Goal: Task Accomplishment & Management: Complete application form

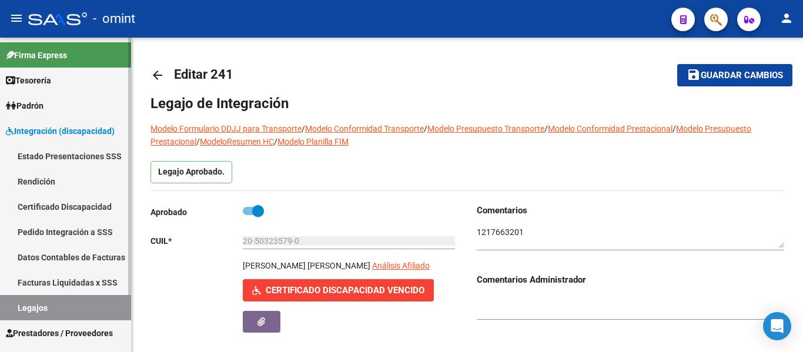
scroll to position [411, 0]
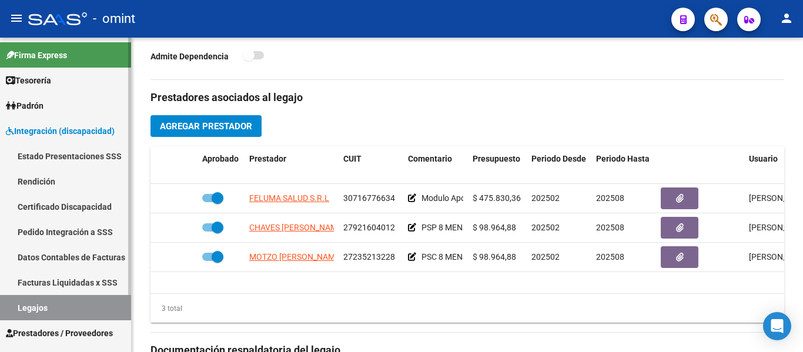
click at [81, 203] on link "Certificado Discapacidad" at bounding box center [65, 206] width 131 height 25
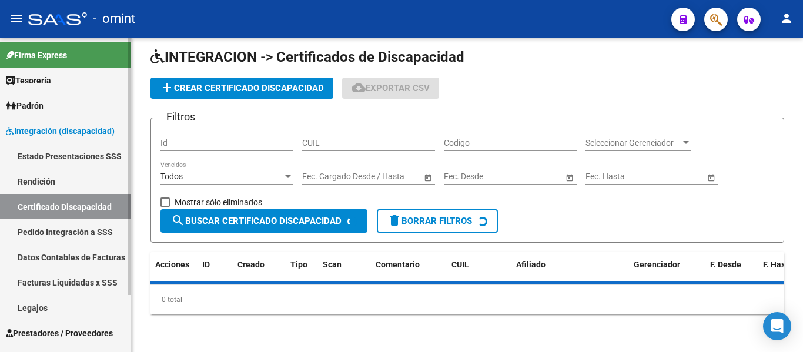
click at [51, 309] on link "Legajos" at bounding box center [65, 307] width 131 height 25
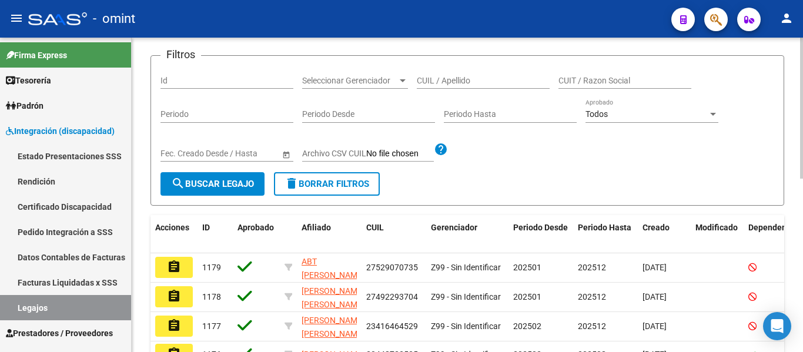
scroll to position [34, 0]
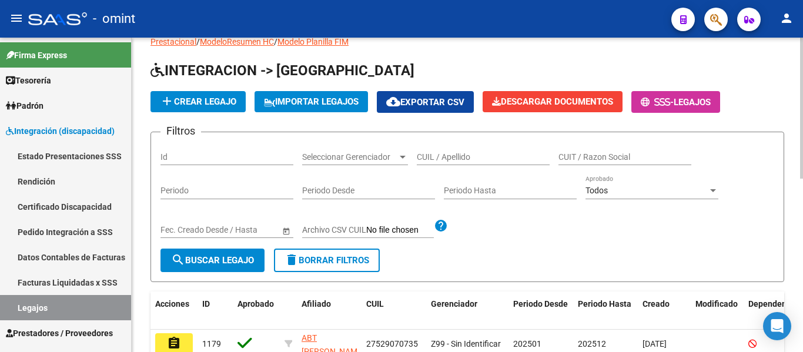
click at [480, 158] on input "CUIL / Apellido" at bounding box center [483, 157] width 133 height 10
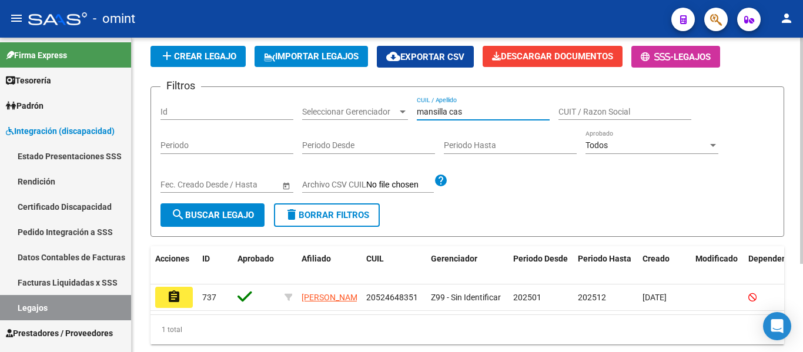
scroll to position [122, 0]
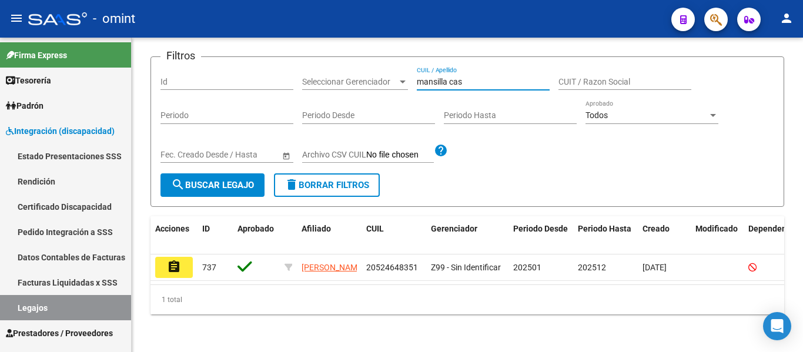
type input "mansilla cas"
click at [167, 257] on button "assignment" at bounding box center [174, 267] width 38 height 21
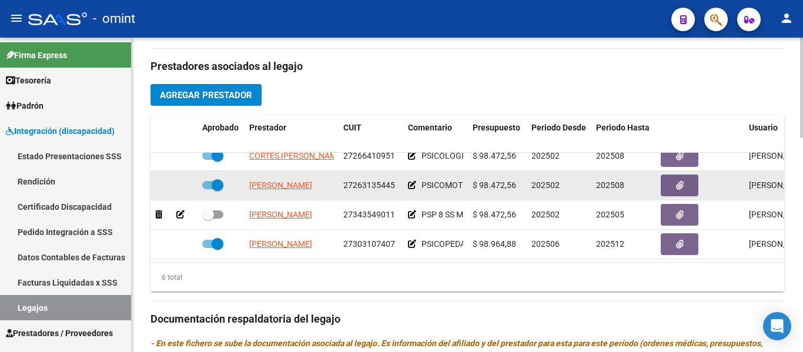
scroll to position [80, 0]
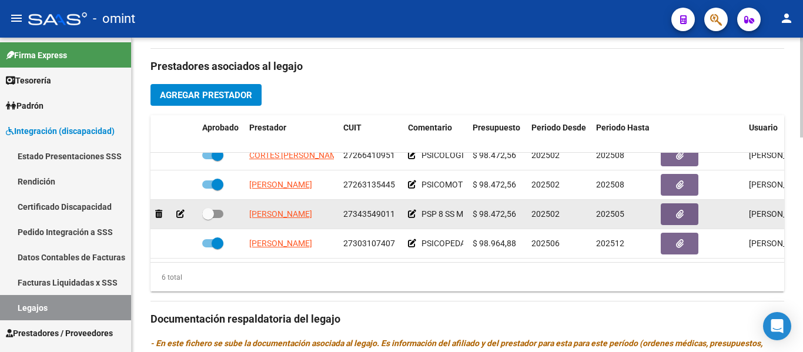
click at [212, 208] on span at bounding box center [208, 214] width 12 height 12
click at [208, 218] on input "checkbox" at bounding box center [207, 218] width 1 height 1
checkbox input "true"
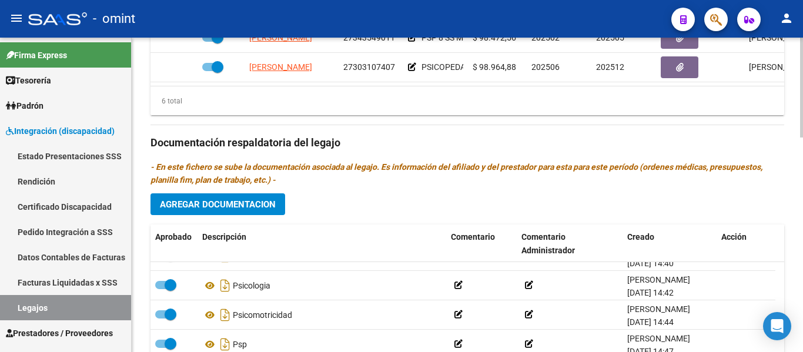
scroll to position [0, 0]
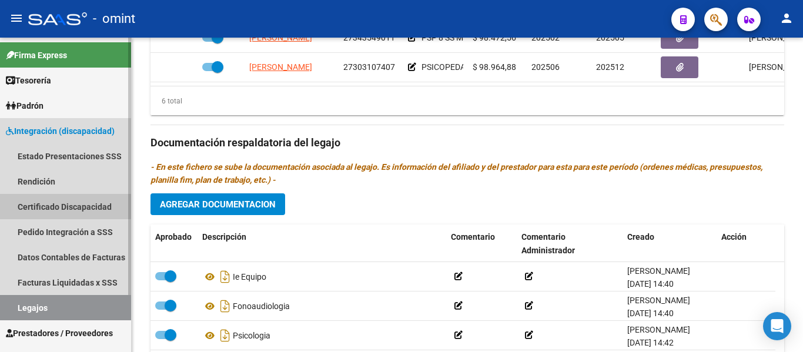
click at [83, 206] on link "Certificado Discapacidad" at bounding box center [65, 206] width 131 height 25
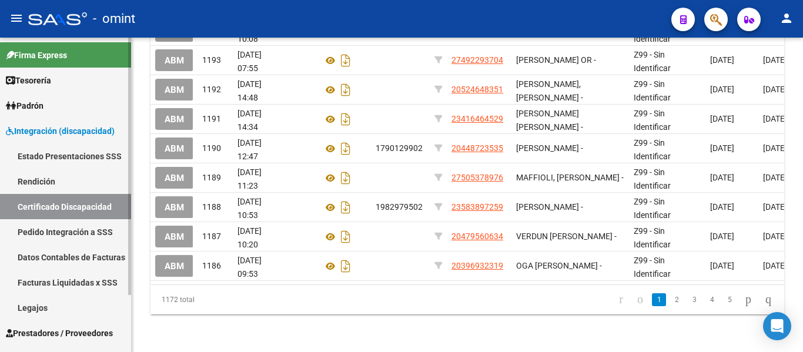
click at [58, 306] on link "Legajos" at bounding box center [65, 307] width 131 height 25
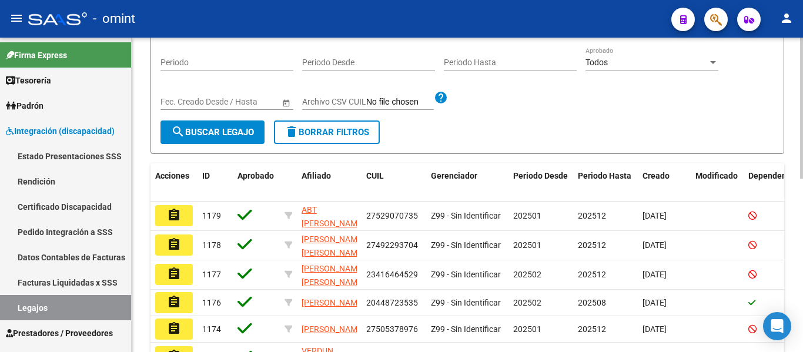
scroll to position [93, 0]
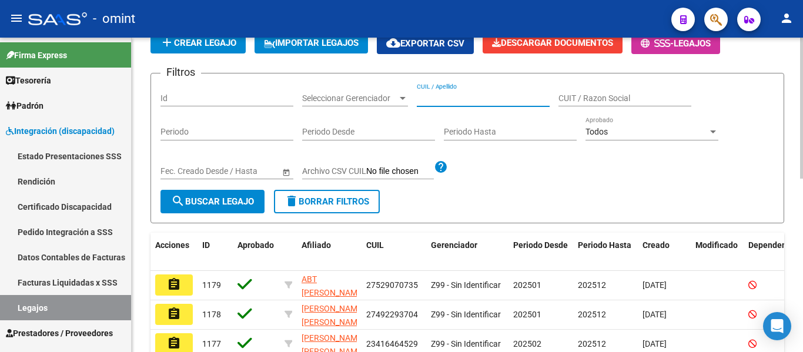
paste input "RODRIGUEZ MEDRANO, SANTINO"
type input "RODRIGUEZ MEDRANO, SANTINO"
click at [215, 201] on span "search Buscar Legajo" at bounding box center [212, 201] width 83 height 11
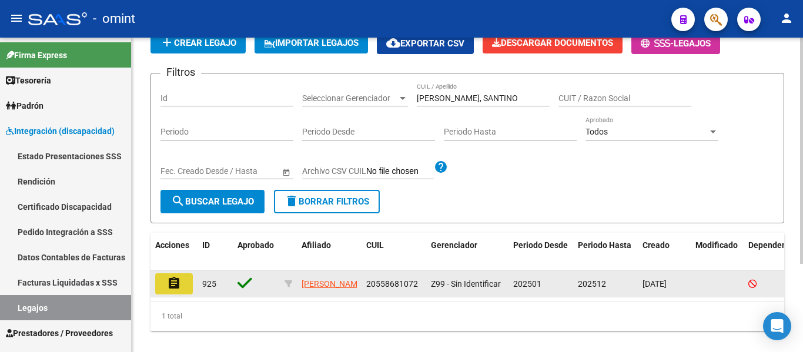
click at [176, 283] on mat-icon "assignment" at bounding box center [174, 283] width 14 height 14
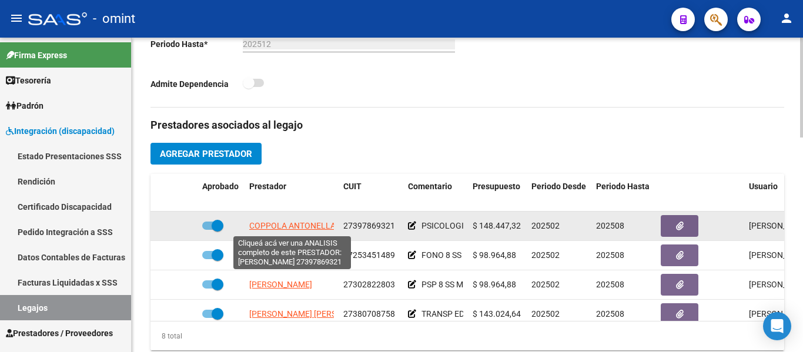
click at [327, 226] on span "COPPOLA ANTONELLA" at bounding box center [292, 225] width 86 height 9
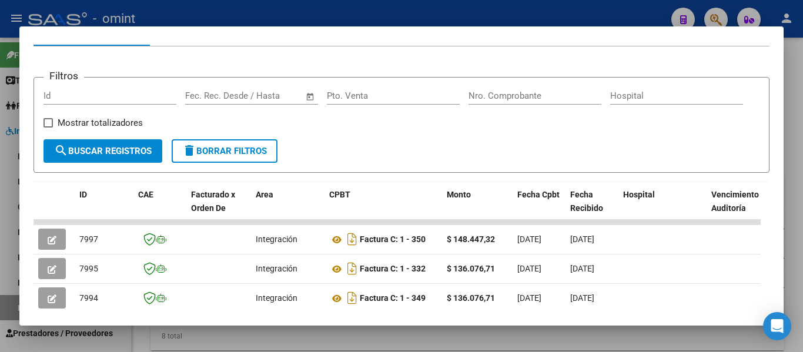
scroll to position [118, 0]
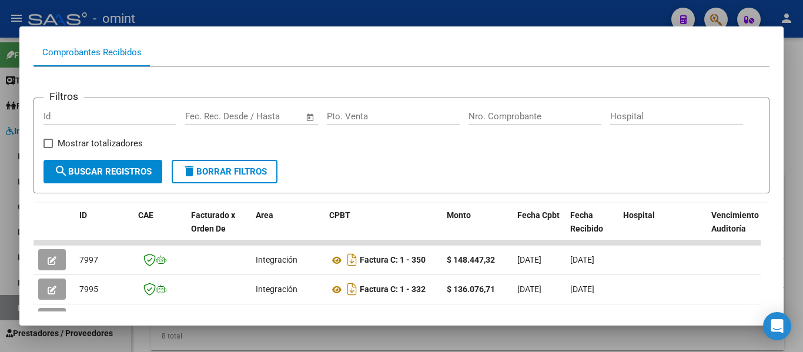
click at [441, 14] on div at bounding box center [401, 176] width 803 height 352
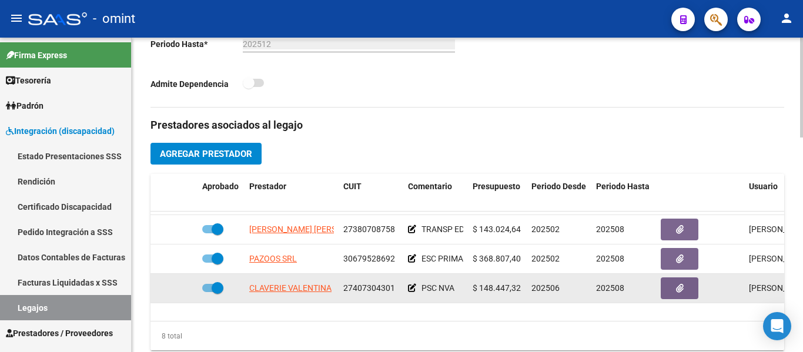
scroll to position [59, 0]
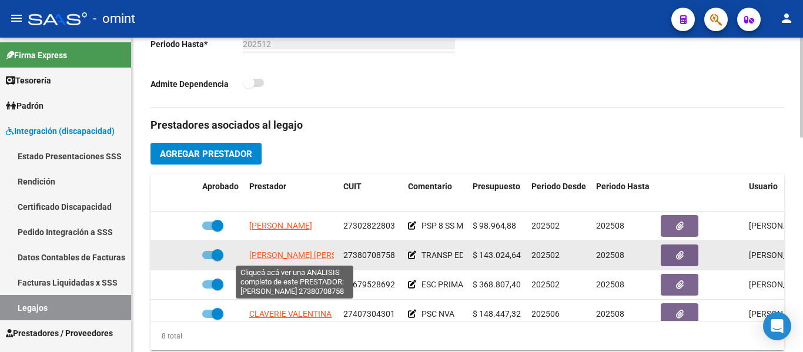
click at [317, 257] on span "GOMEZ REBECA JUDITH" at bounding box center [313, 254] width 128 height 9
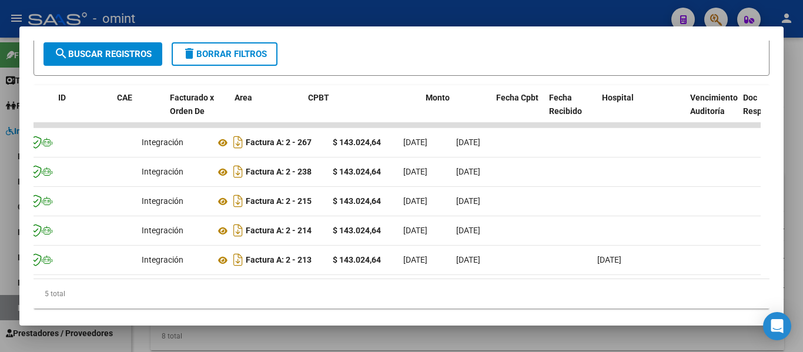
scroll to position [0, 21]
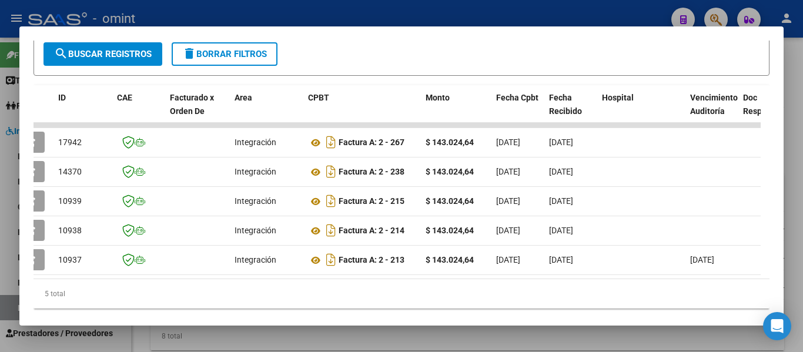
click at [486, 16] on div at bounding box center [401, 176] width 803 height 352
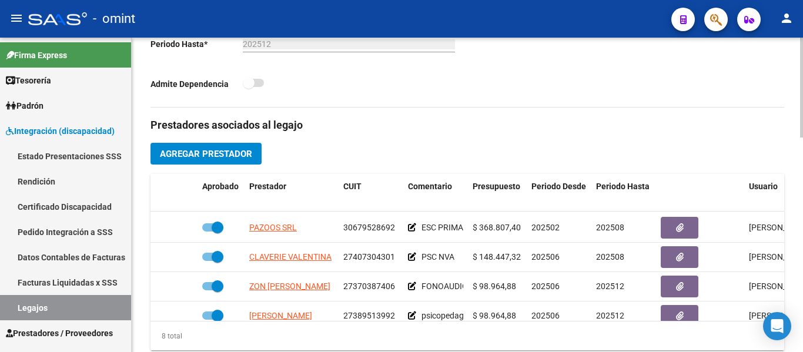
scroll to position [118, 0]
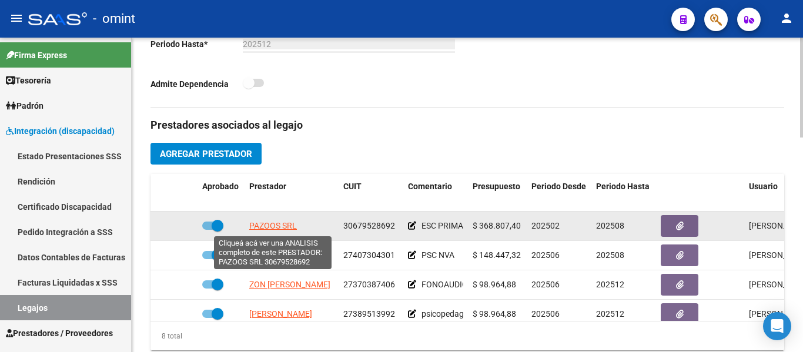
click at [282, 225] on span "PAZOOS SRL" at bounding box center [273, 225] width 48 height 9
type textarea "30679528692"
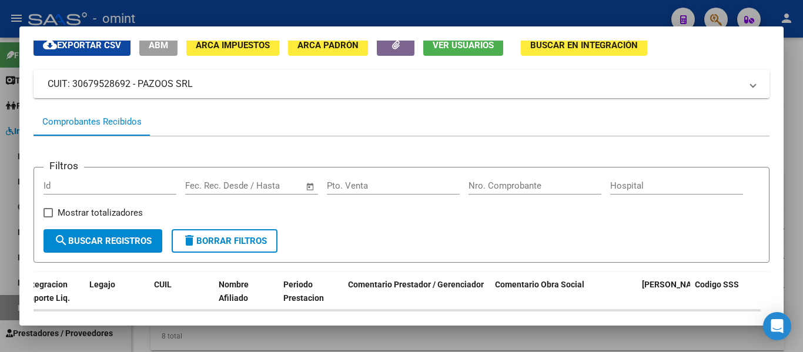
scroll to position [0, 0]
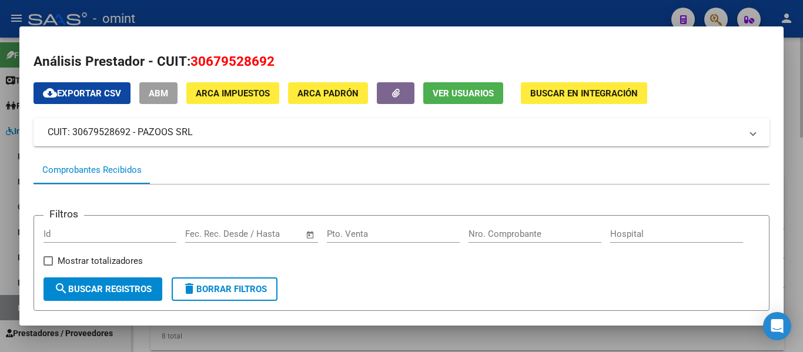
click at [790, 89] on div at bounding box center [401, 176] width 803 height 352
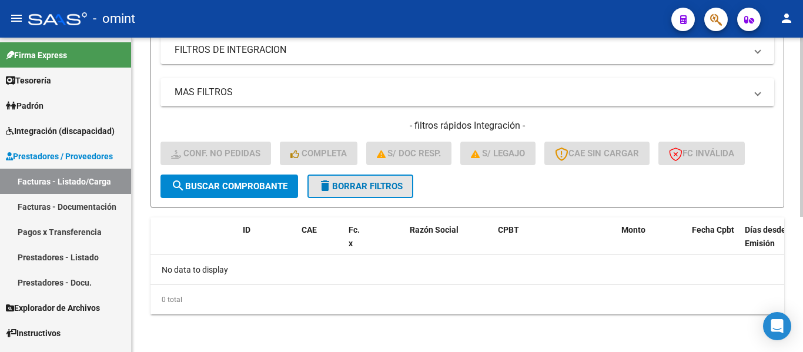
click at [357, 187] on span "delete Borrar Filtros" at bounding box center [360, 186] width 85 height 11
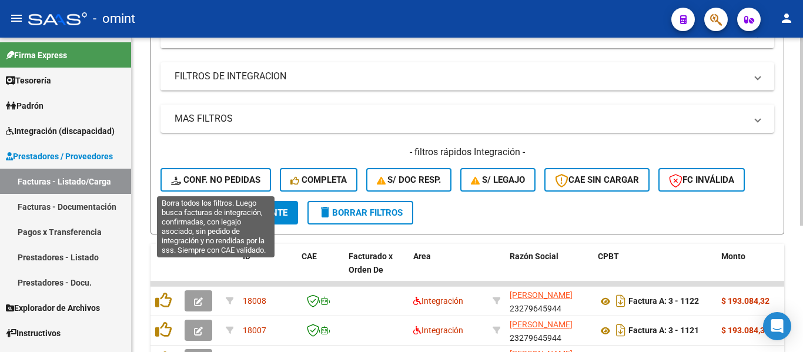
scroll to position [237, 0]
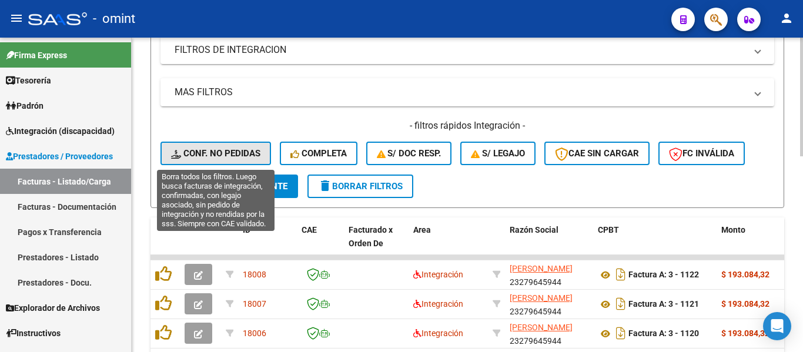
click at [233, 152] on span "Conf. no pedidas" at bounding box center [215, 153] width 89 height 11
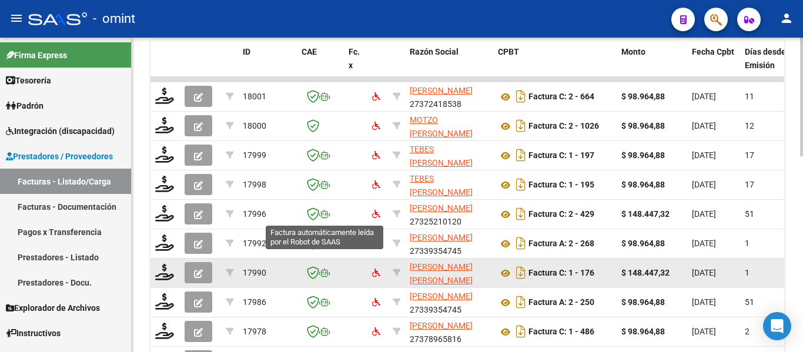
scroll to position [355, 0]
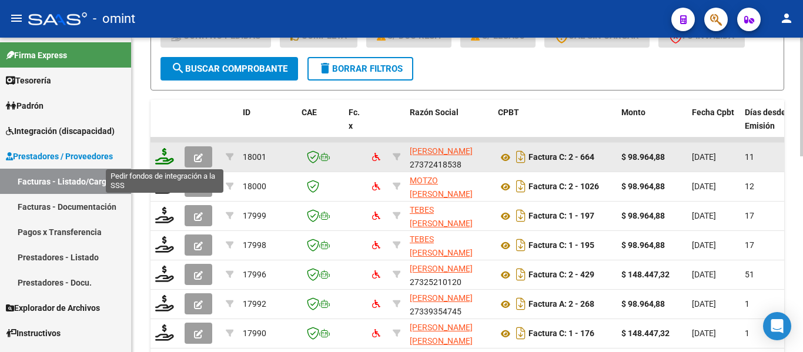
click at [164, 159] on icon at bounding box center [164, 156] width 19 height 16
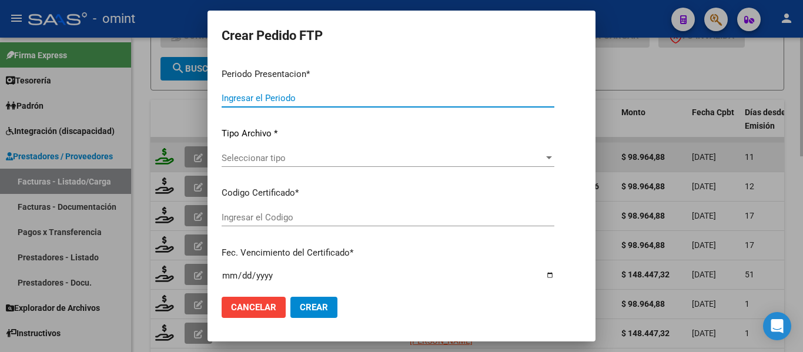
type input "202507"
type input "$ 98.964,88"
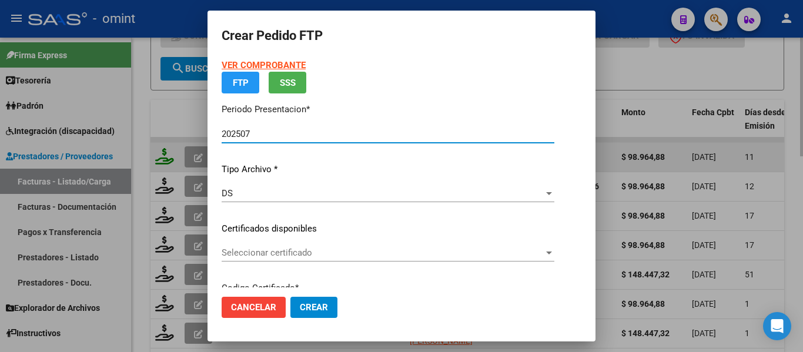
type input "394859097"
type input "[DATE]"
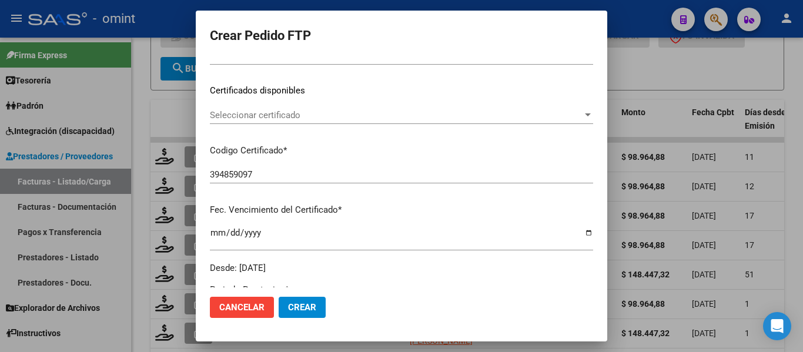
scroll to position [176, 0]
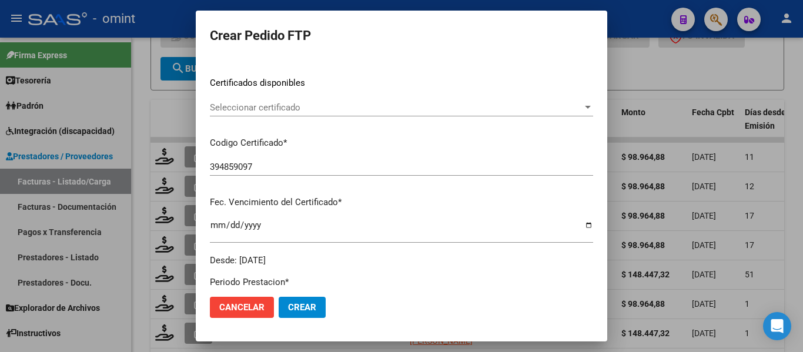
click at [277, 109] on span "Seleccionar certificado" at bounding box center [396, 107] width 373 height 11
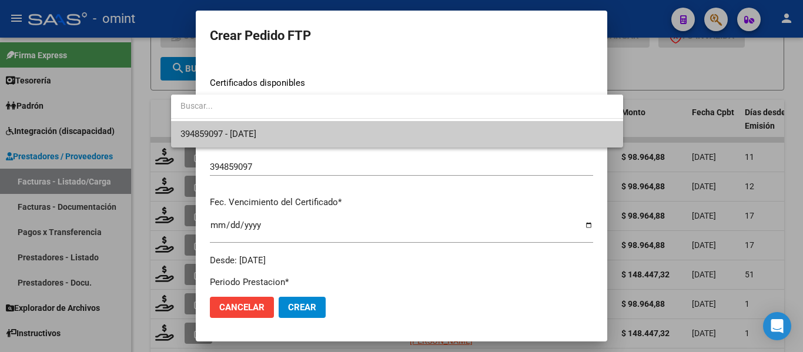
click at [278, 130] on span "394859097 - [DATE]" at bounding box center [396, 134] width 433 height 26
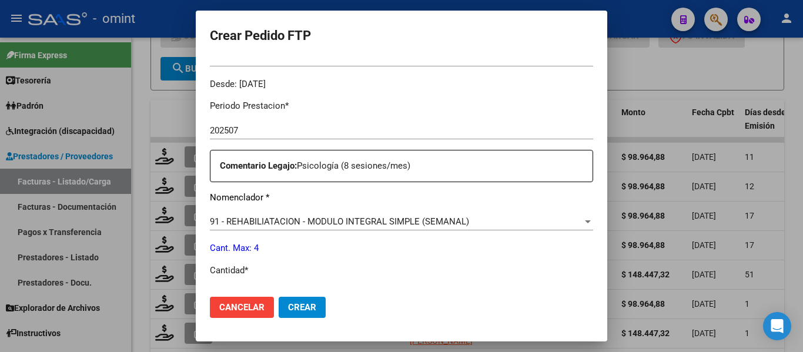
scroll to position [470, 0]
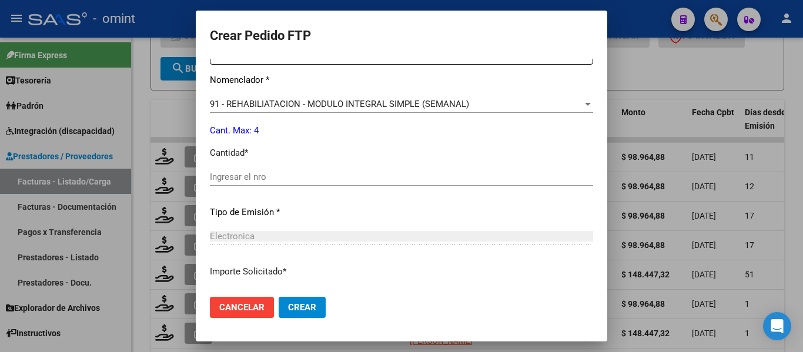
click at [238, 176] on input "Ingresar el nro" at bounding box center [401, 177] width 383 height 11
type input "4"
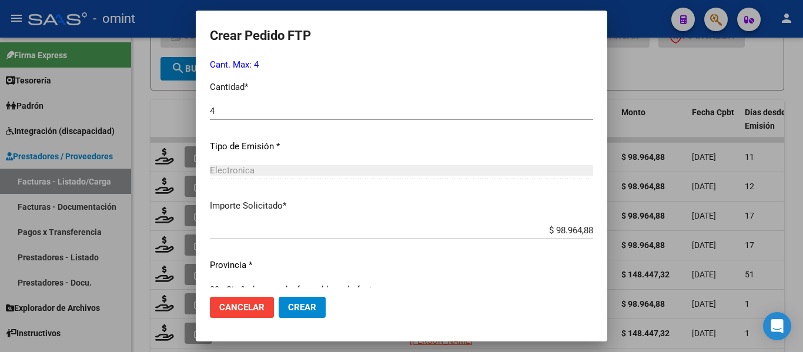
scroll to position [558, 0]
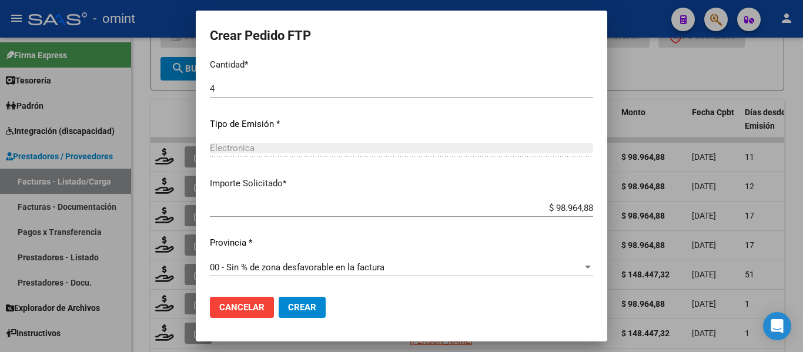
click at [288, 310] on span "Crear" at bounding box center [302, 307] width 28 height 11
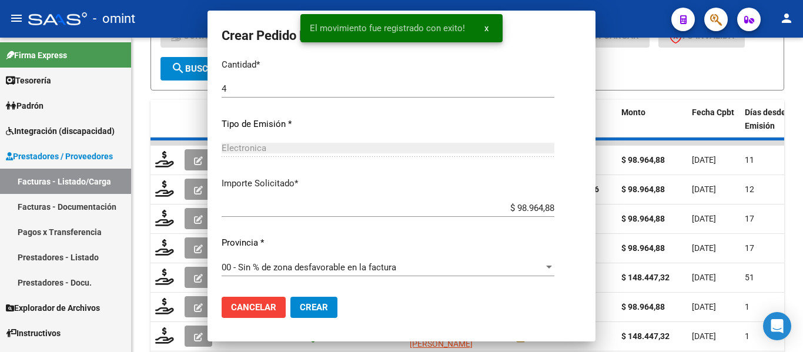
scroll to position [0, 0]
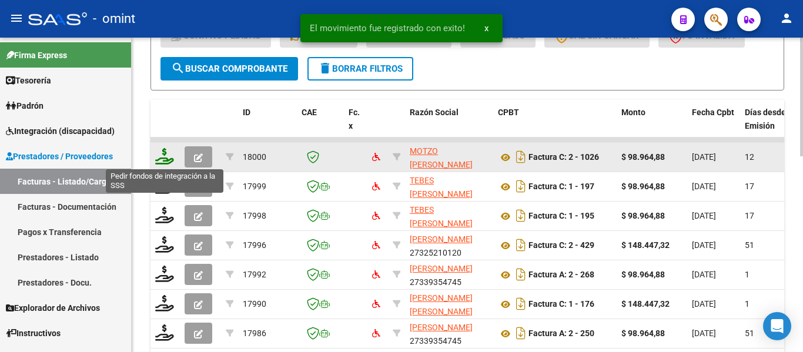
click at [165, 161] on icon at bounding box center [164, 156] width 19 height 16
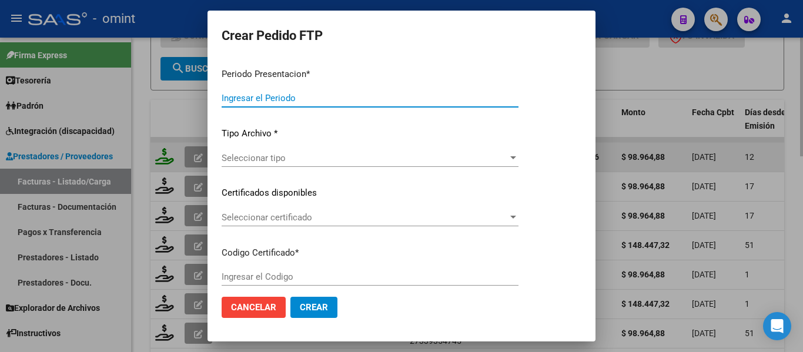
type input "202507"
type input "$ 98.964,88"
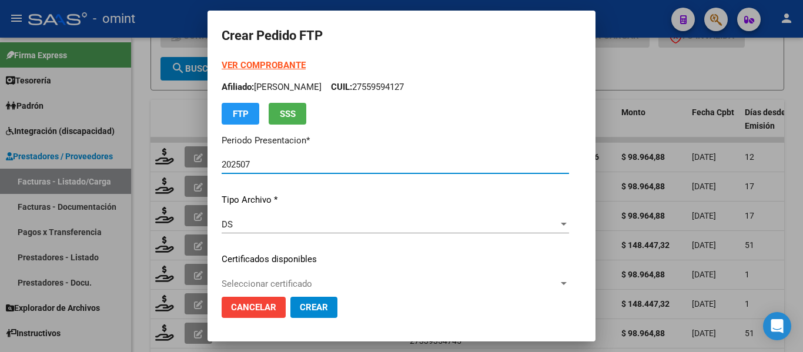
type input "6389881837"
type input "[DATE]"
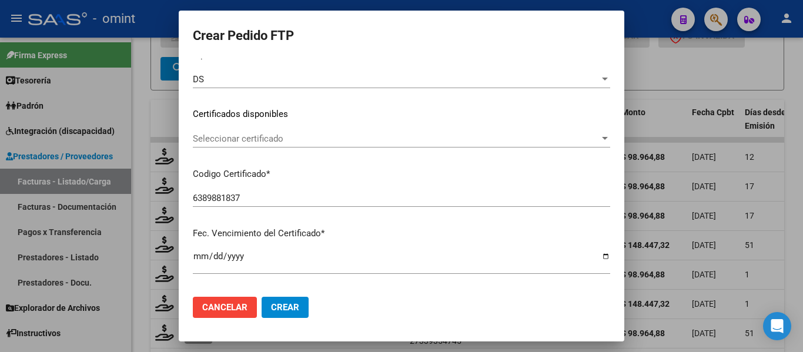
scroll to position [176, 0]
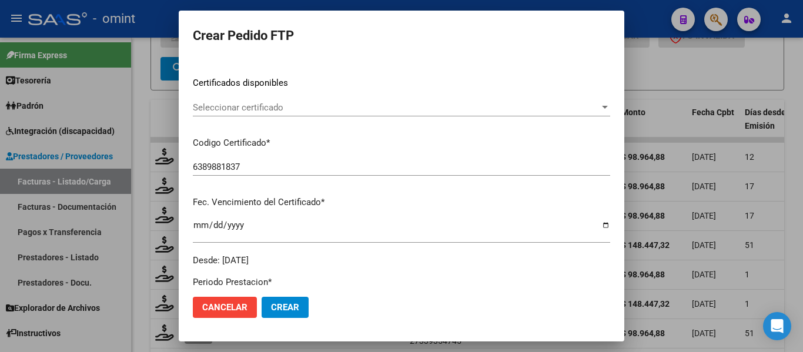
click at [264, 113] on div "Seleccionar certificado Seleccionar certificado" at bounding box center [401, 108] width 417 height 18
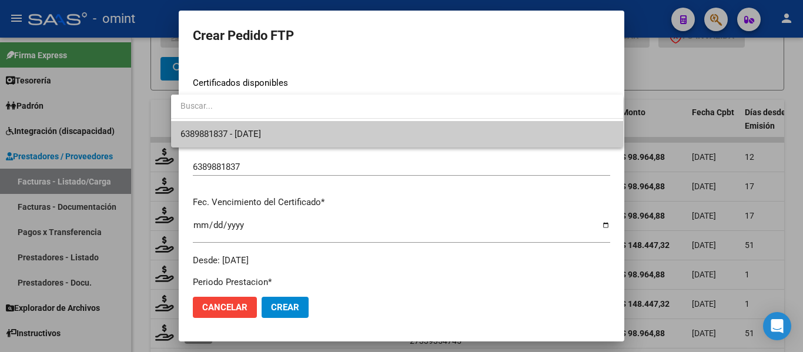
click at [262, 128] on span "6389881837 - [DATE]" at bounding box center [396, 134] width 433 height 26
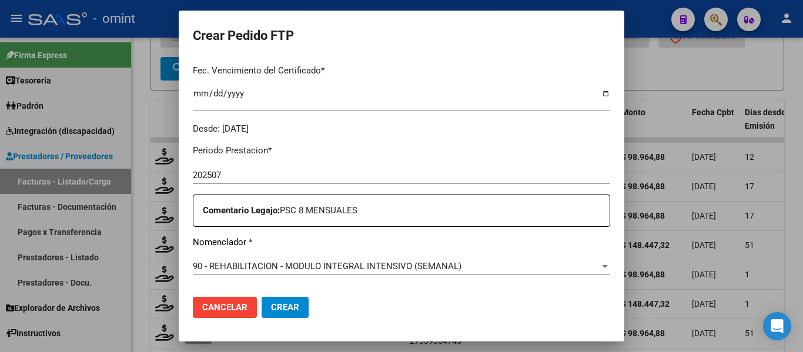
scroll to position [411, 0]
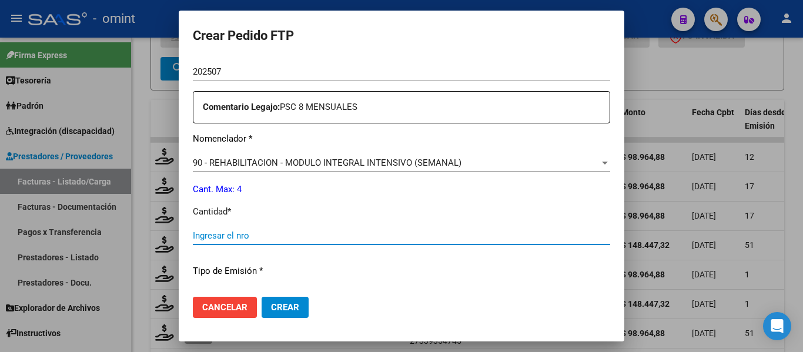
click at [241, 238] on input "Ingresar el nro" at bounding box center [401, 235] width 417 height 11
type input "4"
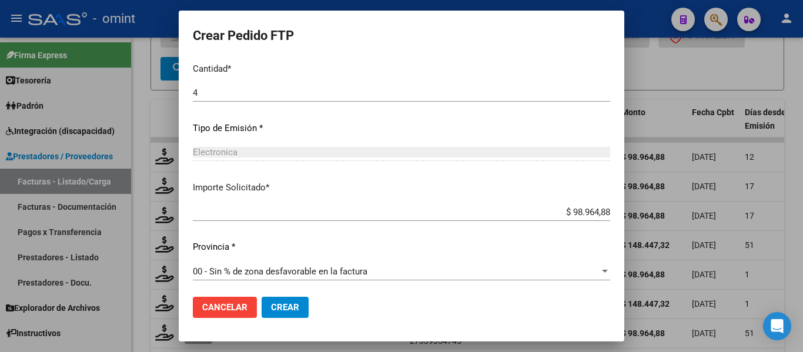
scroll to position [558, 0]
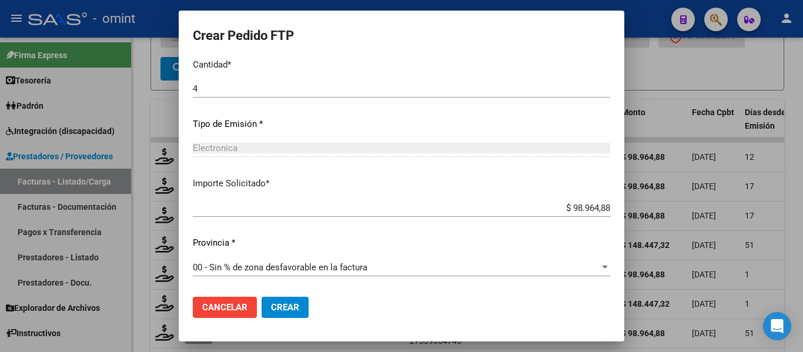
click at [272, 314] on button "Crear" at bounding box center [285, 307] width 47 height 21
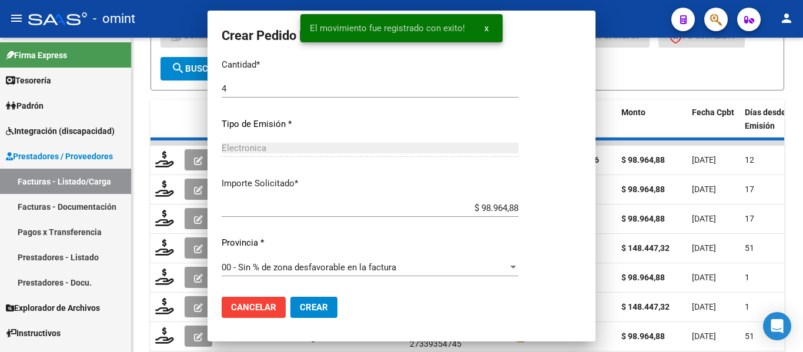
scroll to position [0, 0]
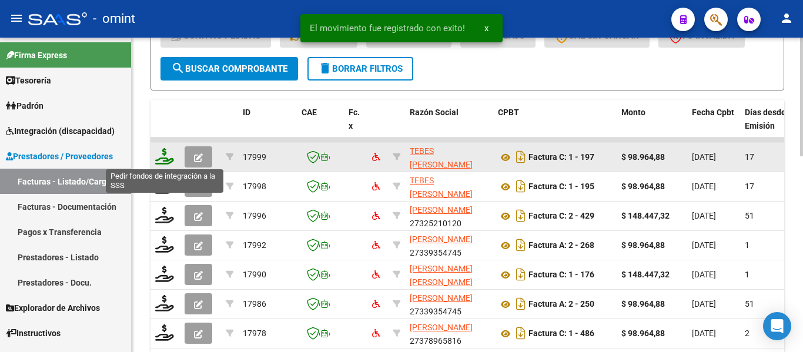
click at [167, 161] on icon at bounding box center [164, 156] width 19 height 16
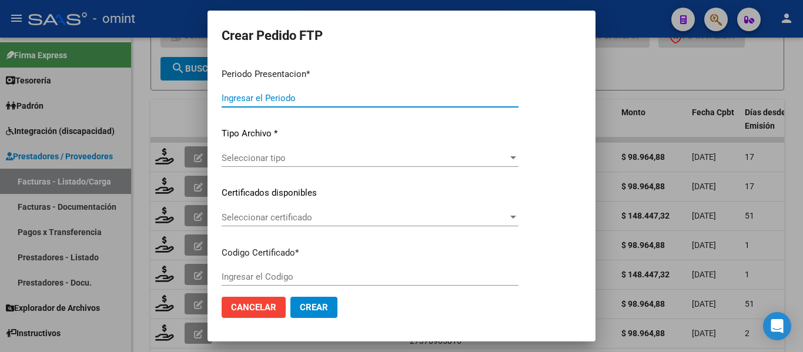
type input "202507"
type input "$ 98.964,88"
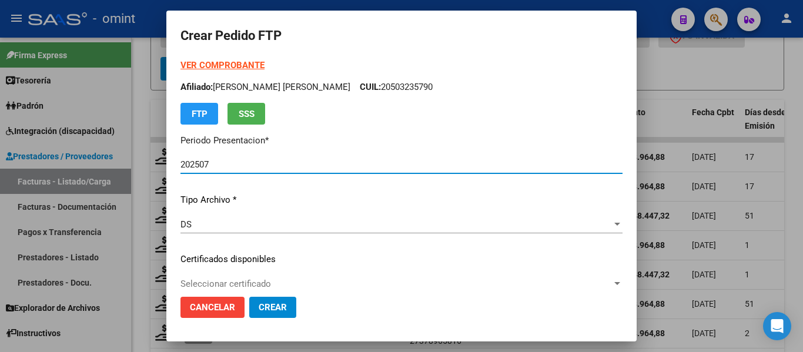
type input "6504196592"
type input "[DATE]"
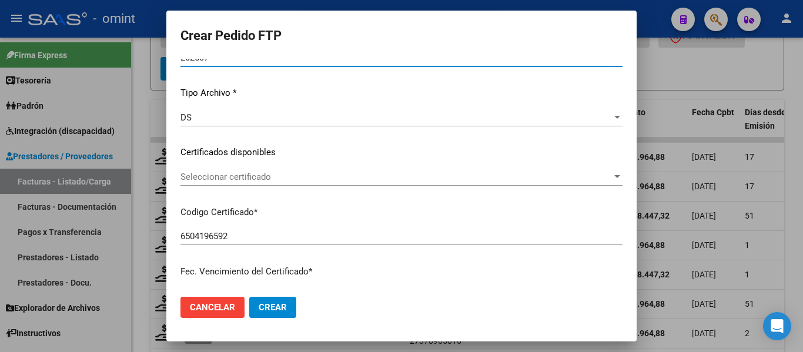
scroll to position [118, 0]
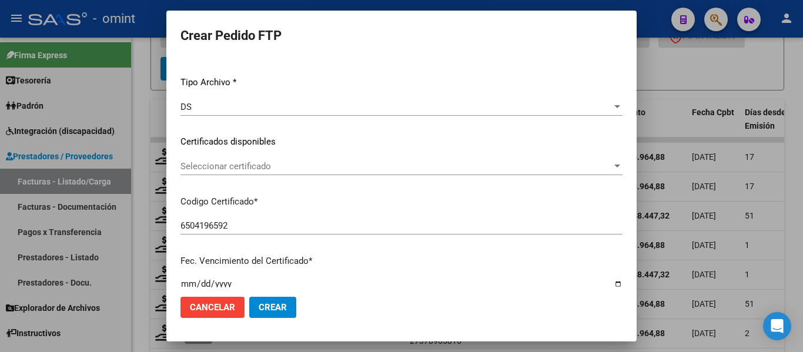
click at [282, 171] on span "Seleccionar certificado" at bounding box center [395, 166] width 431 height 11
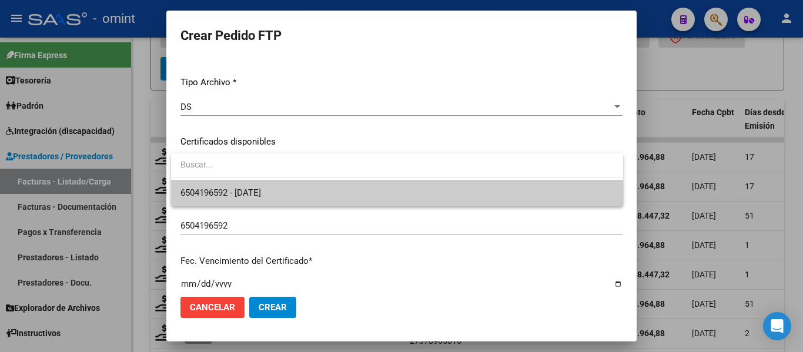
click at [284, 190] on span "6504196592 - [DATE]" at bounding box center [396, 193] width 433 height 26
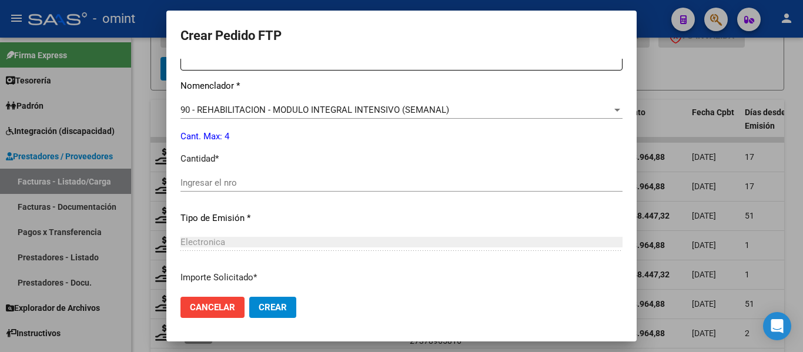
scroll to position [470, 0]
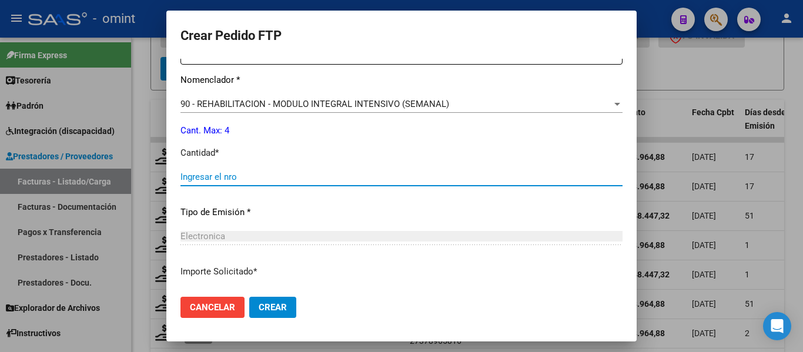
click at [245, 179] on input "Ingresar el nro" at bounding box center [401, 177] width 442 height 11
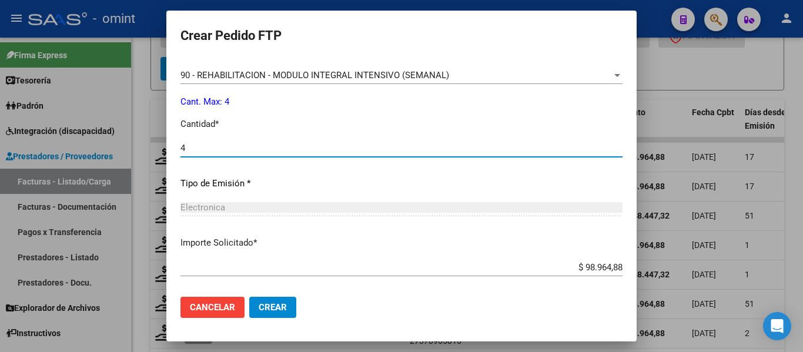
scroll to position [558, 0]
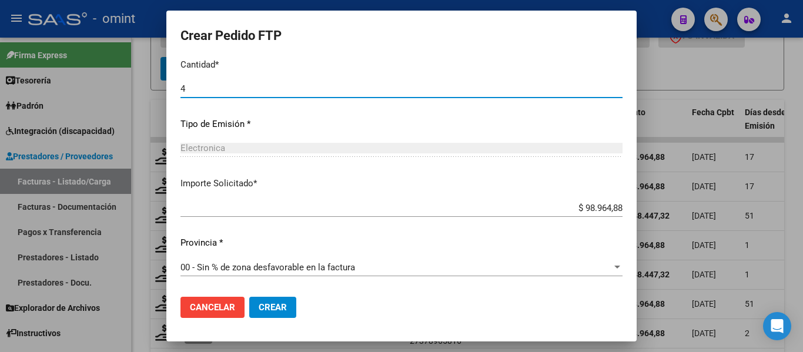
type input "4"
click at [270, 309] on span "Crear" at bounding box center [273, 307] width 28 height 11
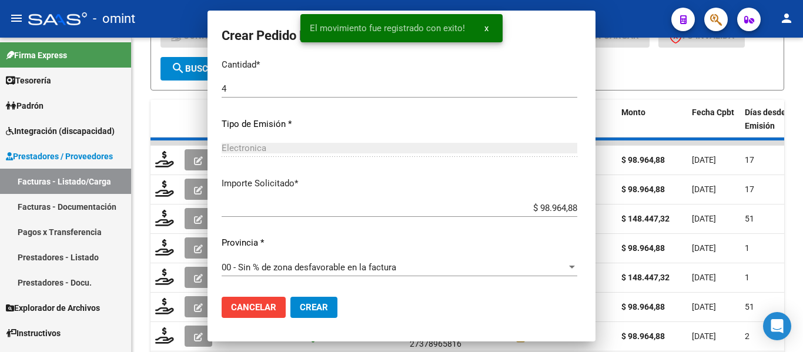
scroll to position [0, 0]
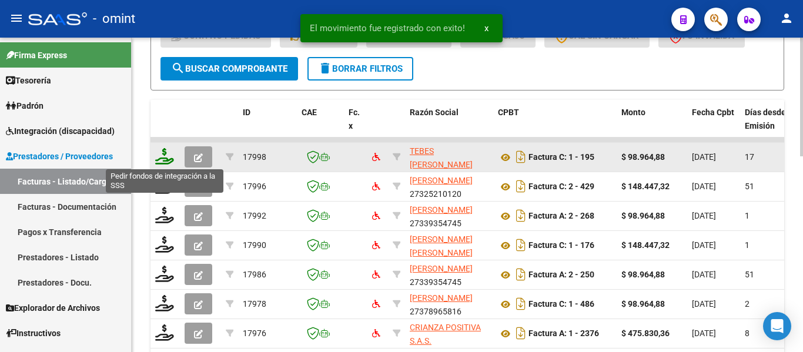
click at [165, 160] on icon at bounding box center [164, 156] width 19 height 16
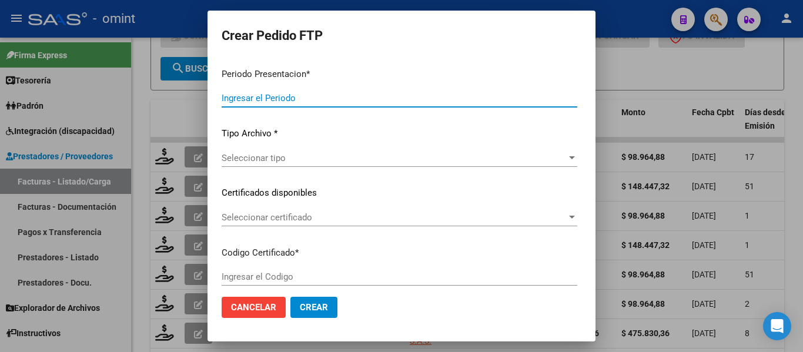
type input "202507"
type input "202506"
type input "$ 98.964,88"
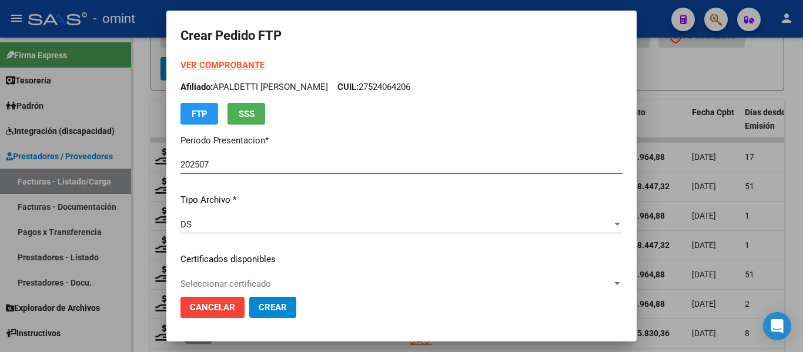
type input "6504196592"
type input "[DATE]"
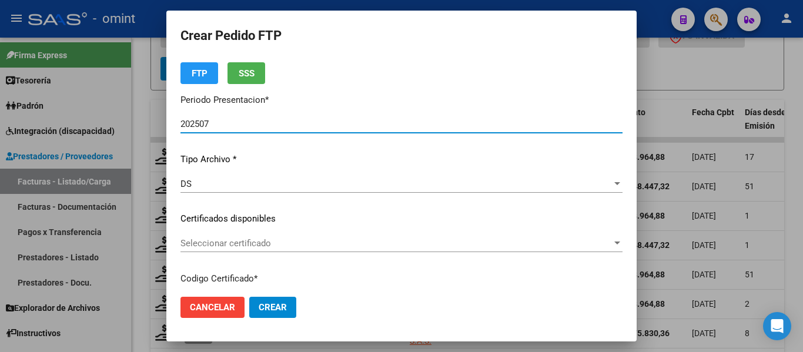
scroll to position [118, 0]
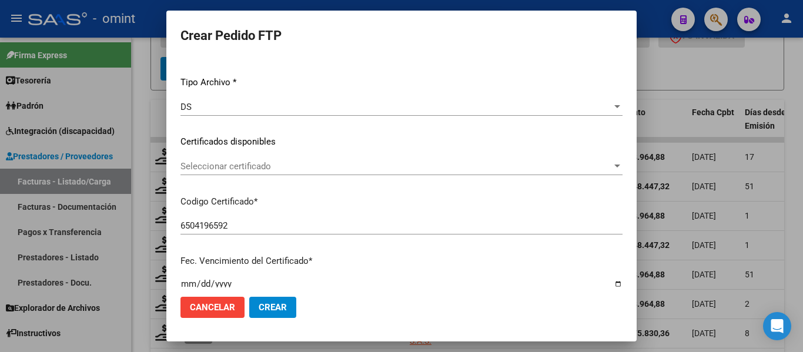
click at [285, 172] on div "Seleccionar certificado Seleccionar certificado" at bounding box center [401, 167] width 442 height 18
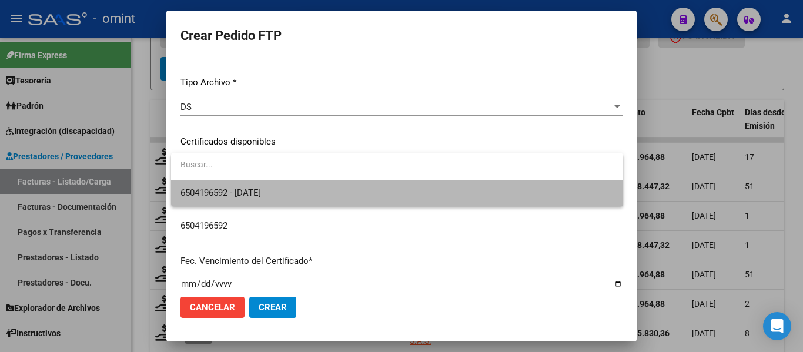
click at [288, 192] on span "6504196592 - [DATE]" at bounding box center [396, 193] width 433 height 26
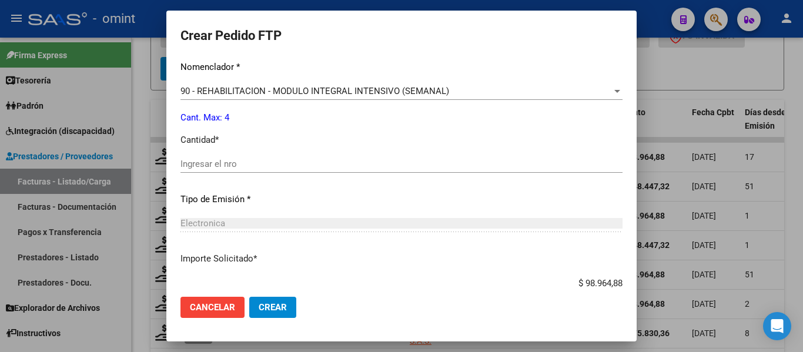
scroll to position [529, 0]
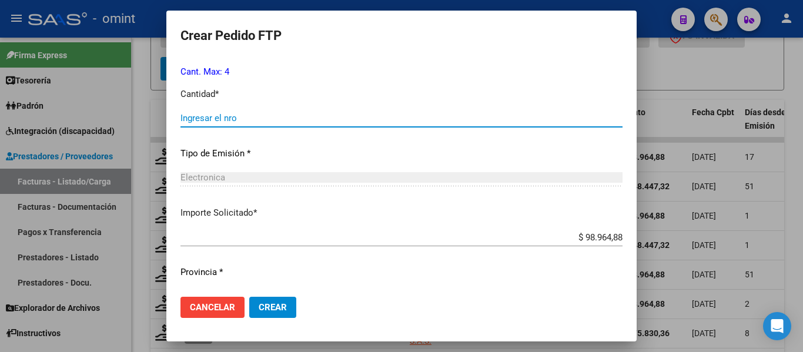
click at [244, 123] on input "Ingresar el nro" at bounding box center [401, 118] width 442 height 11
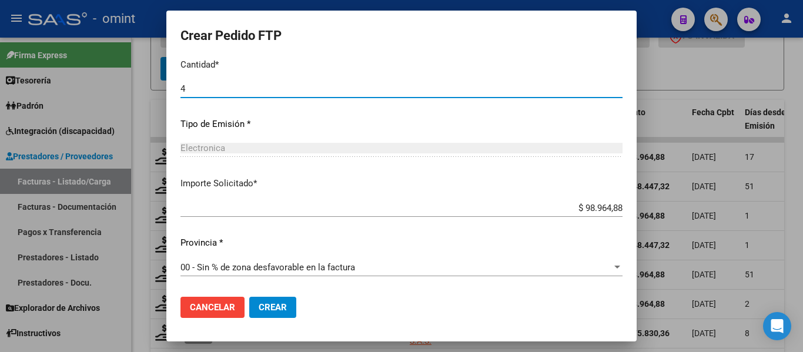
type input "4"
click at [272, 301] on button "Crear" at bounding box center [272, 307] width 47 height 21
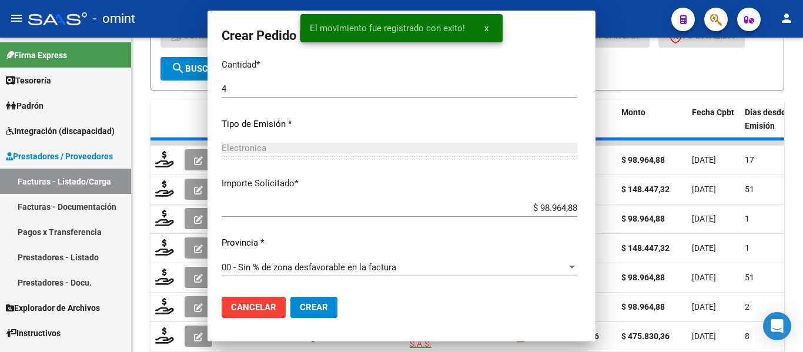
scroll to position [492, 0]
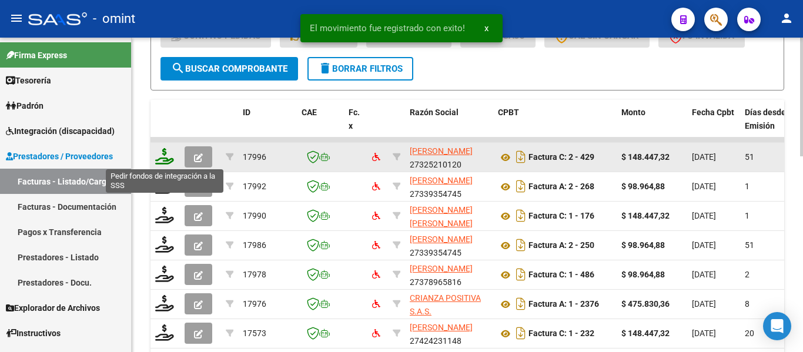
click at [163, 164] on icon at bounding box center [164, 156] width 19 height 16
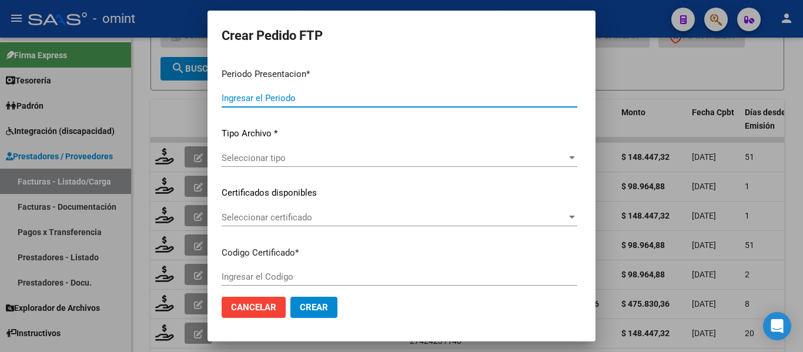
type input "202507"
type input "202506"
type input "$ 148.447,32"
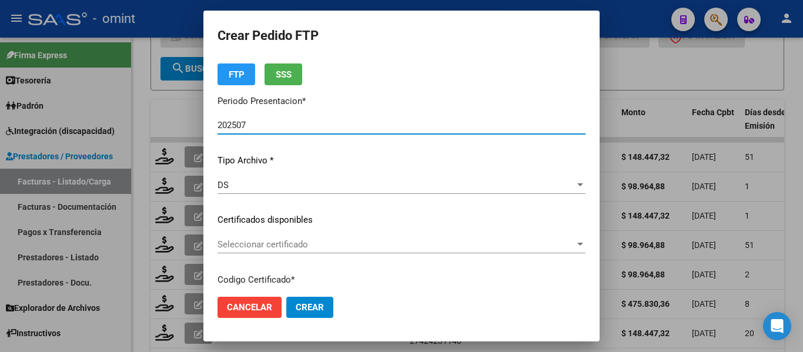
type input "6073520792"
type input "[DATE]"
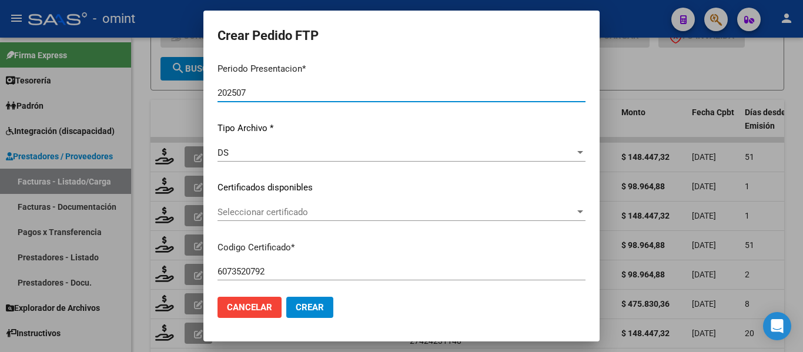
scroll to position [176, 0]
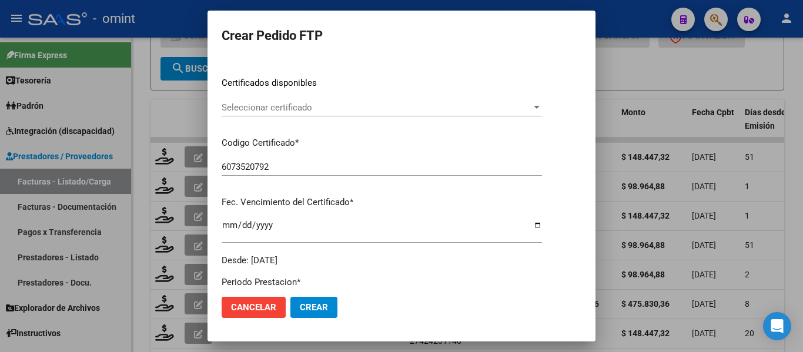
click at [284, 112] on span "Seleccionar certificado" at bounding box center [377, 107] width 310 height 11
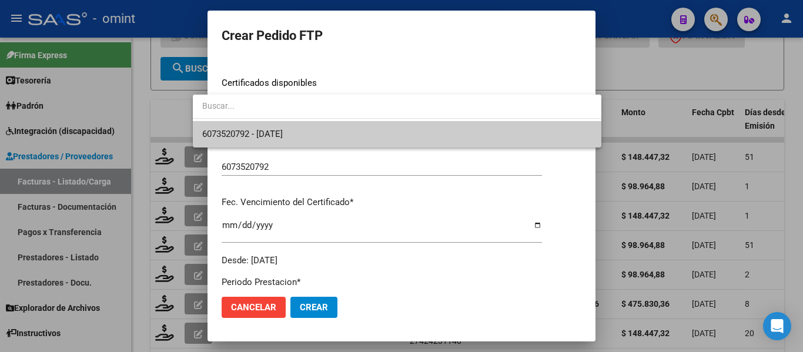
click at [289, 127] on span "6073520792 - [DATE]" at bounding box center [397, 134] width 390 height 26
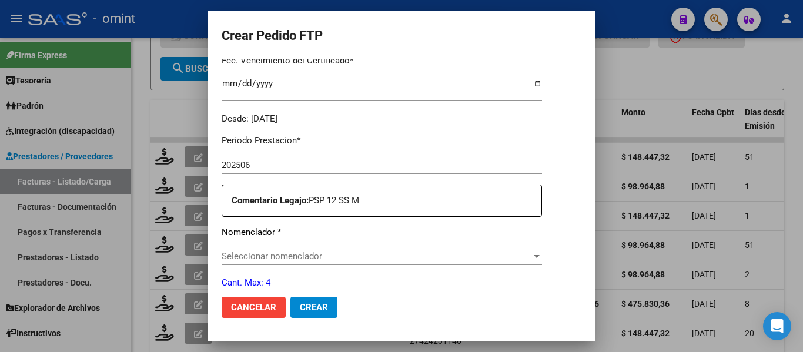
scroll to position [411, 0]
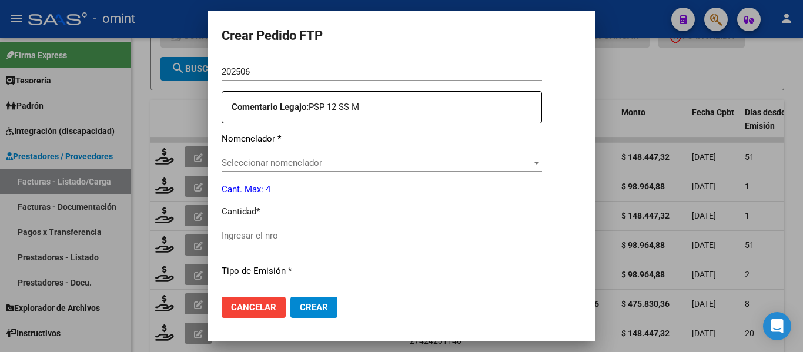
click at [269, 234] on input "Ingresar el nro" at bounding box center [382, 235] width 320 height 11
type input "4"
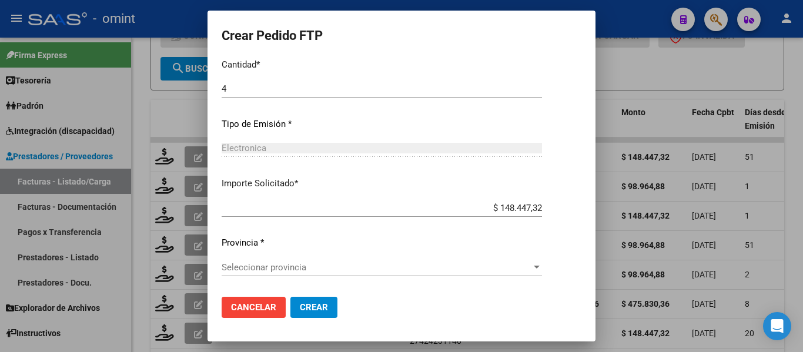
click at [300, 306] on span "Crear" at bounding box center [314, 307] width 28 height 11
click at [288, 268] on span "Seleccionar provincia" at bounding box center [377, 267] width 310 height 11
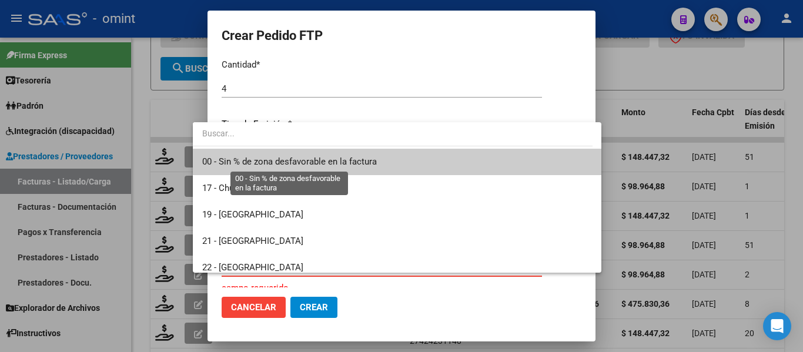
click at [282, 160] on span "00 - Sin % de zona desfavorable en la factura" at bounding box center [289, 161] width 175 height 11
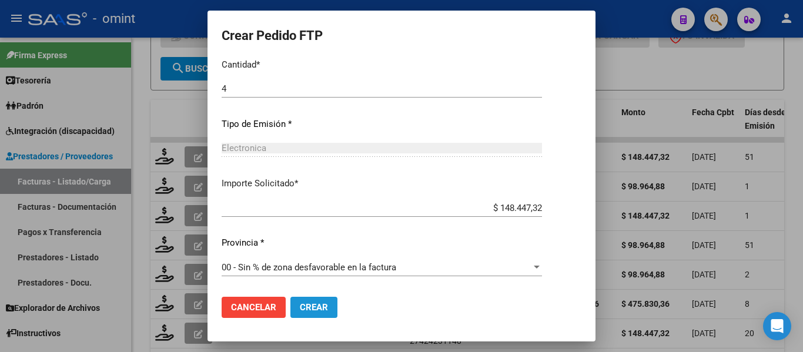
click at [300, 308] on span "Crear" at bounding box center [314, 307] width 28 height 11
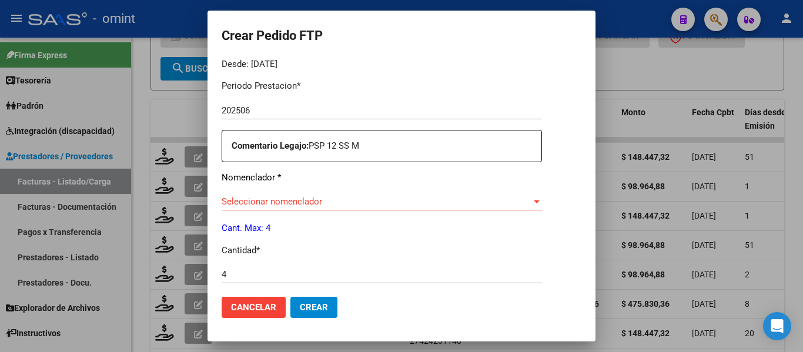
scroll to position [382, 0]
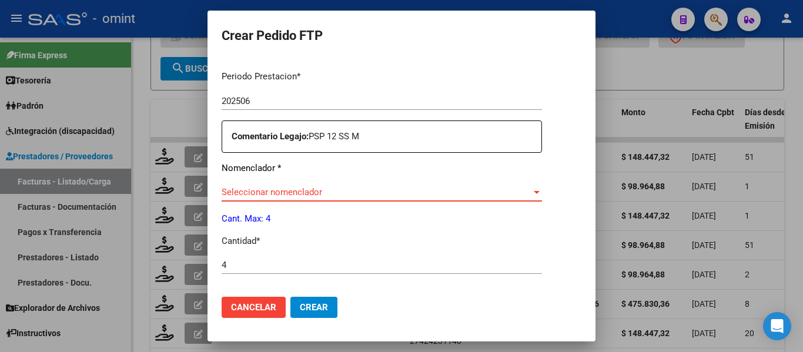
click at [313, 188] on span "Seleccionar nomenclador" at bounding box center [377, 192] width 310 height 11
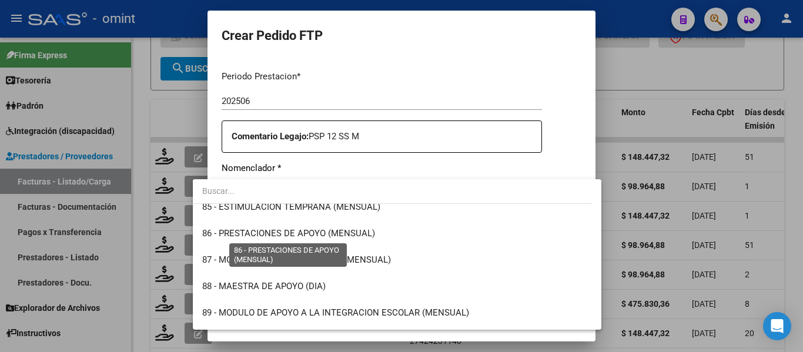
scroll to position [2292, 0]
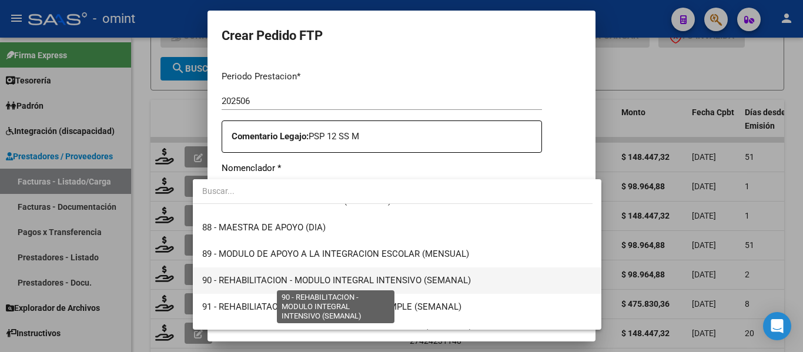
click at [363, 278] on span "90 - REHABILITACION - MODULO INTEGRAL INTENSIVO (SEMANAL)" at bounding box center [336, 280] width 269 height 11
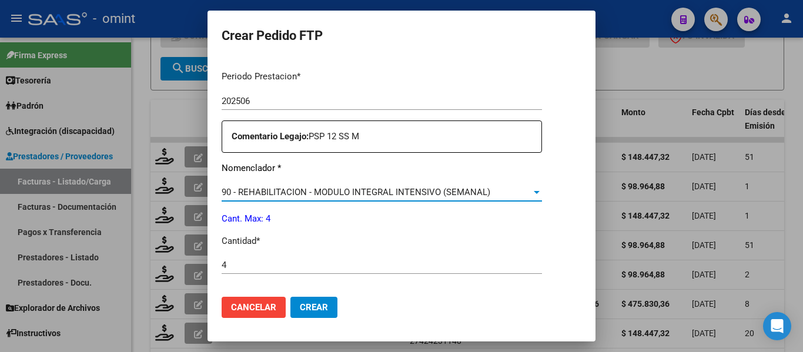
click at [300, 311] on span "Crear" at bounding box center [314, 307] width 28 height 11
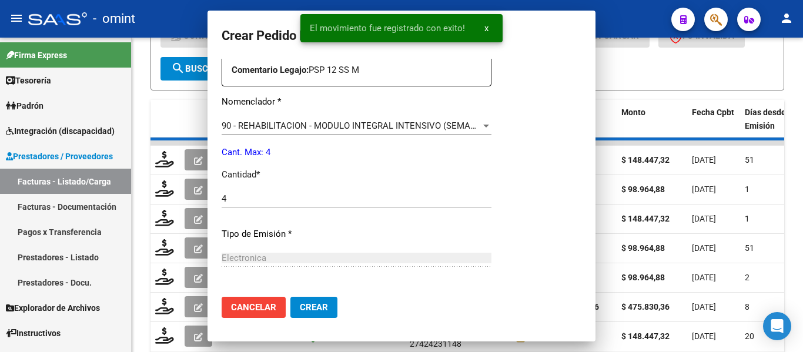
scroll to position [0, 0]
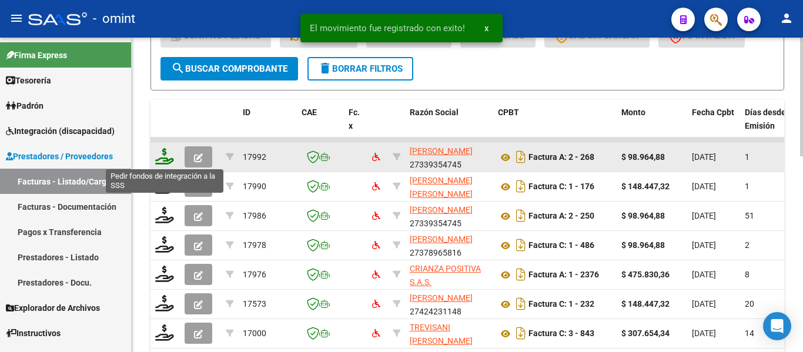
click at [164, 160] on icon at bounding box center [164, 156] width 19 height 16
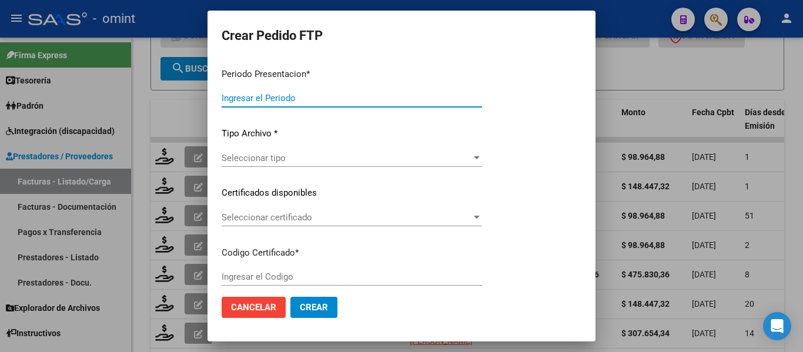
type input "202507"
type input "202505"
type input "$ 98.964,88"
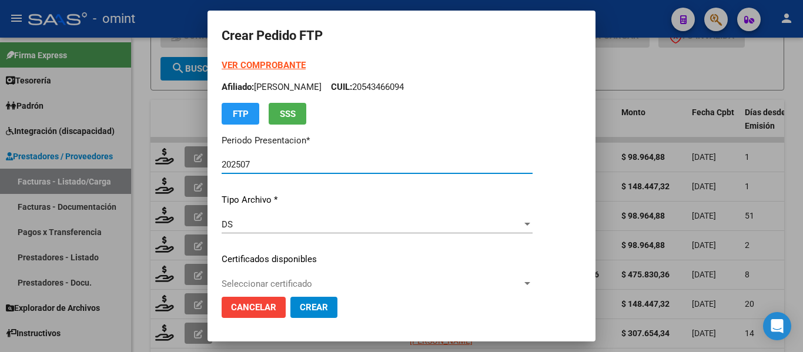
type input "4782787338"
type input "[DATE]"
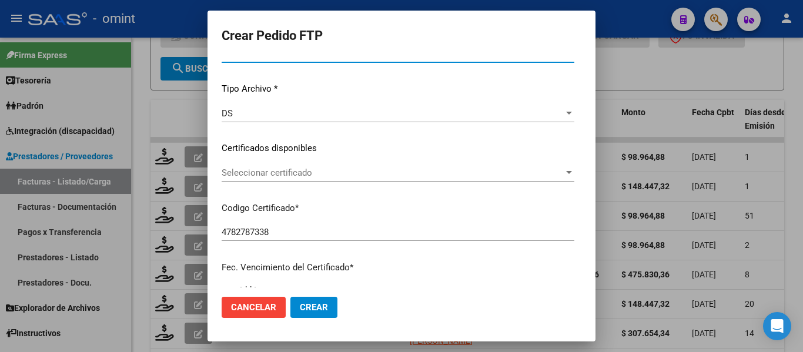
scroll to position [118, 0]
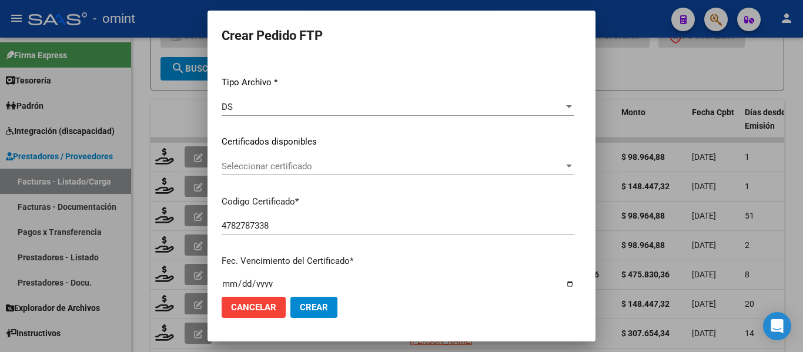
click at [296, 170] on span "Seleccionar certificado" at bounding box center [393, 166] width 342 height 11
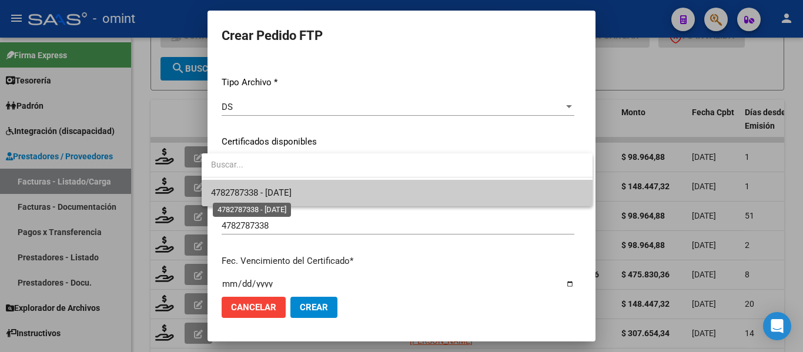
click at [291, 190] on span "4782787338 - [DATE]" at bounding box center [251, 192] width 81 height 11
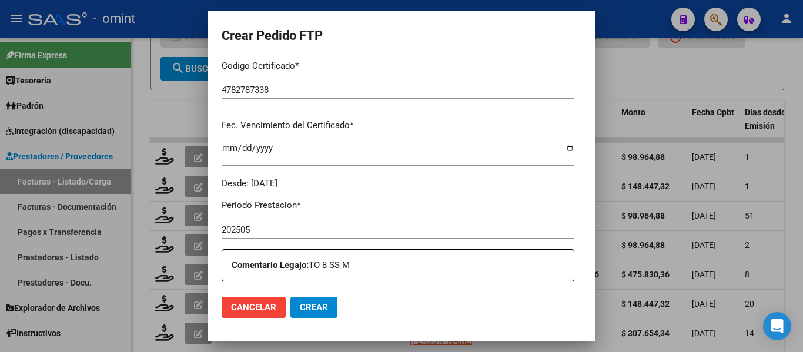
scroll to position [411, 0]
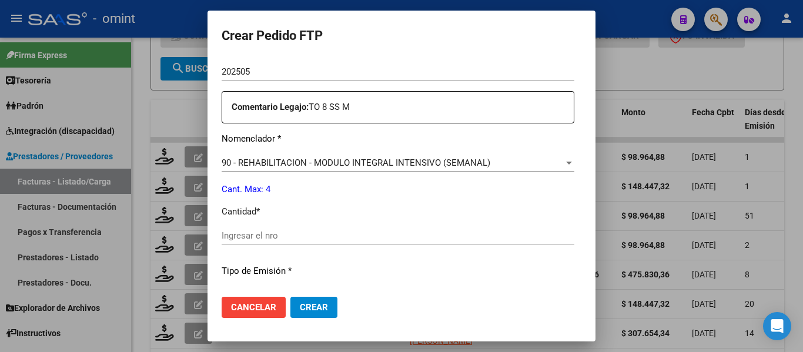
click at [270, 235] on input "Ingresar el nro" at bounding box center [398, 235] width 353 height 11
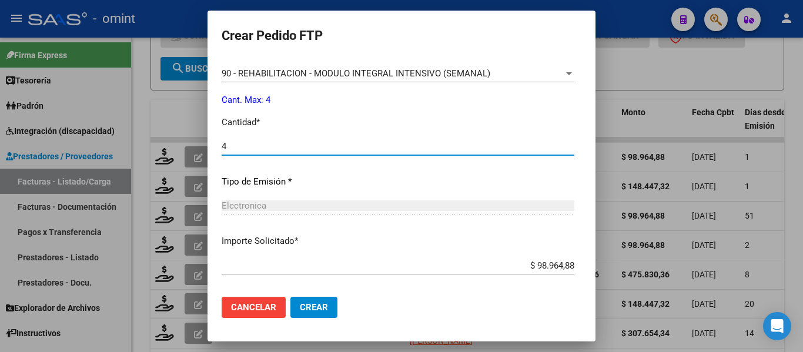
scroll to position [558, 0]
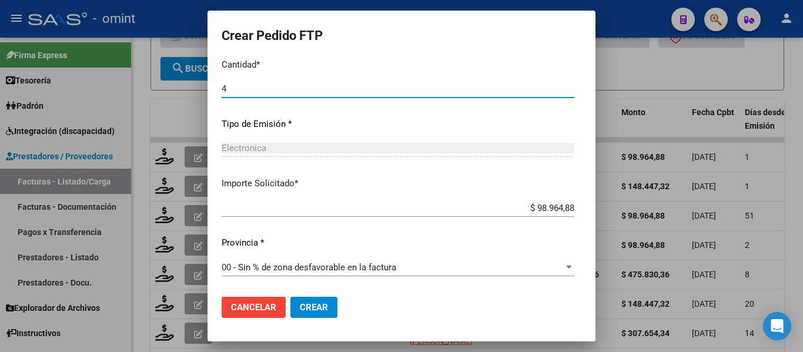
type input "4"
click at [301, 304] on span "Crear" at bounding box center [314, 307] width 28 height 11
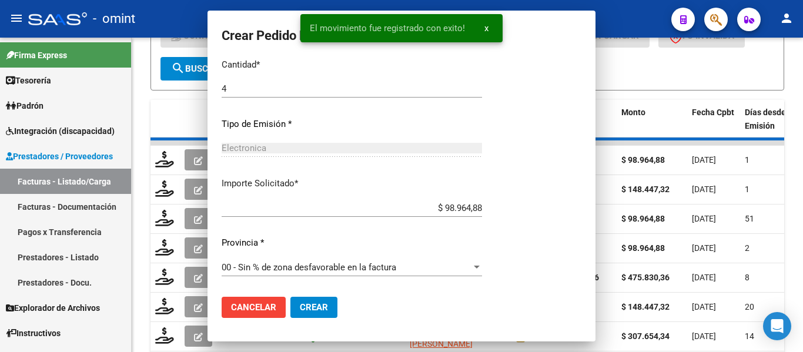
scroll to position [0, 0]
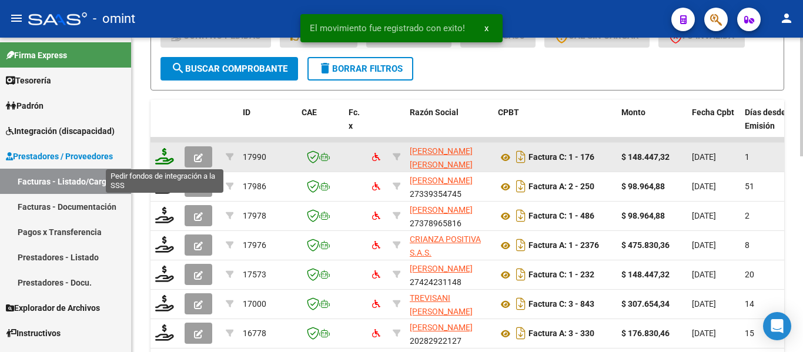
click at [166, 156] on icon at bounding box center [164, 156] width 19 height 16
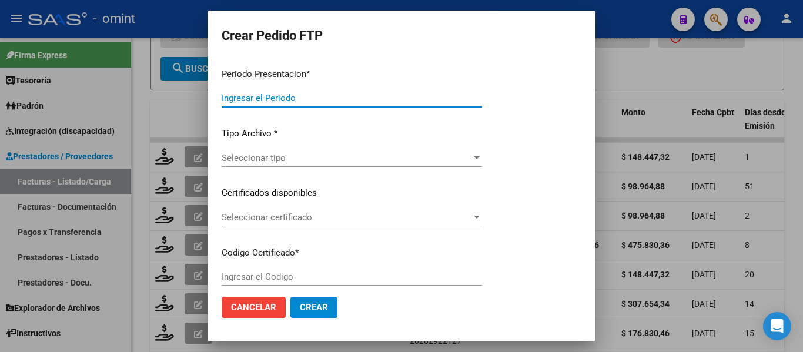
type input "202507"
type input "202506"
type input "$ 148.447,32"
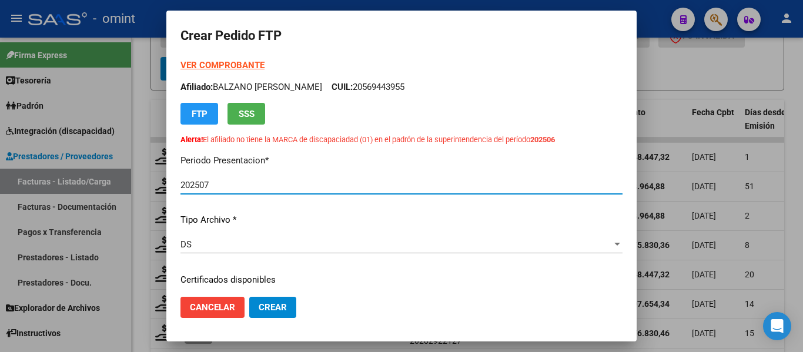
type input "6299293069"
type input "[DATE]"
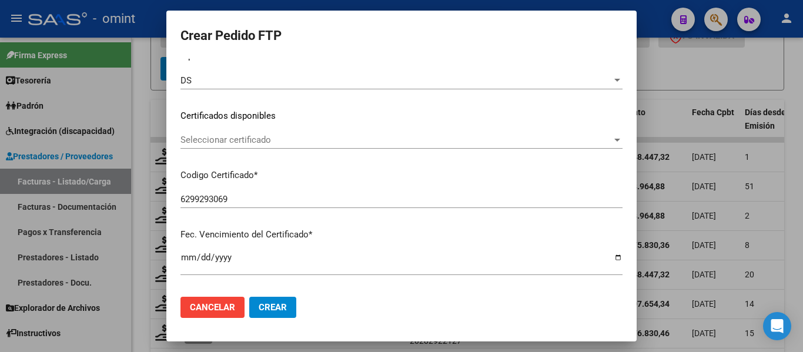
scroll to position [176, 0]
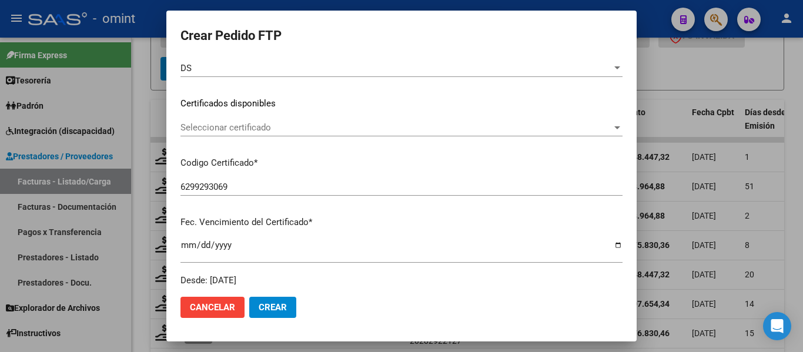
click at [270, 129] on span "Seleccionar certificado" at bounding box center [395, 127] width 431 height 11
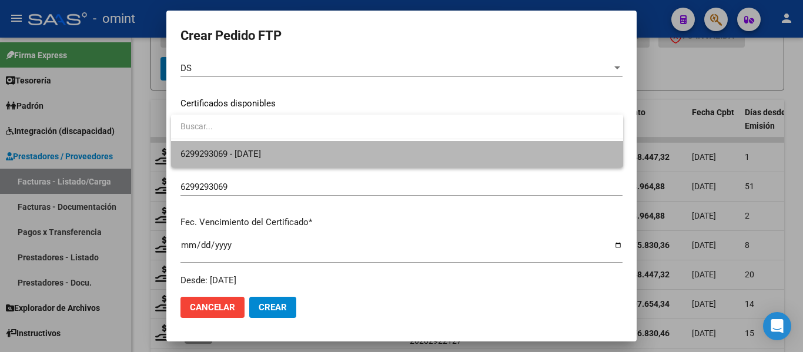
click at [275, 147] on span "6299293069 - [DATE]" at bounding box center [396, 154] width 433 height 26
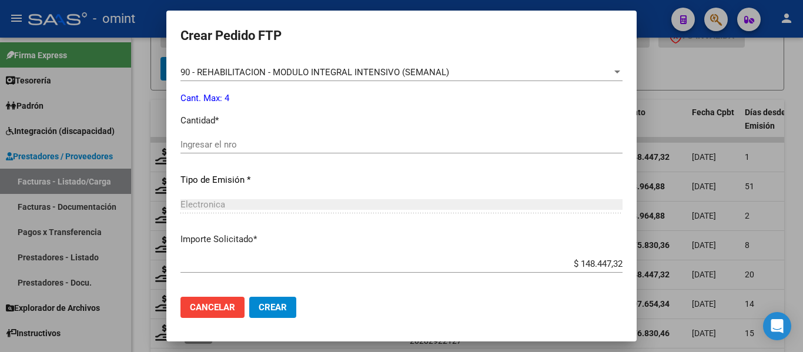
scroll to position [529, 0]
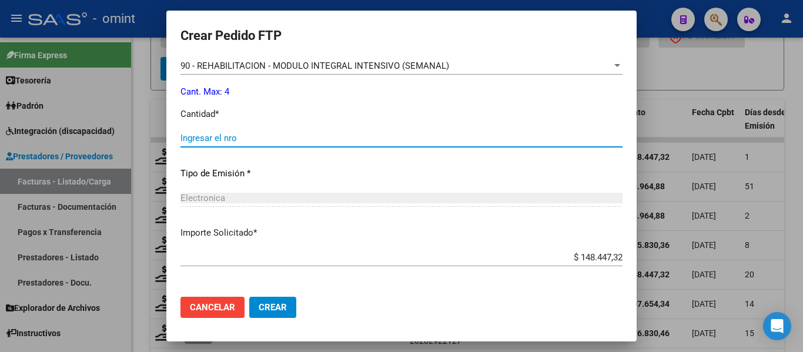
click at [263, 139] on input "Ingresar el nro" at bounding box center [401, 138] width 442 height 11
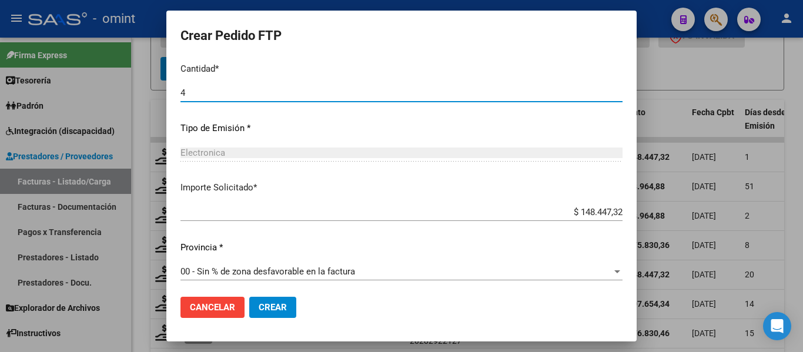
scroll to position [578, 0]
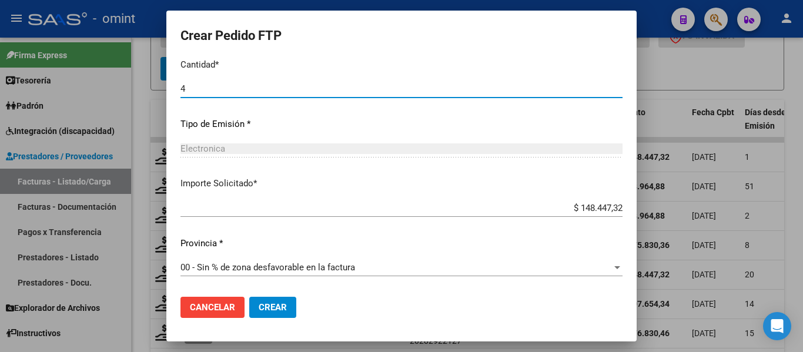
type input "4"
click at [272, 307] on span "Crear" at bounding box center [273, 307] width 28 height 11
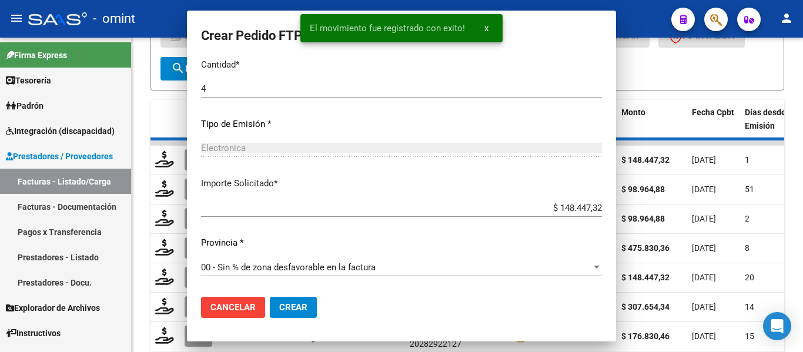
scroll to position [0, 0]
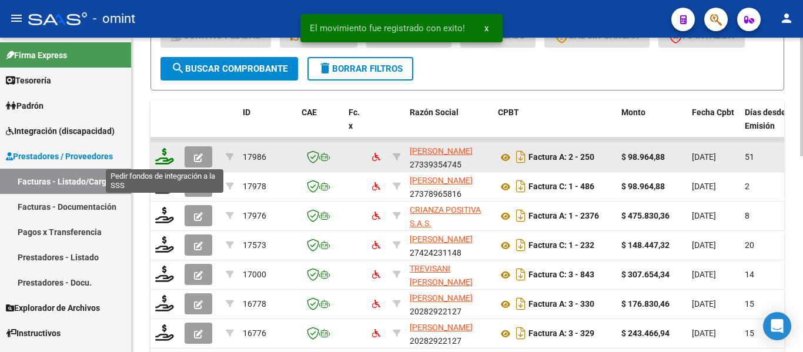
click at [166, 160] on icon at bounding box center [164, 156] width 19 height 16
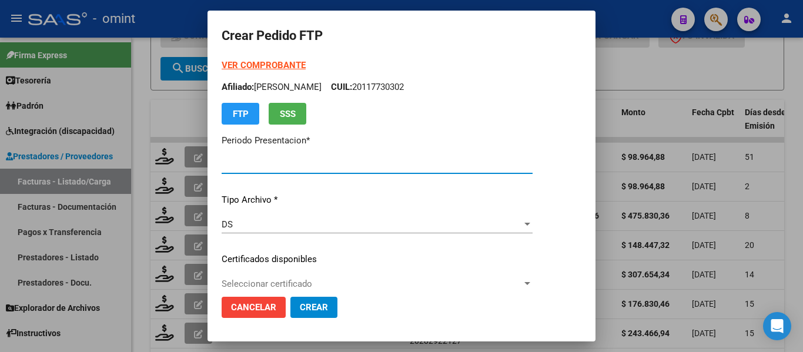
type input "202507"
type input "202506"
type input "$ 98.964,88"
type input "4782787338"
type input "[DATE]"
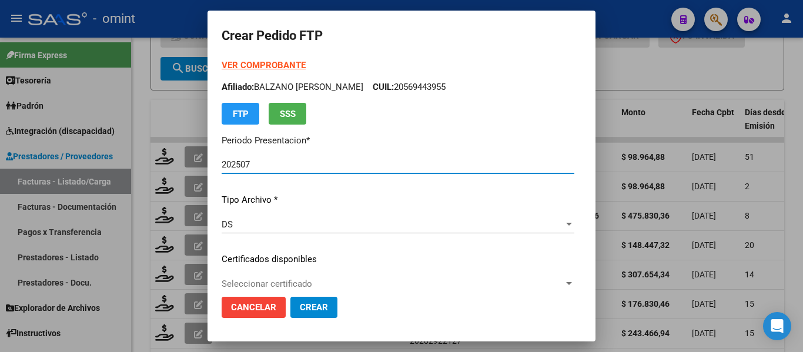
scroll to position [59, 0]
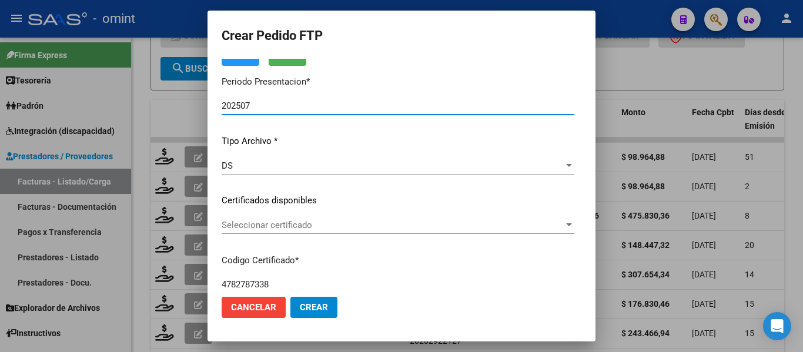
click at [290, 228] on span "Seleccionar certificado" at bounding box center [393, 225] width 342 height 11
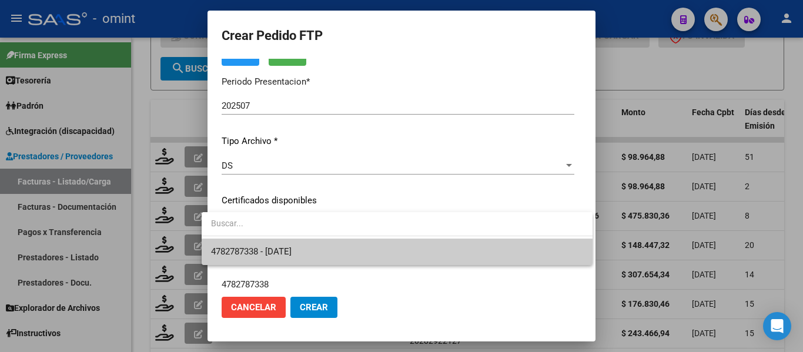
click at [291, 247] on span "4782787338 - [DATE]" at bounding box center [251, 251] width 81 height 11
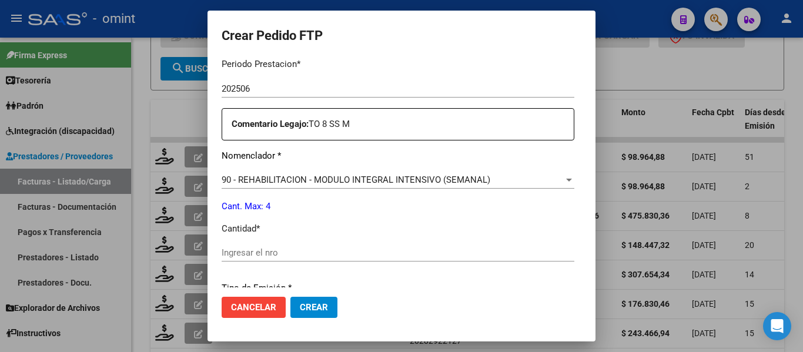
scroll to position [411, 0]
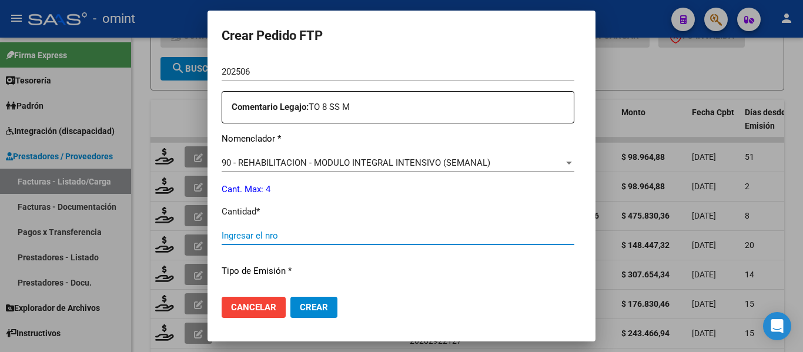
click at [251, 232] on input "Ingresar el nro" at bounding box center [398, 235] width 353 height 11
type input "4"
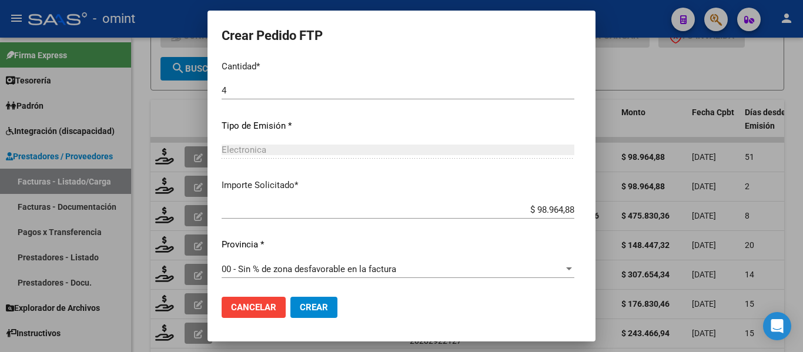
scroll to position [558, 0]
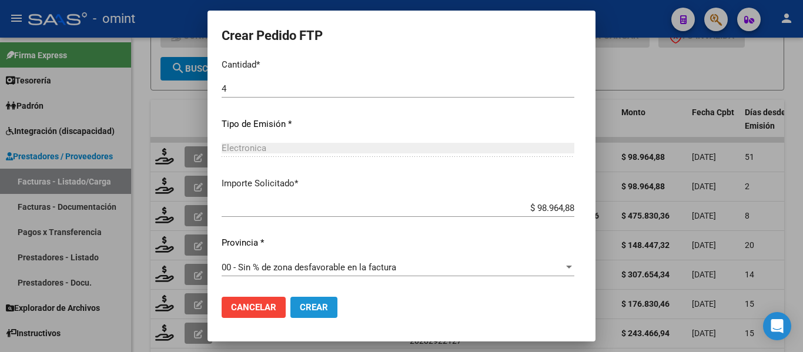
click at [301, 300] on button "Crear" at bounding box center [313, 307] width 47 height 21
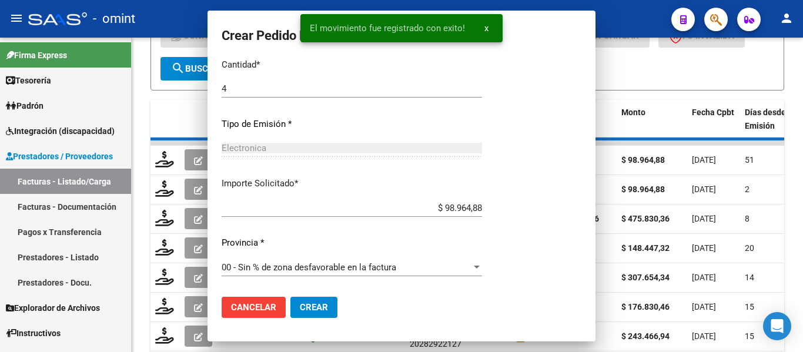
scroll to position [492, 0]
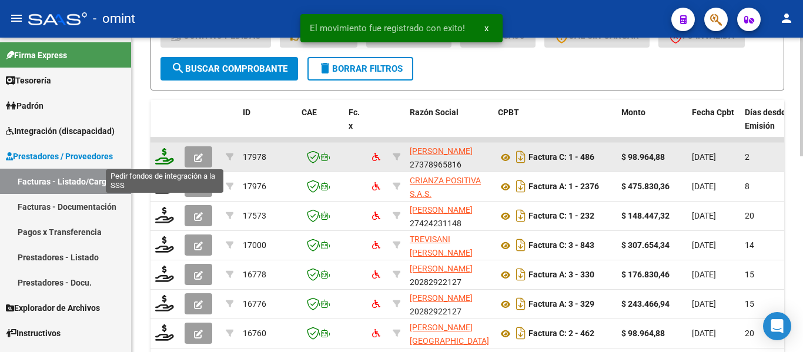
click at [167, 160] on icon at bounding box center [164, 156] width 19 height 16
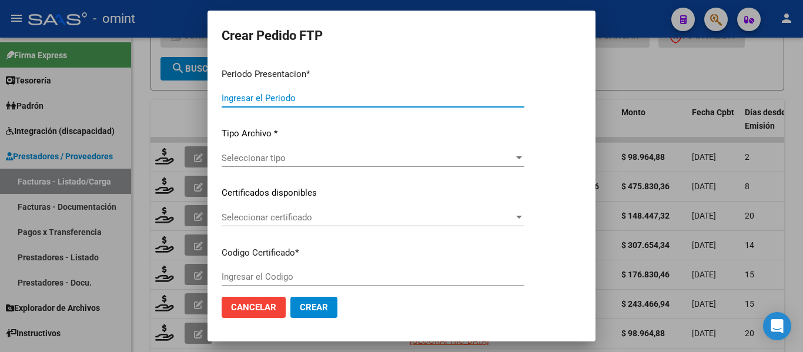
type input "202507"
type input "202506"
type input "$ 98.964,88"
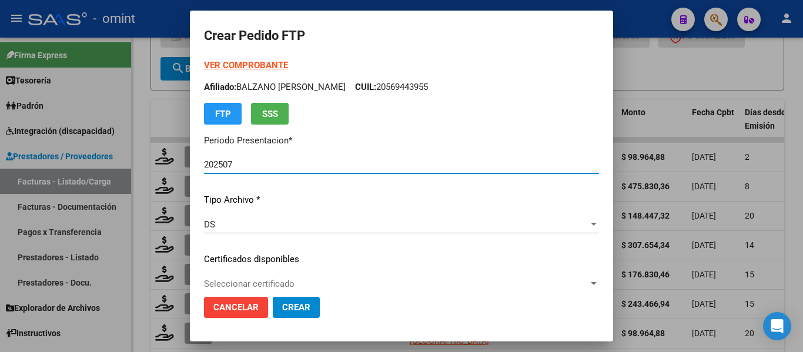
type input "4455542975"
type input "[DATE]"
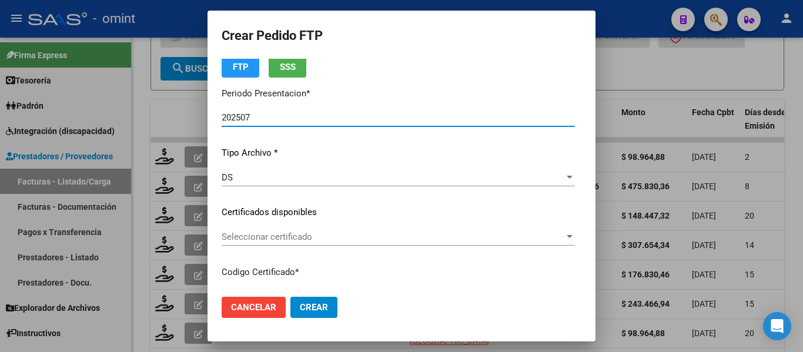
scroll to position [118, 0]
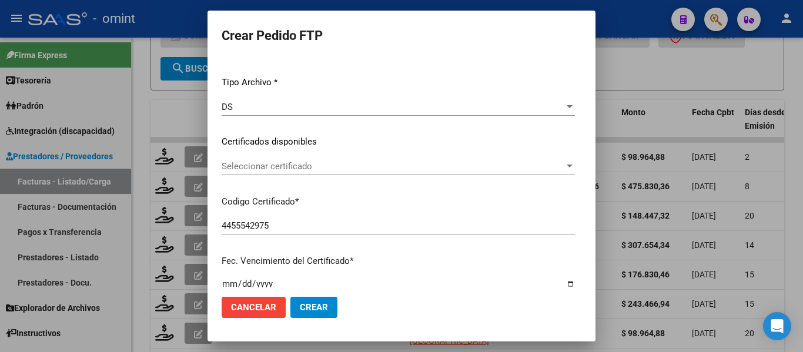
click at [295, 164] on span "Seleccionar certificado" at bounding box center [393, 166] width 343 height 11
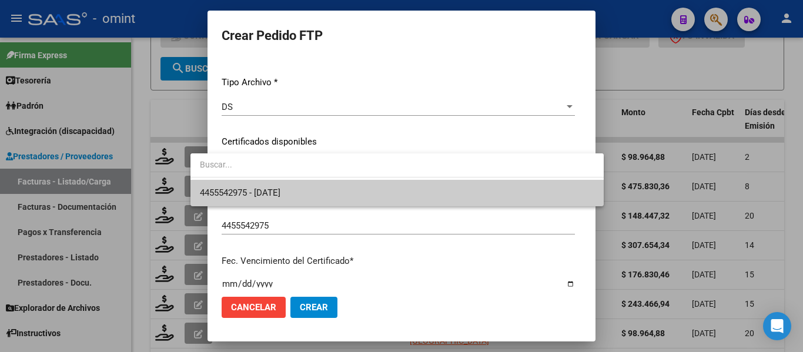
click at [303, 189] on span "4455542975 - [DATE]" at bounding box center [397, 193] width 394 height 26
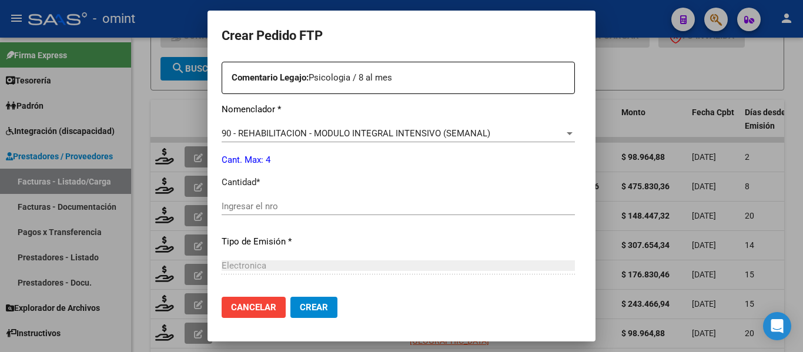
scroll to position [470, 0]
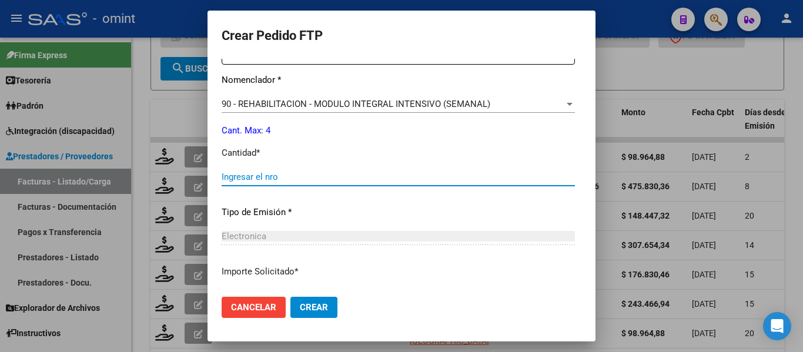
click at [260, 173] on input "Ingresar el nro" at bounding box center [398, 177] width 353 height 11
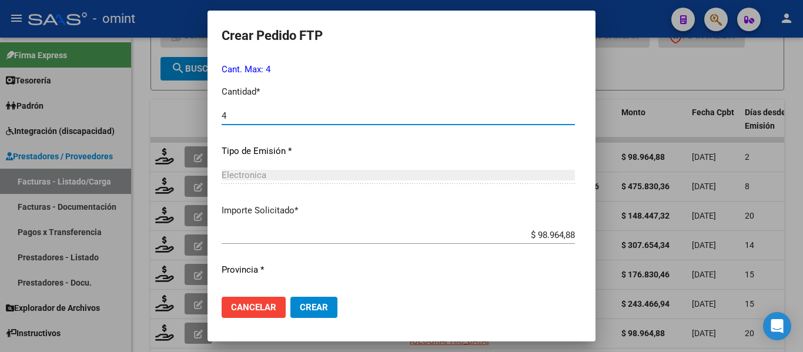
scroll to position [558, 0]
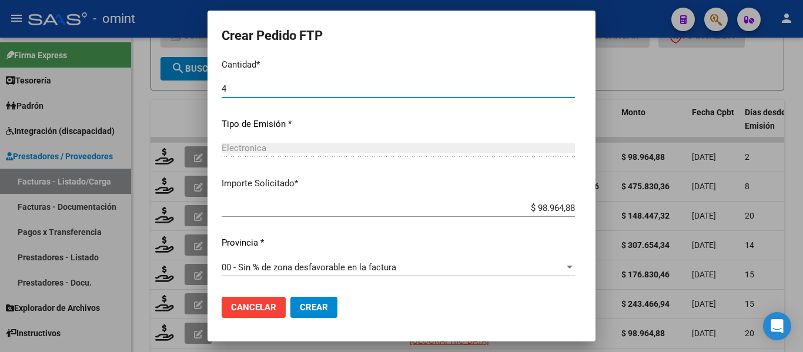
type input "4"
click at [290, 300] on button "Crear" at bounding box center [313, 307] width 47 height 21
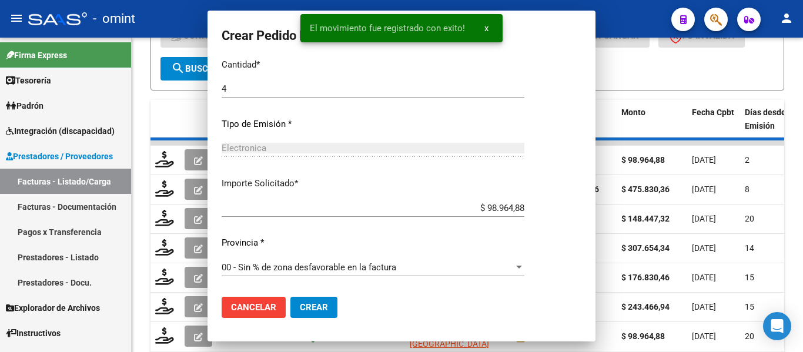
scroll to position [0, 0]
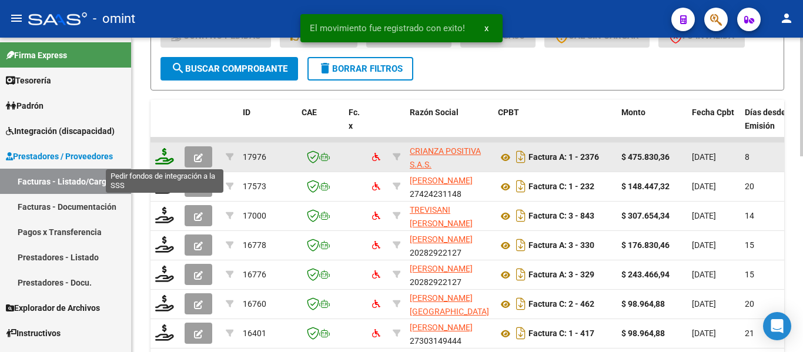
click at [161, 155] on icon at bounding box center [164, 156] width 19 height 16
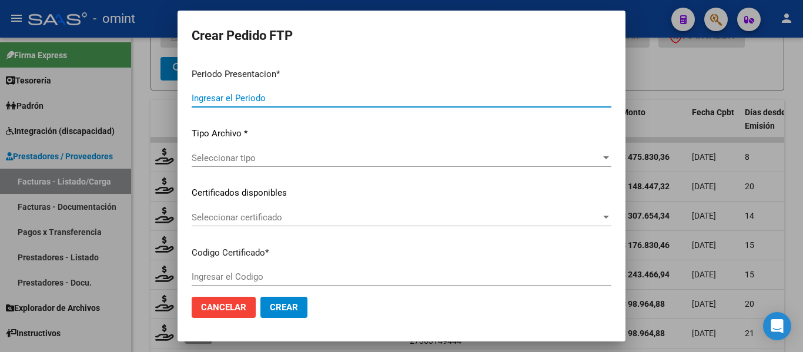
type input "202507"
type input "$ 475.830,36"
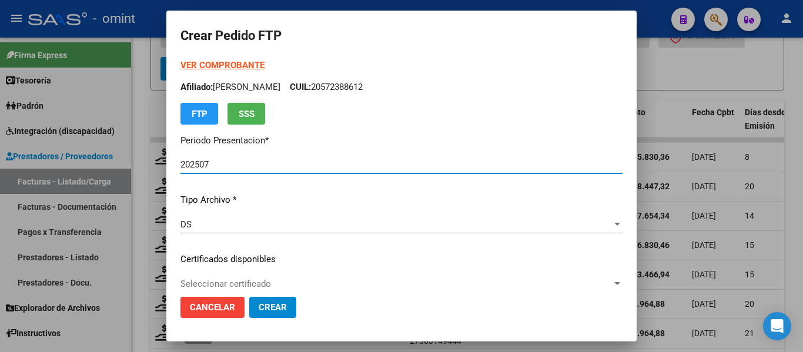
type input "3771496009"
type input "[DATE]"
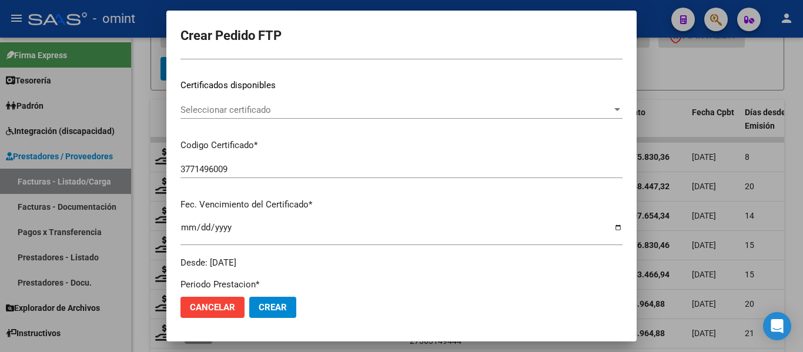
scroll to position [176, 0]
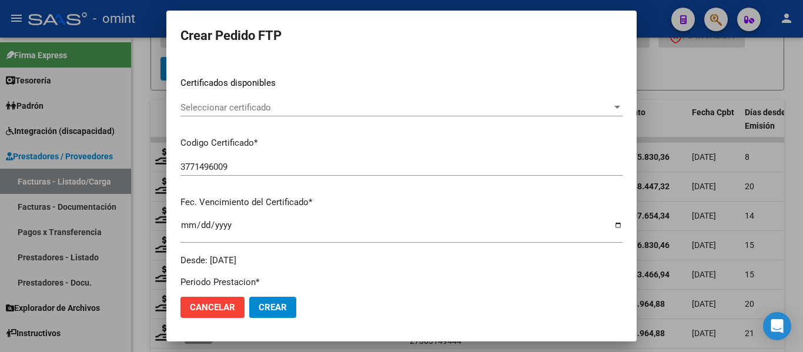
click at [268, 109] on span "Seleccionar certificado" at bounding box center [395, 107] width 431 height 11
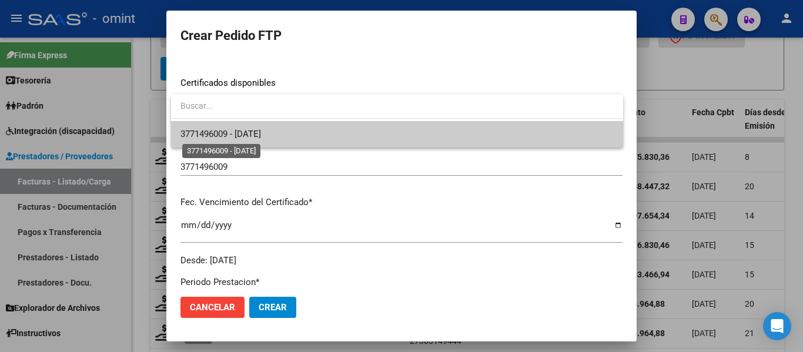
click at [261, 132] on span "3771496009 - [DATE]" at bounding box center [220, 134] width 81 height 11
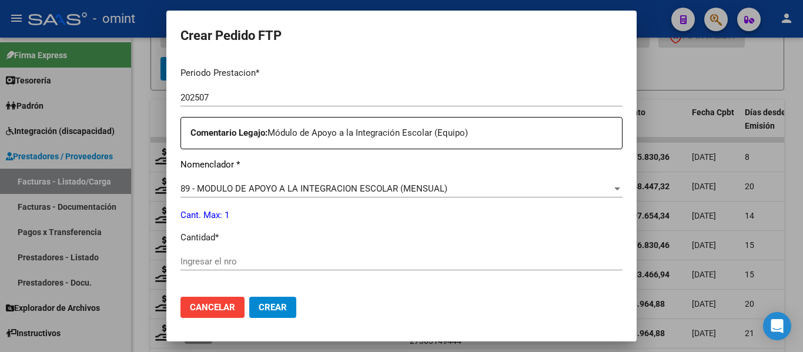
scroll to position [411, 0]
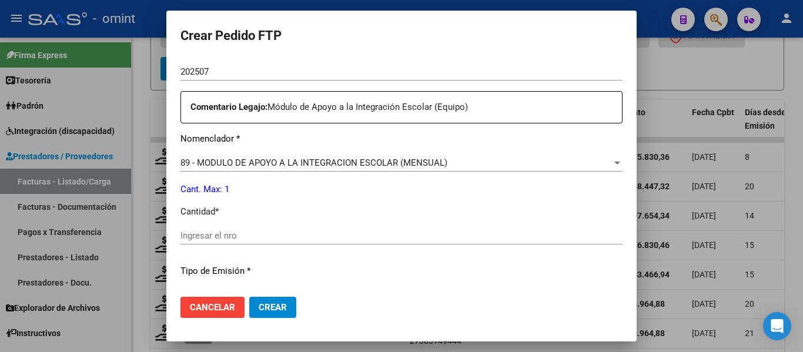
click at [238, 234] on input "Ingresar el nro" at bounding box center [401, 235] width 442 height 11
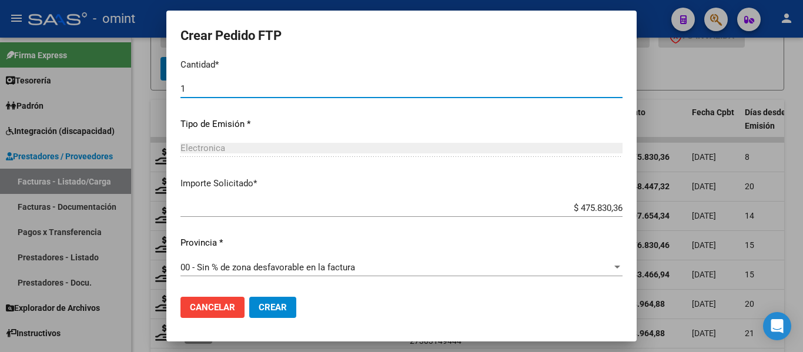
type input "1"
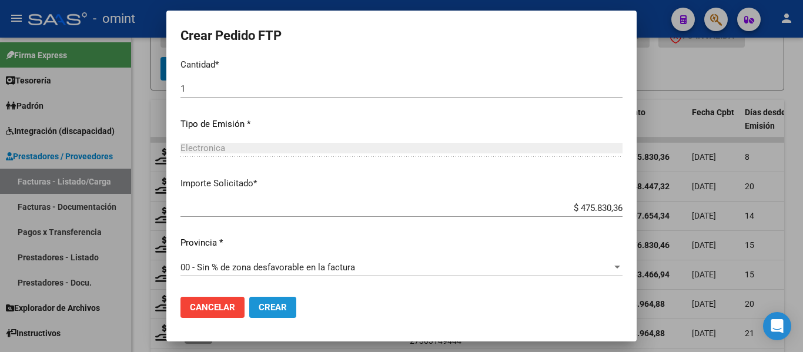
click at [279, 308] on span "Crear" at bounding box center [273, 307] width 28 height 11
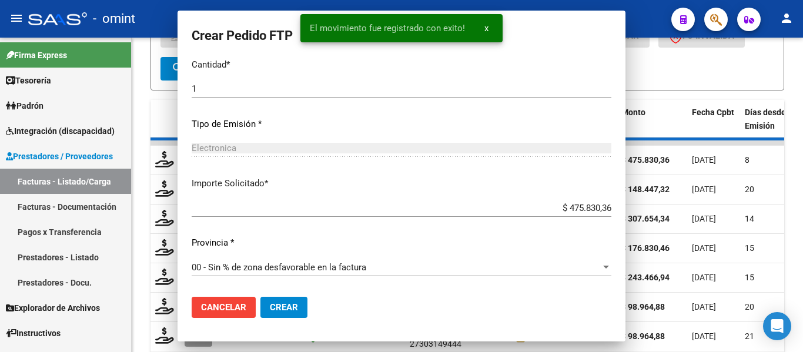
scroll to position [492, 0]
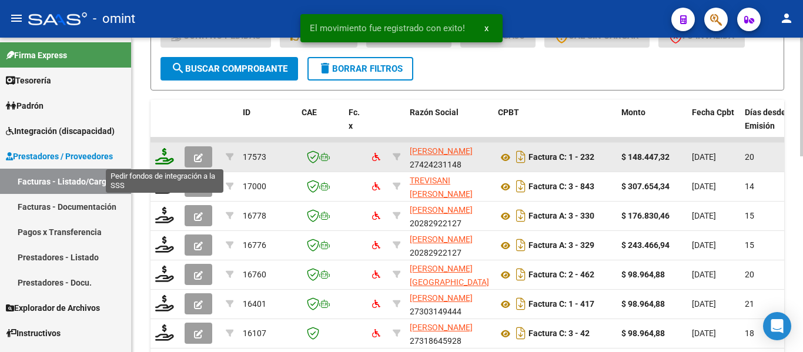
click at [163, 159] on icon at bounding box center [164, 156] width 19 height 16
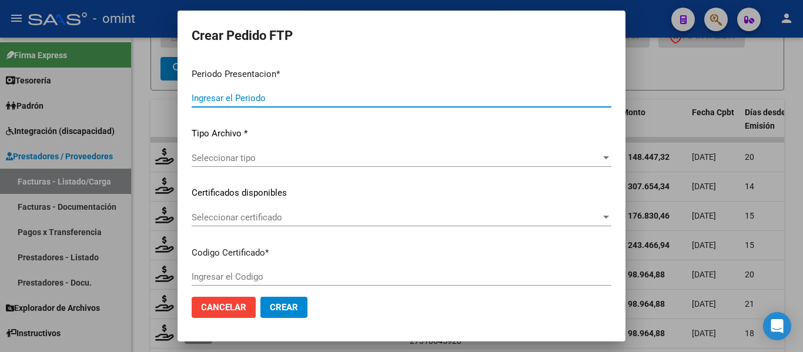
type input "202507"
type input "$ 148.447,32"
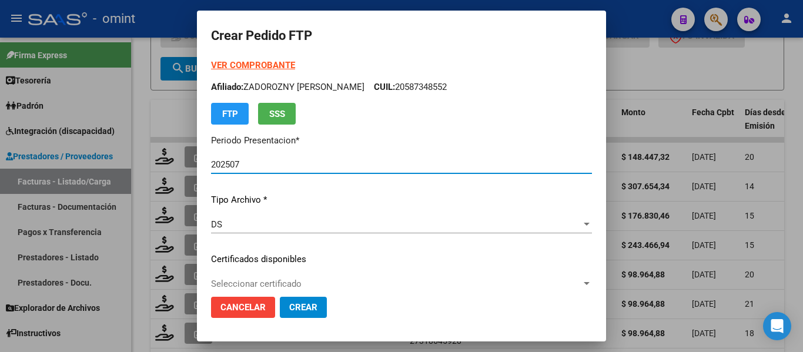
type input "7854197962"
type input "[DATE]"
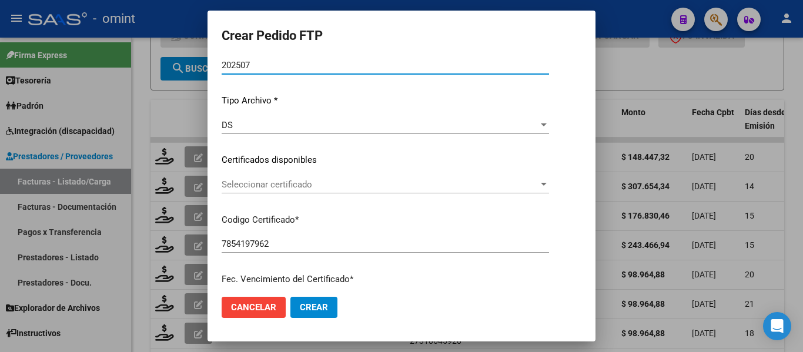
scroll to position [118, 0]
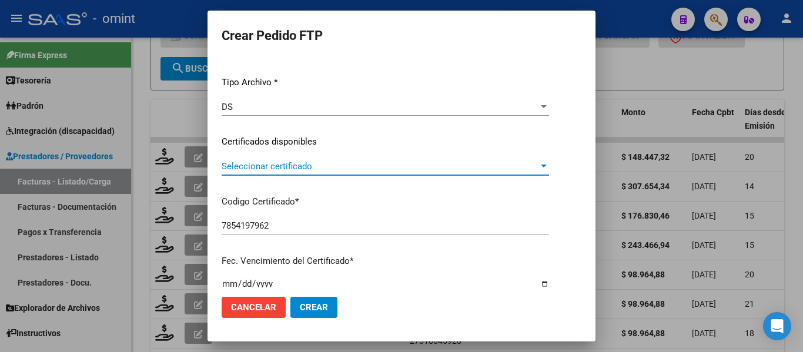
click at [256, 167] on span "Seleccionar certificado" at bounding box center [380, 166] width 317 height 11
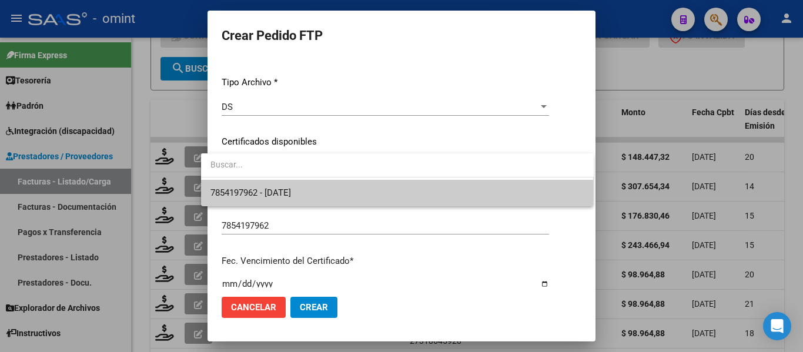
click at [263, 186] on span "7854197962 - [DATE]" at bounding box center [397, 193] width 374 height 26
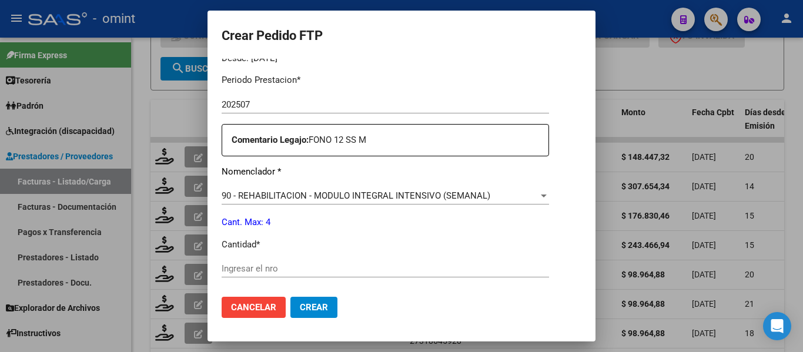
scroll to position [411, 0]
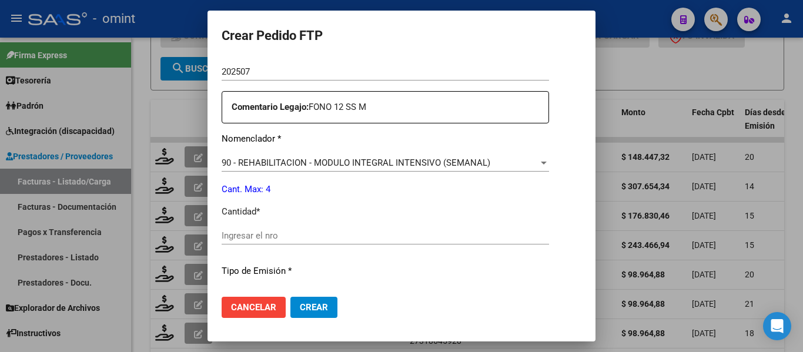
click at [251, 239] on input "Ingresar el nro" at bounding box center [385, 235] width 327 height 11
type input "4"
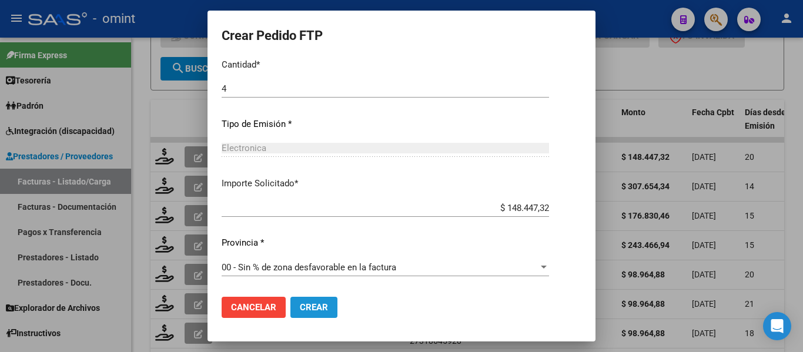
click at [313, 306] on span "Crear" at bounding box center [314, 307] width 28 height 11
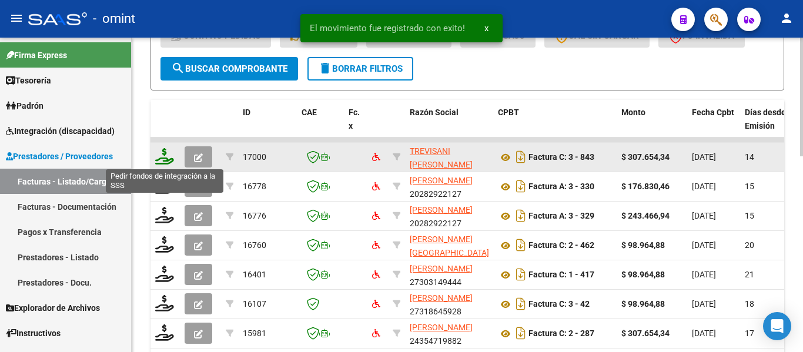
click at [167, 158] on icon at bounding box center [164, 156] width 19 height 16
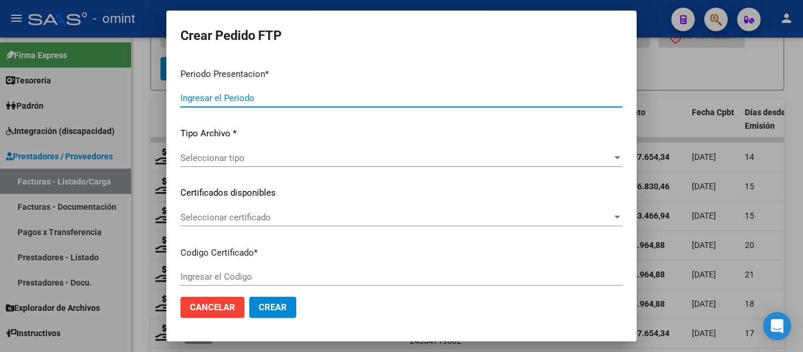
type input "202507"
type input "$ 307.654,34"
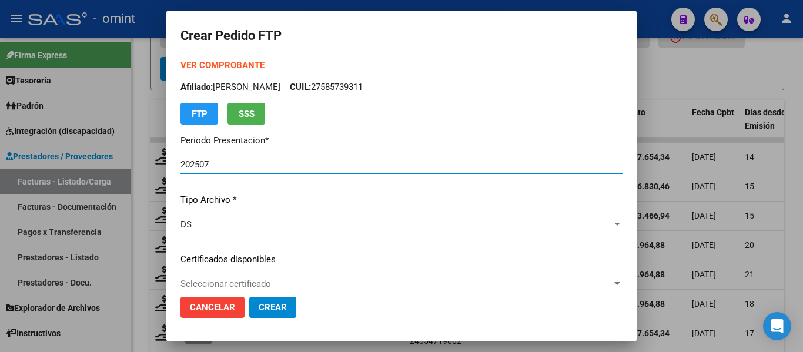
type input "56747833"
type input "[DATE]"
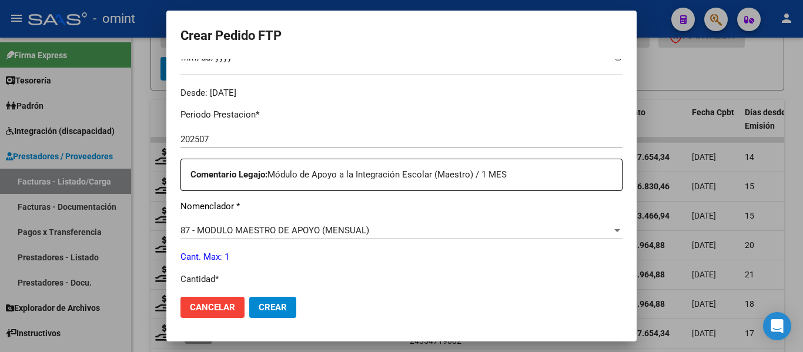
scroll to position [411, 0]
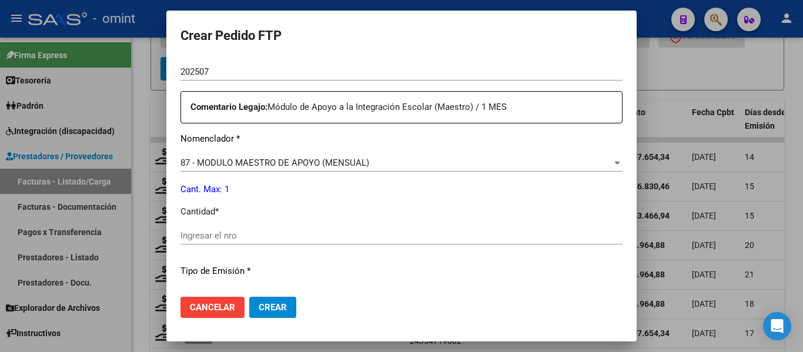
click at [216, 232] on input "Ingresar el nro" at bounding box center [401, 235] width 442 height 11
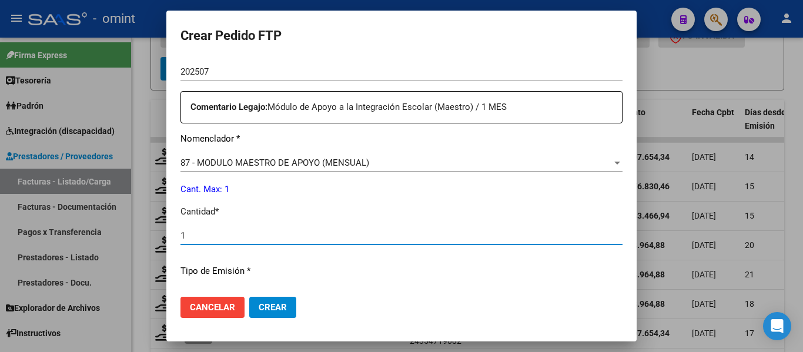
type input "1"
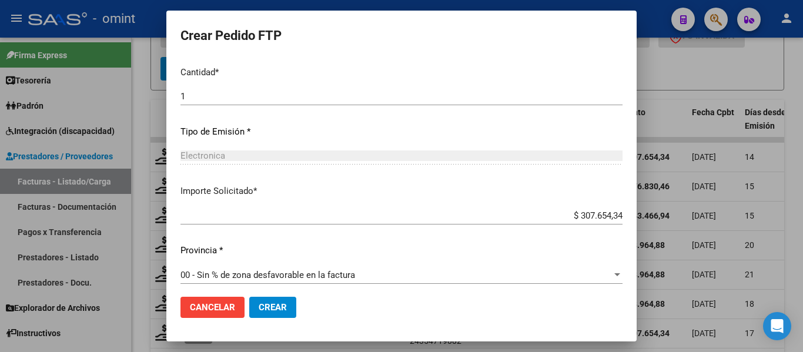
scroll to position [558, 0]
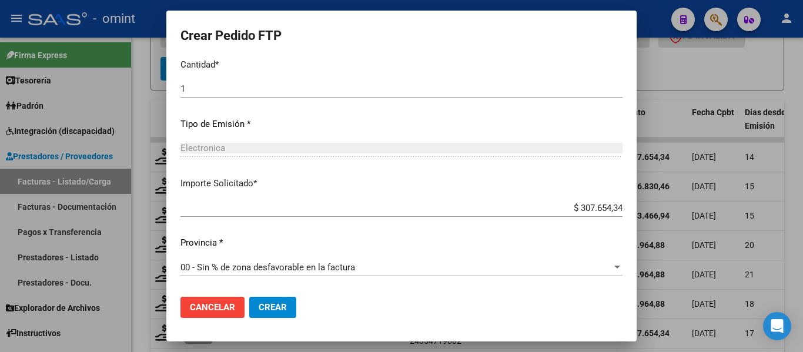
click at [269, 308] on span "Crear" at bounding box center [273, 307] width 28 height 11
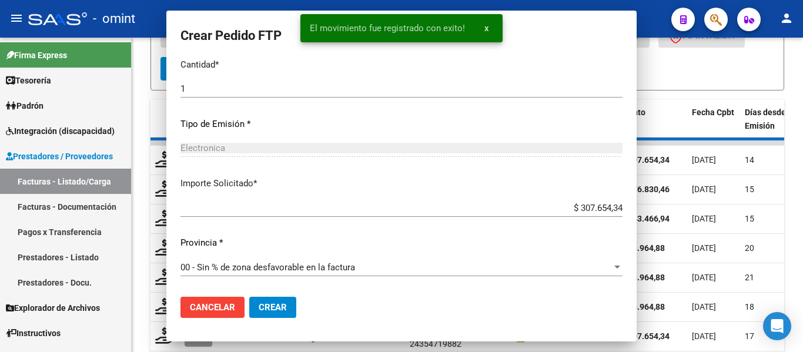
scroll to position [0, 0]
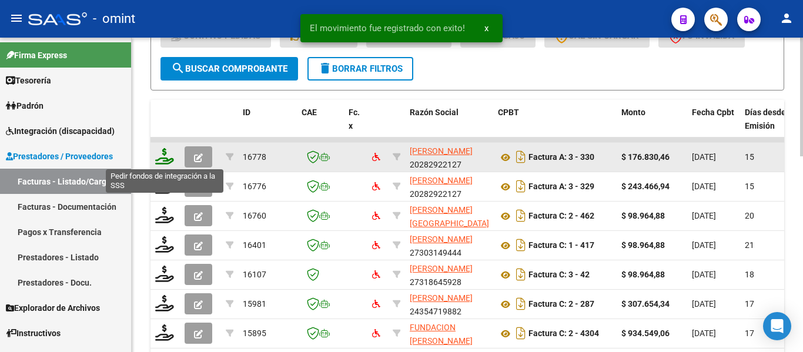
click at [167, 158] on icon at bounding box center [164, 156] width 19 height 16
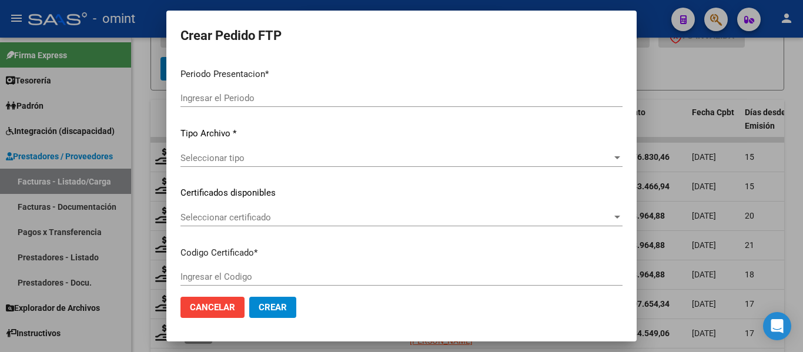
type input "202507"
type input "202505"
type input "$ 176.830,46"
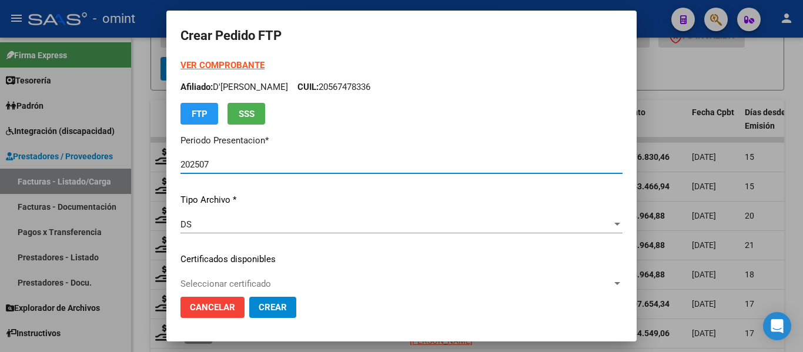
type input "5755376510"
type input "[DATE]"
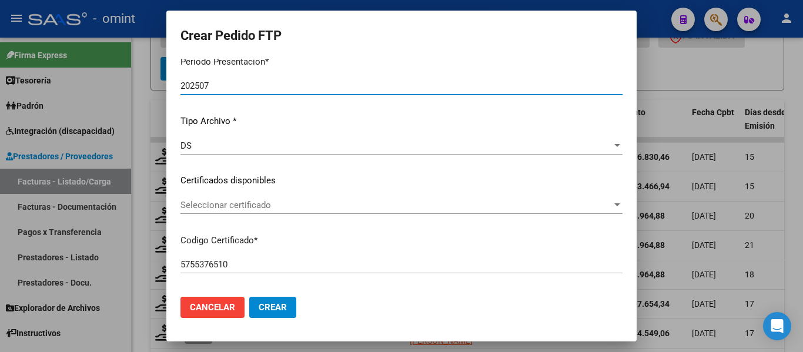
scroll to position [118, 0]
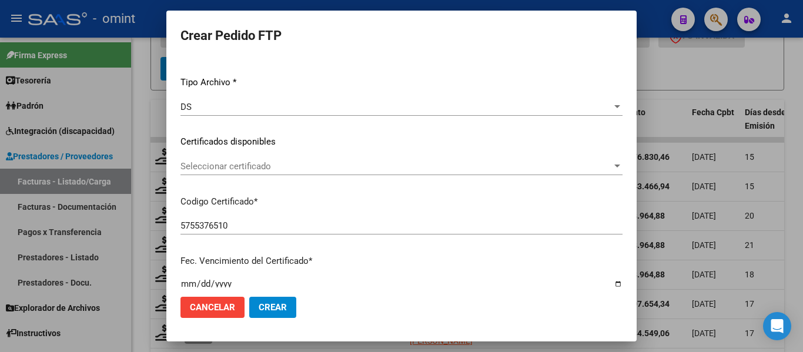
click at [283, 167] on span "Seleccionar certificado" at bounding box center [395, 166] width 431 height 11
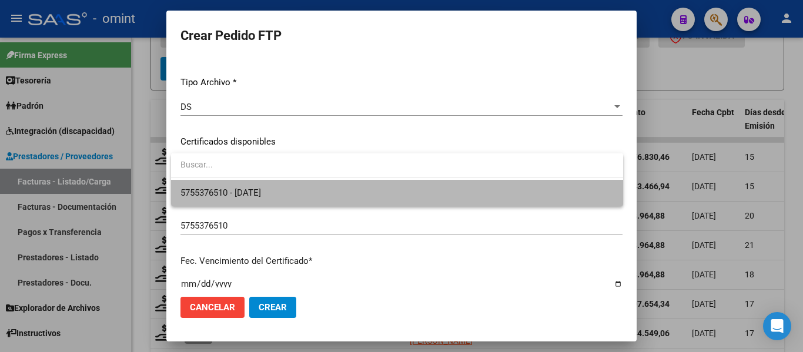
click at [289, 187] on span "5755376510 - [DATE]" at bounding box center [396, 193] width 433 height 26
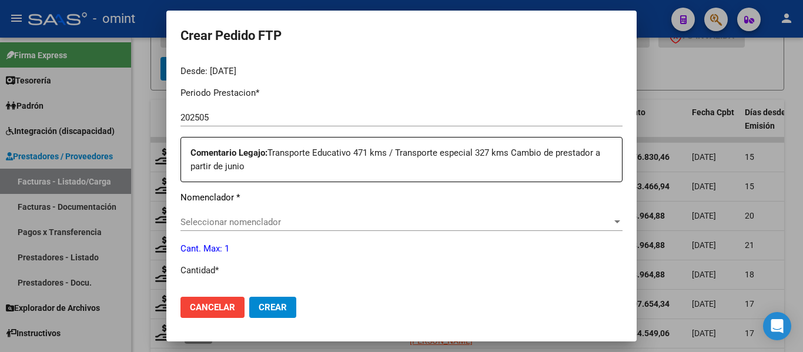
scroll to position [411, 0]
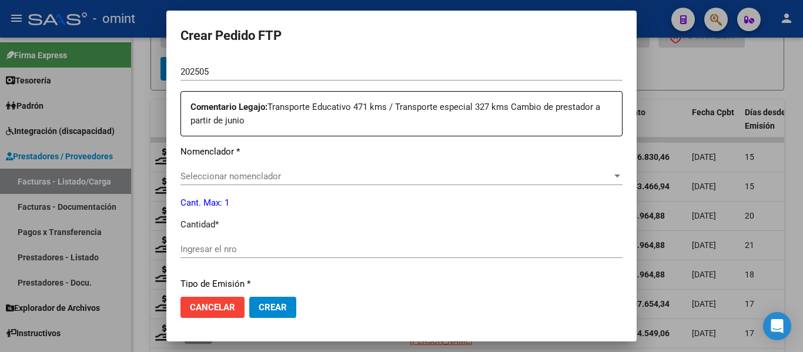
click at [244, 244] on input "Ingresar el nro" at bounding box center [401, 249] width 442 height 11
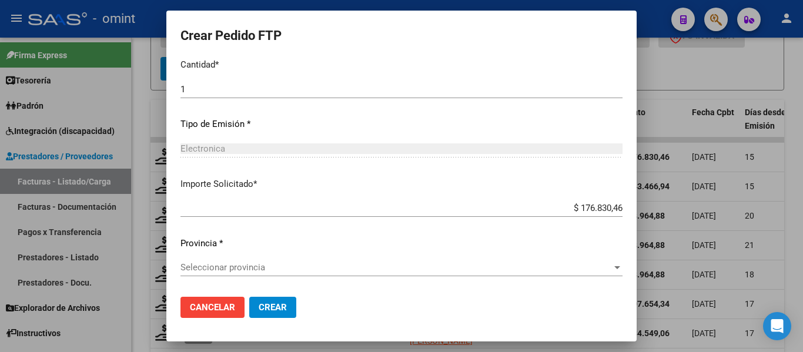
click at [274, 273] on div "Seleccionar provincia Seleccionar provincia" at bounding box center [401, 268] width 442 height 18
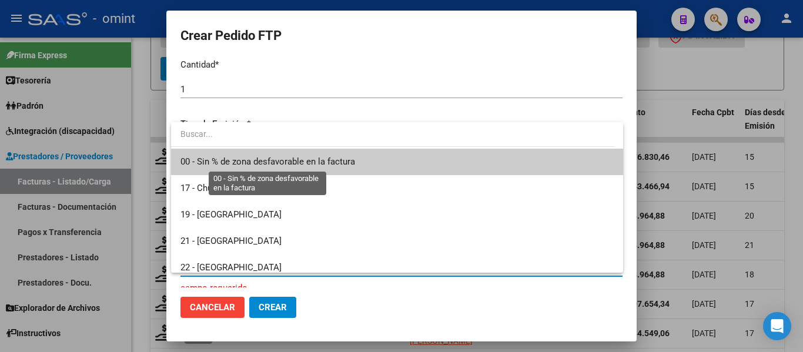
click at [259, 165] on span "00 - Sin % de zona desfavorable en la factura" at bounding box center [267, 161] width 175 height 11
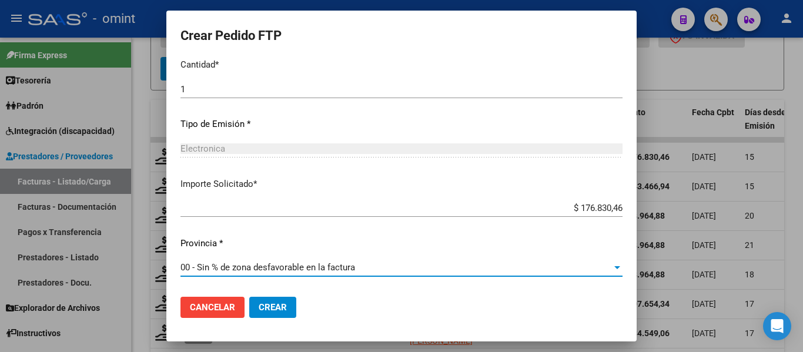
click at [280, 309] on span "Crear" at bounding box center [273, 307] width 28 height 11
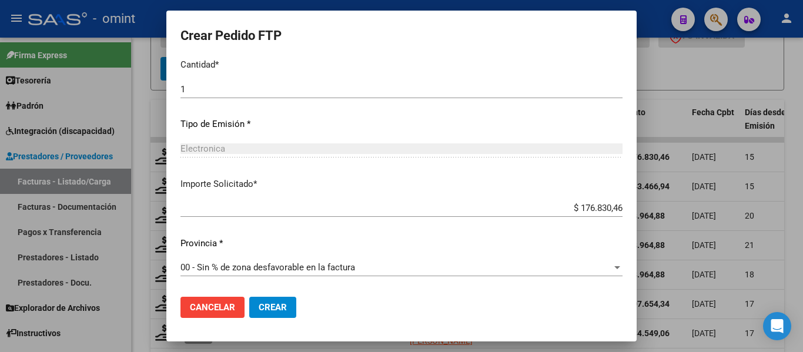
scroll to position [336, 0]
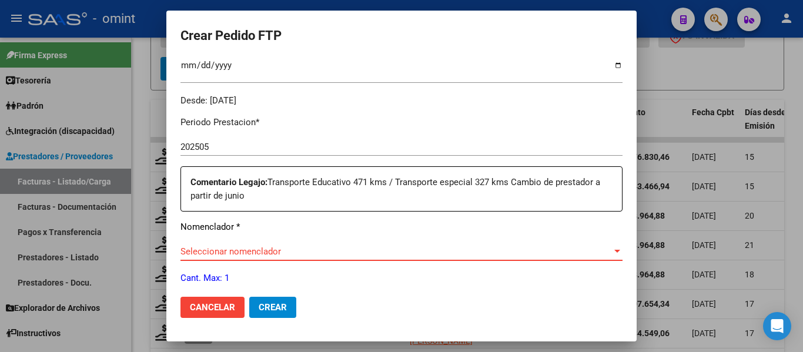
click at [289, 253] on span "Seleccionar nomenclador" at bounding box center [395, 251] width 431 height 11
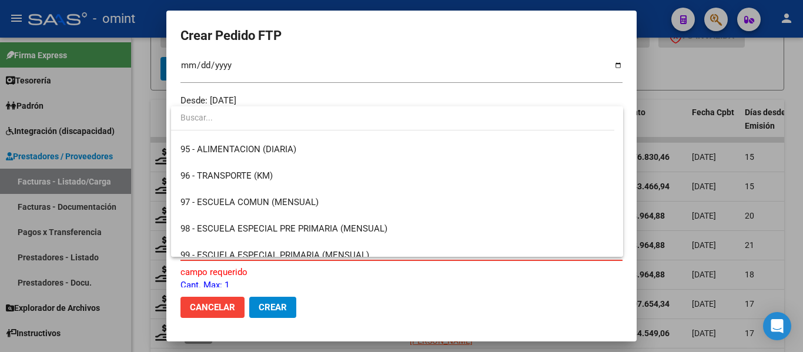
scroll to position [2494, 0]
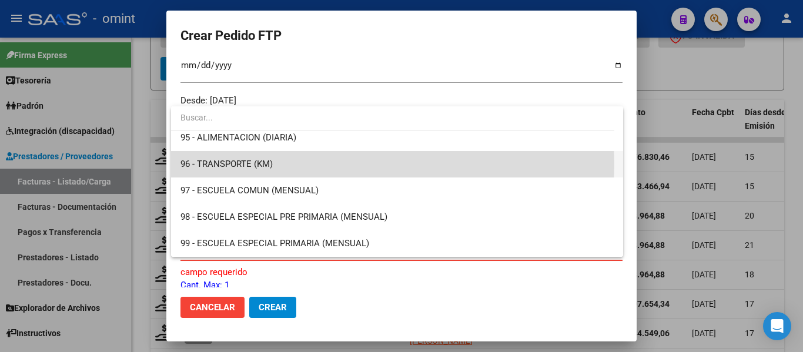
click at [274, 165] on span "96 - TRANSPORTE (KM)" at bounding box center [396, 164] width 433 height 26
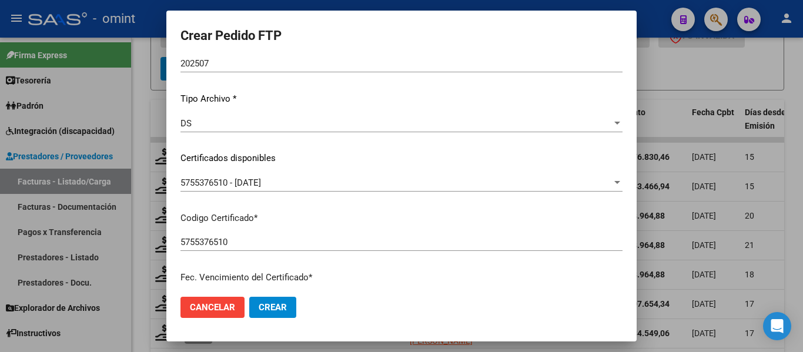
scroll to position [0, 0]
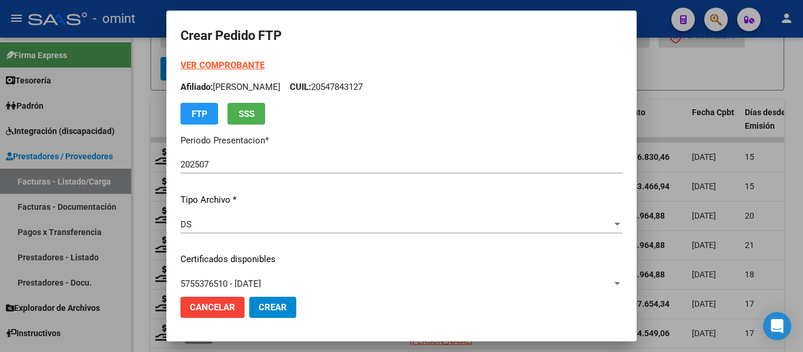
click at [231, 67] on strong "VER COMPROBANTE" at bounding box center [222, 65] width 84 height 11
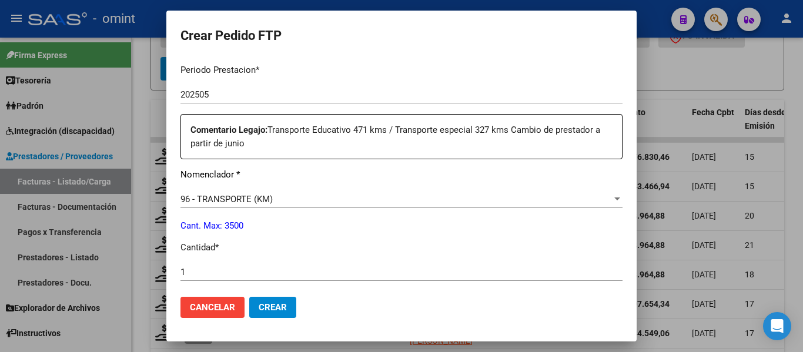
scroll to position [411, 0]
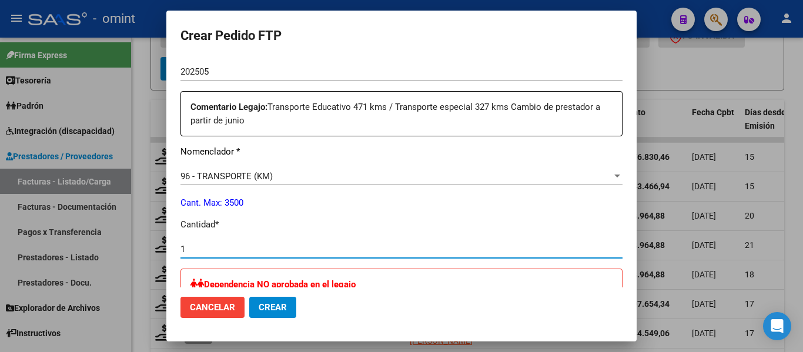
drag, startPoint x: 185, startPoint y: 252, endPoint x: 177, endPoint y: 251, distance: 7.7
click at [177, 251] on mat-dialog-content "VER COMPROBANTE ARCA Padrón Afiliado: GEREZ VON BÜREN [PERSON_NAME]: 2054784312…" at bounding box center [401, 173] width 470 height 229
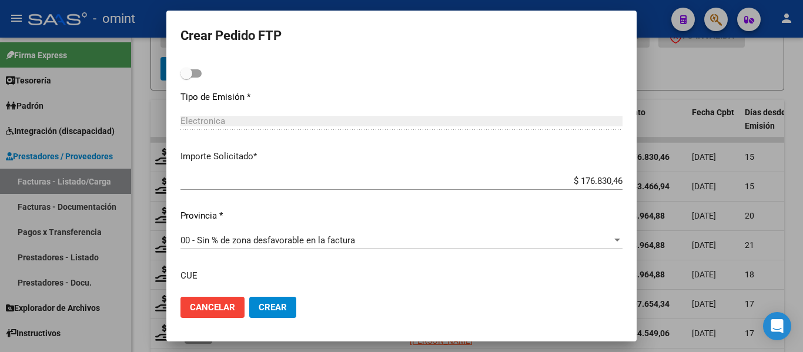
scroll to position [768, 0]
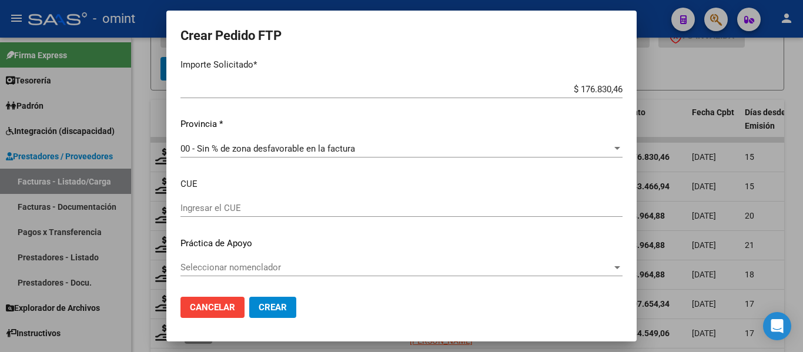
type input "326"
click at [283, 309] on span "Crear" at bounding box center [273, 307] width 28 height 11
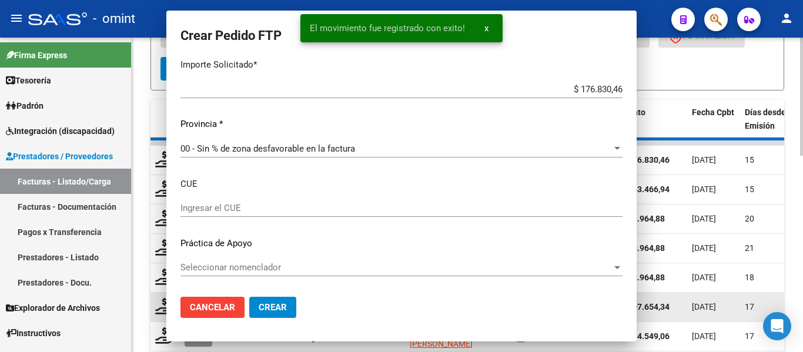
scroll to position [0, 0]
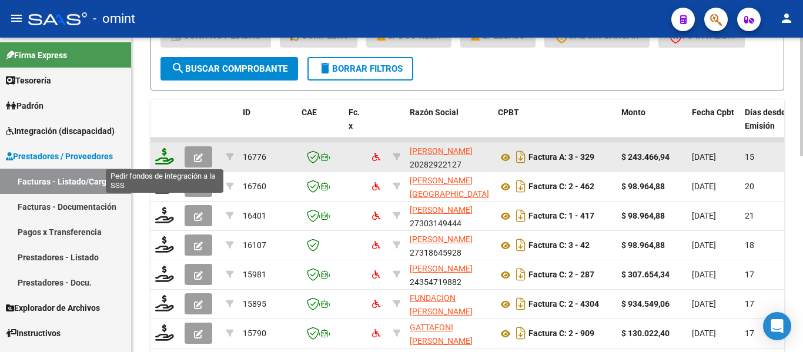
click at [167, 156] on icon at bounding box center [164, 156] width 19 height 16
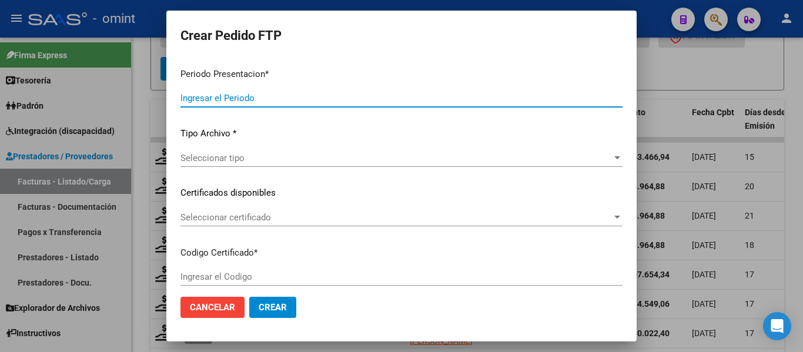
type input "202507"
type input "202505"
type input "$ 243.466,94"
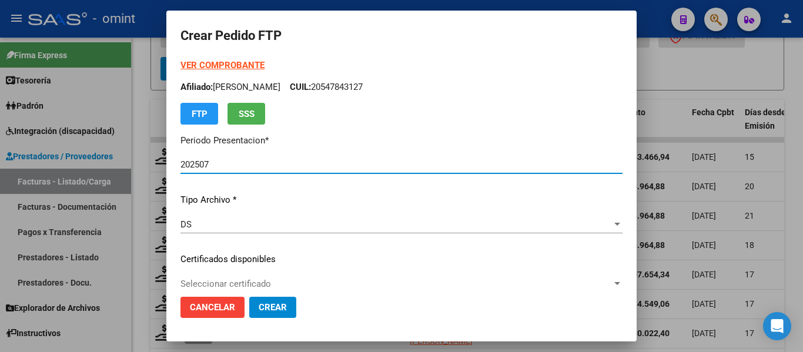
type input "5755376510"
type input "[DATE]"
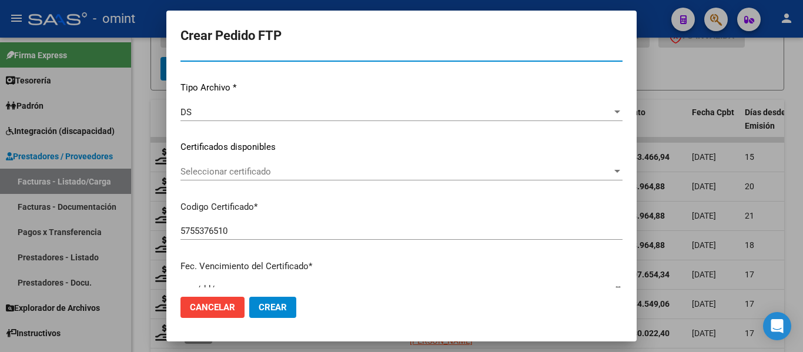
scroll to position [118, 0]
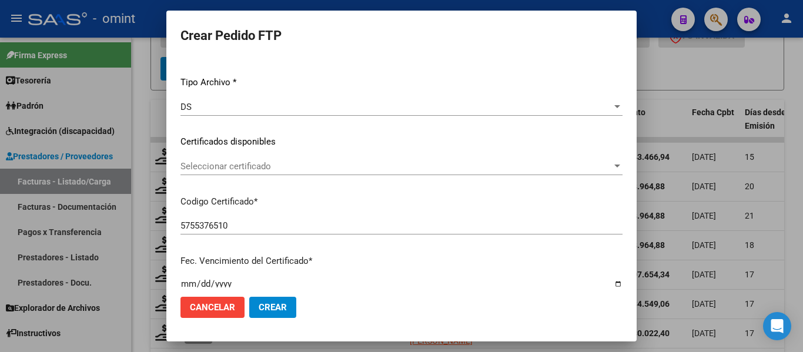
click at [299, 162] on span "Seleccionar certificado" at bounding box center [395, 166] width 431 height 11
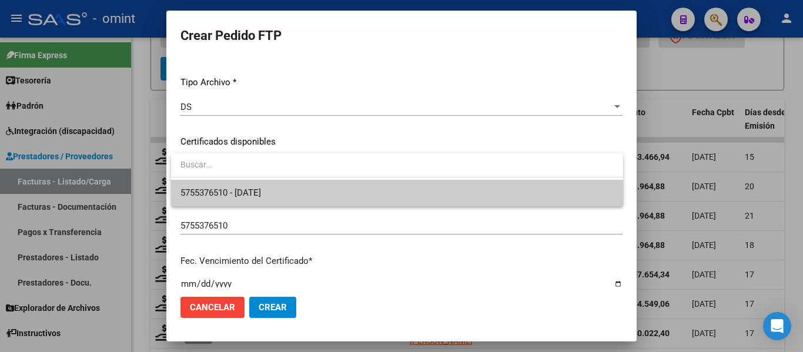
click at [299, 188] on span "5755376510 - [DATE]" at bounding box center [396, 193] width 433 height 26
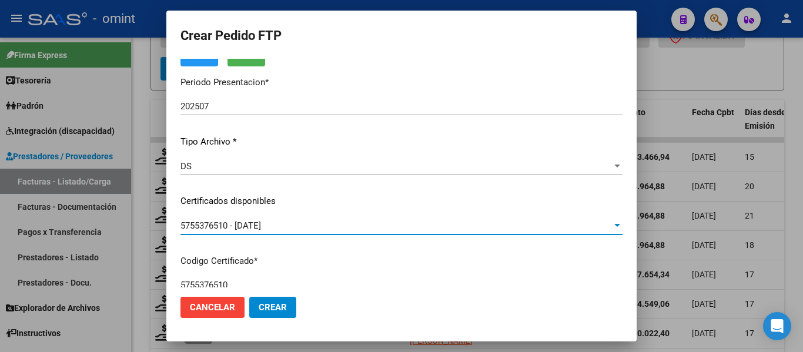
scroll to position [0, 0]
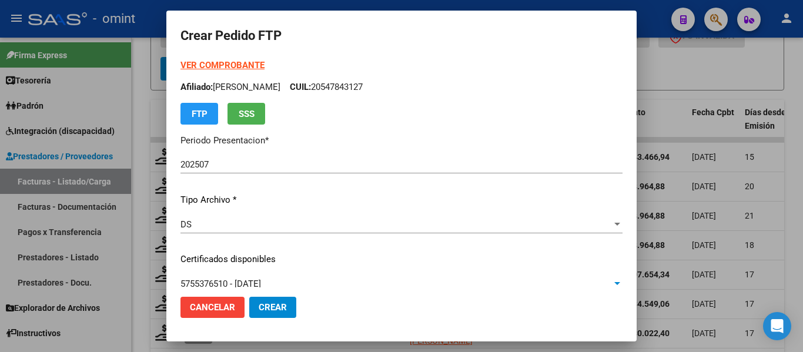
click at [228, 65] on strong "VER COMPROBANTE" at bounding box center [222, 65] width 84 height 11
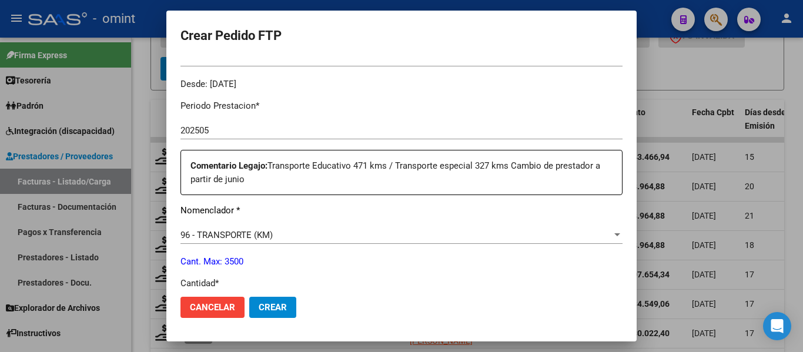
scroll to position [470, 0]
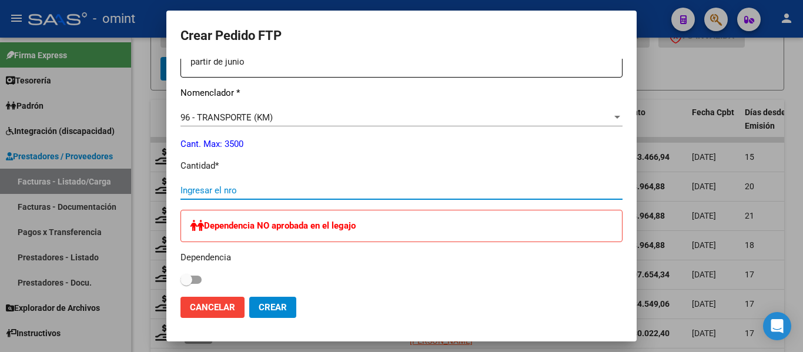
click at [227, 188] on input "Ingresar el nro" at bounding box center [401, 190] width 442 height 11
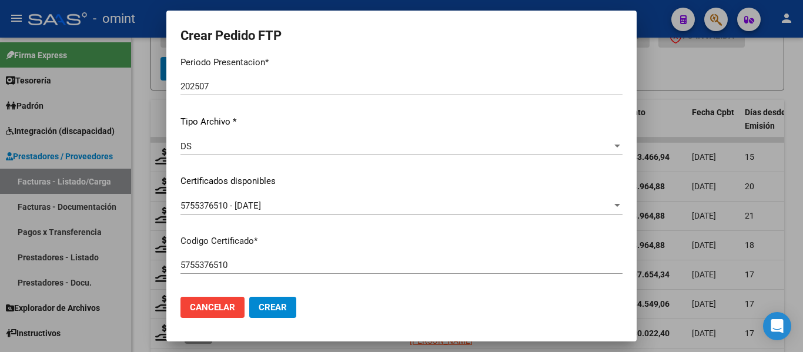
scroll to position [0, 0]
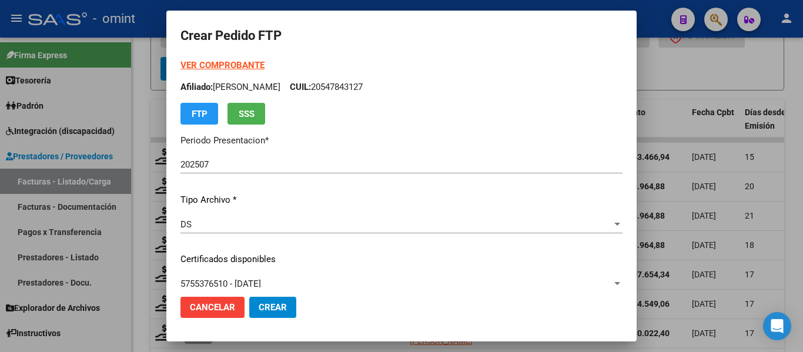
click at [237, 64] on strong "VER COMPROBANTE" at bounding box center [222, 65] width 84 height 11
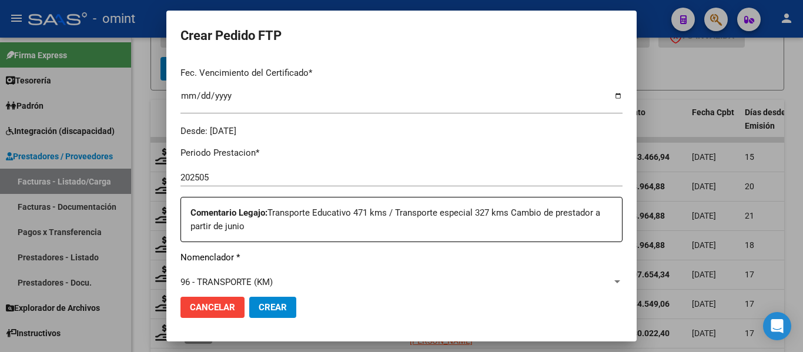
scroll to position [411, 0]
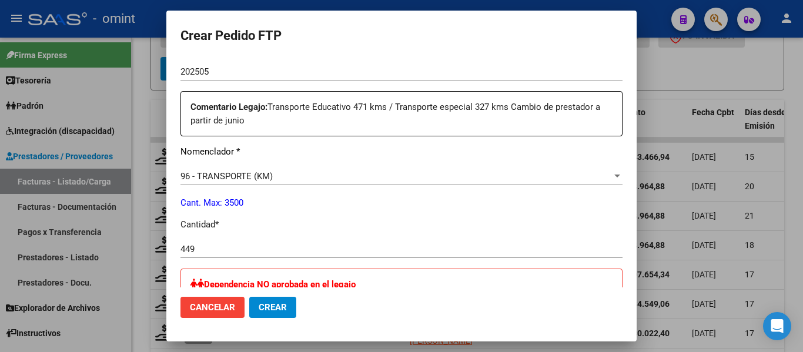
click at [198, 250] on input "449" at bounding box center [401, 249] width 442 height 11
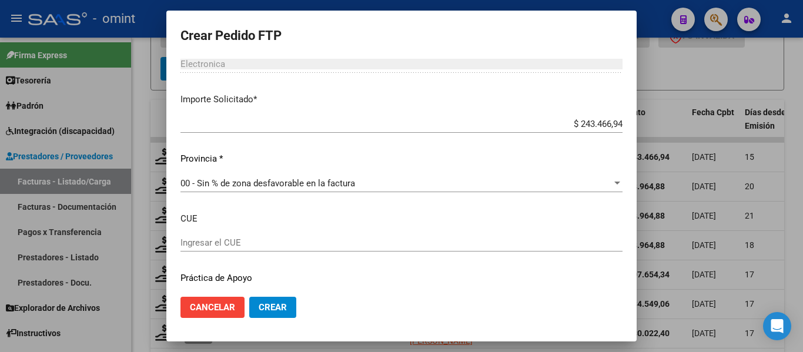
scroll to position [768, 0]
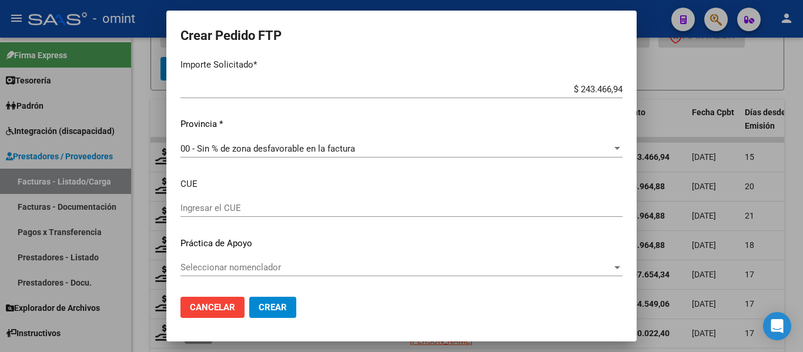
click at [272, 309] on span "Crear" at bounding box center [273, 307] width 28 height 11
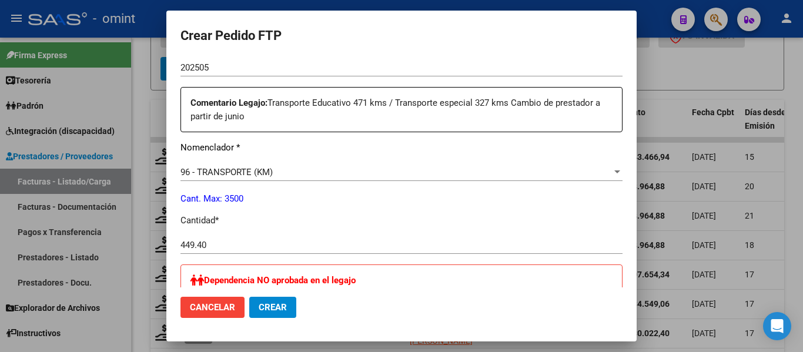
scroll to position [533, 0]
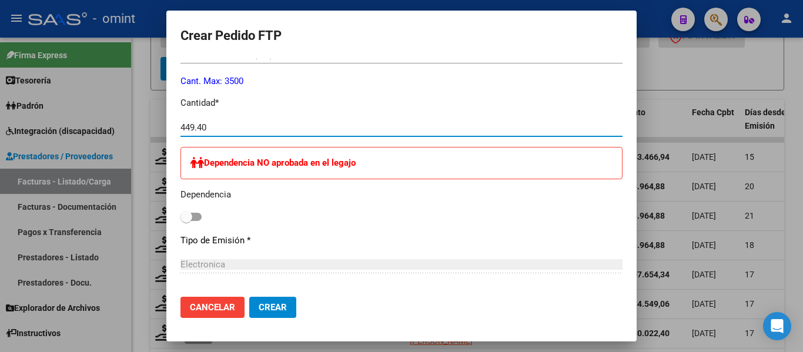
drag, startPoint x: 195, startPoint y: 130, endPoint x: 214, endPoint y: 135, distance: 20.0
click at [214, 135] on div "449.40 Ingresar el nro" at bounding box center [401, 128] width 442 height 18
type input "449"
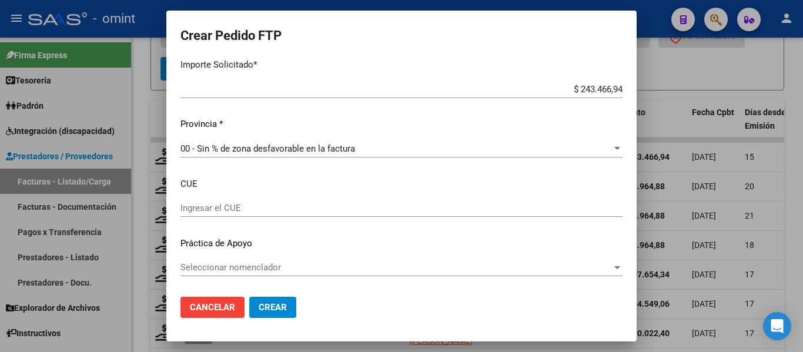
click at [278, 303] on span "Crear" at bounding box center [273, 307] width 28 height 11
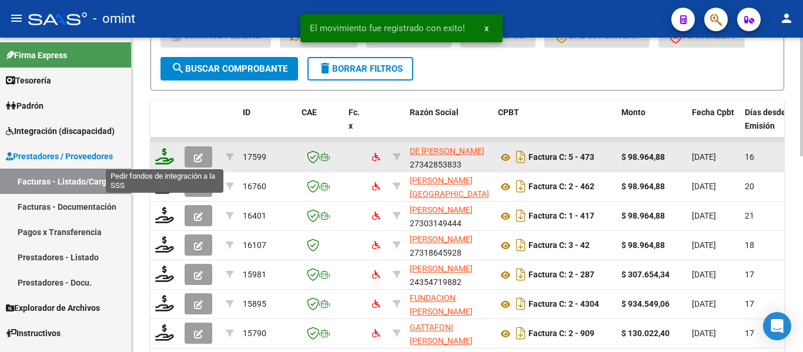
click at [163, 158] on icon at bounding box center [164, 156] width 19 height 16
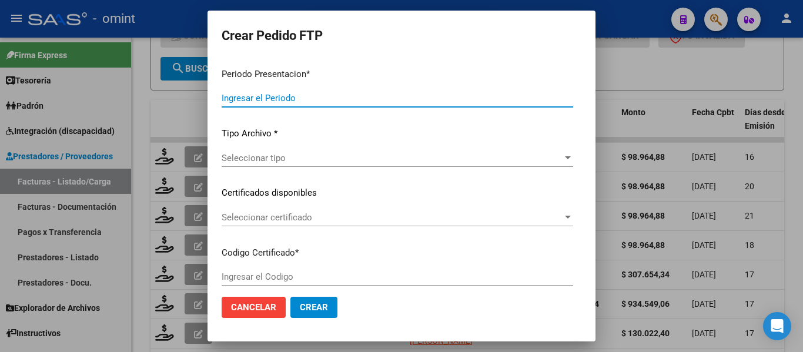
type input "202507"
type input "$ 98.964,88"
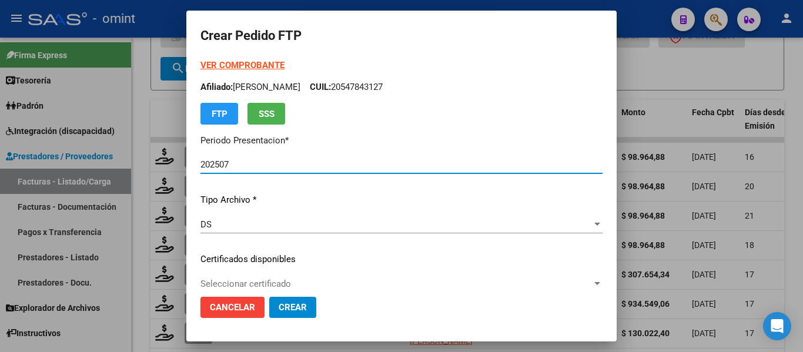
type input "8404988665"
type input "[DATE]"
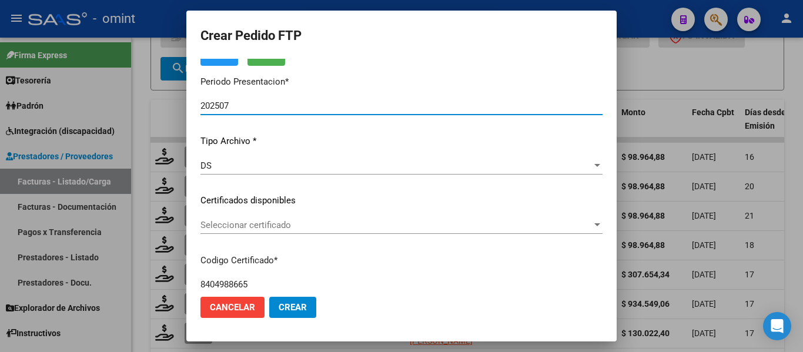
click at [286, 228] on span "Seleccionar certificado" at bounding box center [395, 225] width 391 height 11
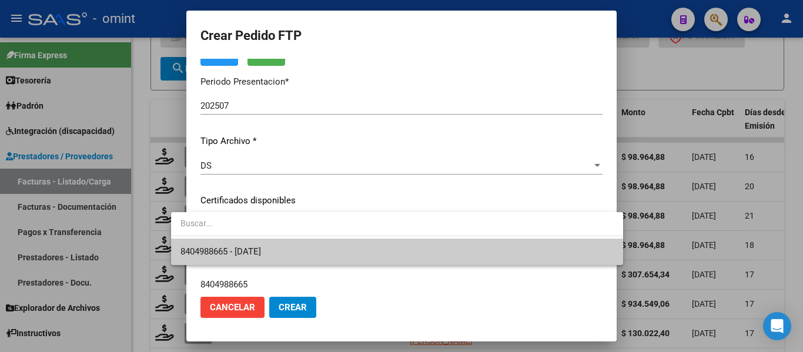
click at [291, 254] on span "8404988665 - [DATE]" at bounding box center [396, 252] width 433 height 26
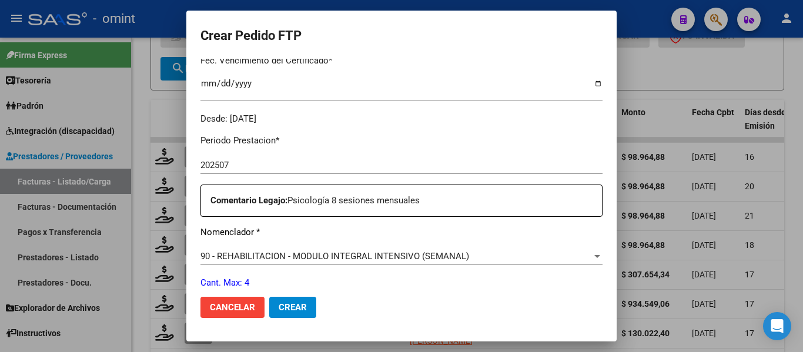
scroll to position [411, 0]
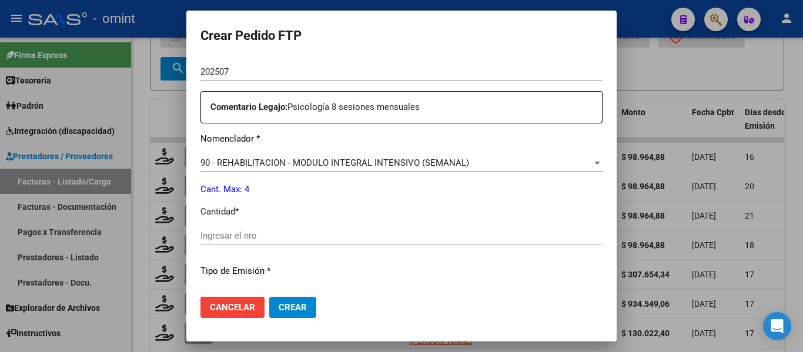
click at [265, 237] on input "Ingresar el nro" at bounding box center [401, 235] width 402 height 11
type input "4"
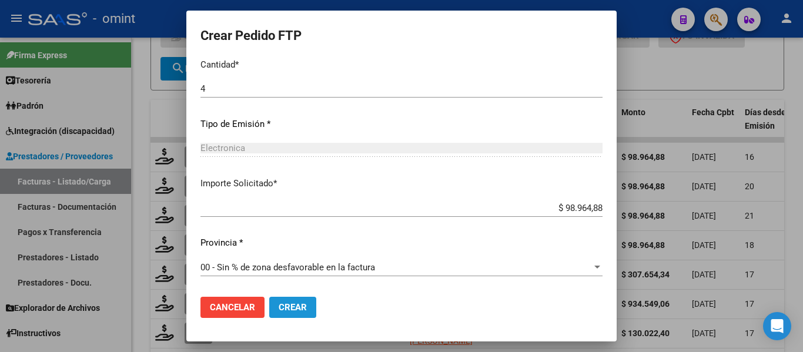
click at [279, 307] on span "Crear" at bounding box center [293, 307] width 28 height 11
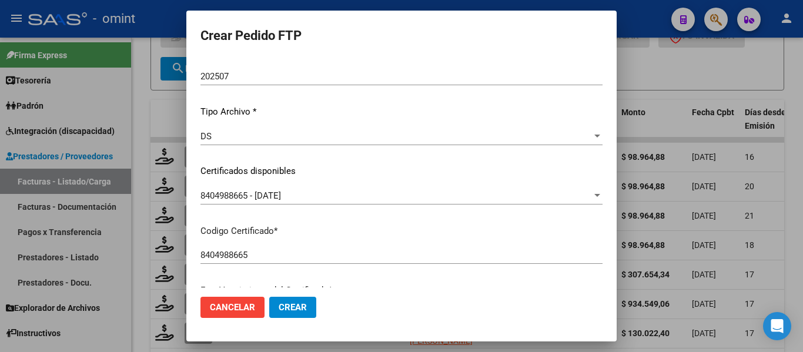
scroll to position [0, 0]
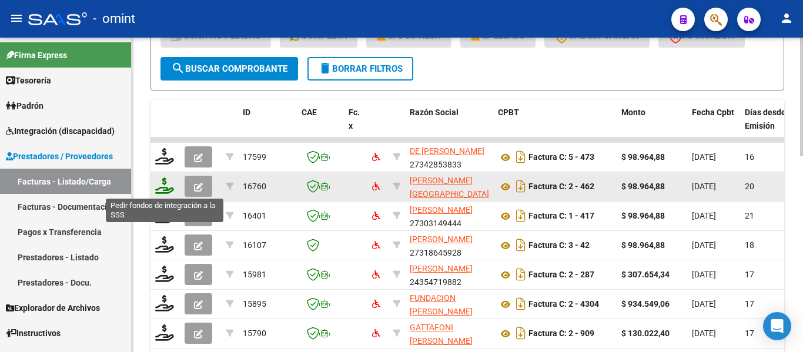
click at [159, 189] on icon at bounding box center [164, 185] width 19 height 16
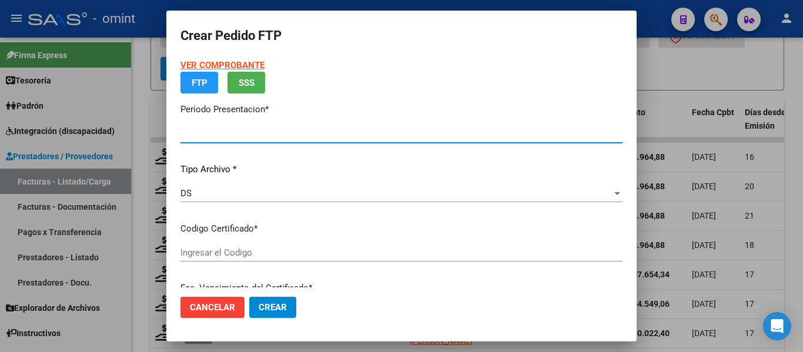
type input "202507"
type input "$ 98.964,88"
type input "1121094125"
type input "[DATE]"
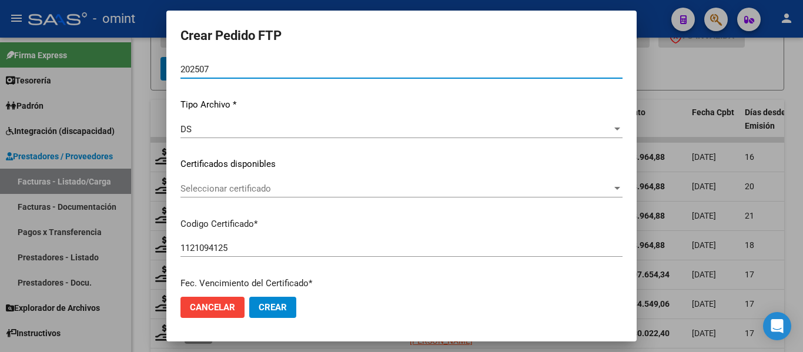
scroll to position [118, 0]
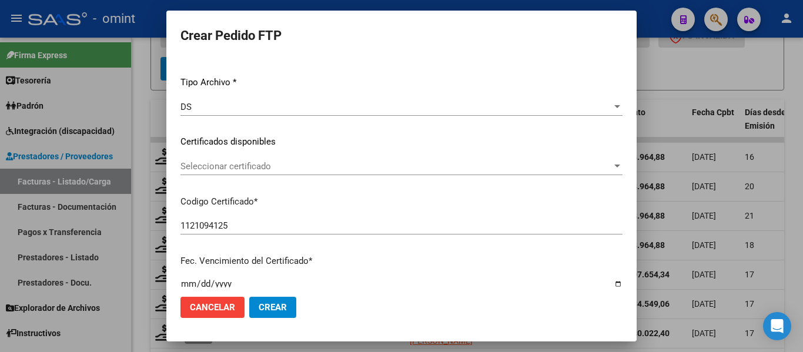
click at [290, 170] on span "Seleccionar certificado" at bounding box center [395, 166] width 431 height 11
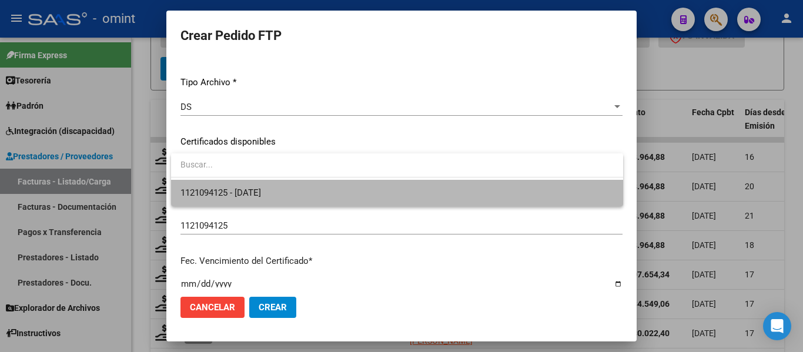
click at [292, 196] on span "1121094125 - [DATE]" at bounding box center [396, 193] width 433 height 26
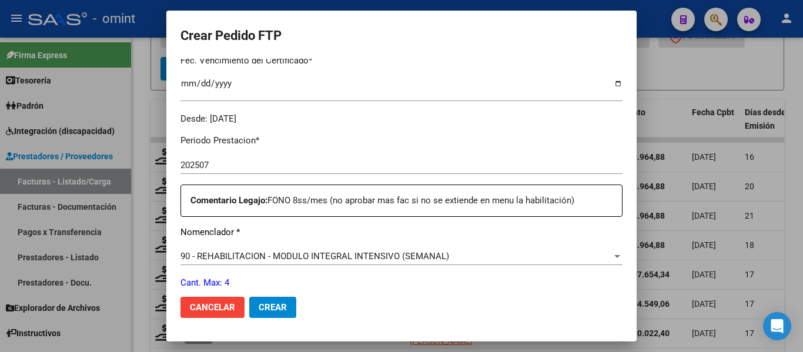
scroll to position [411, 0]
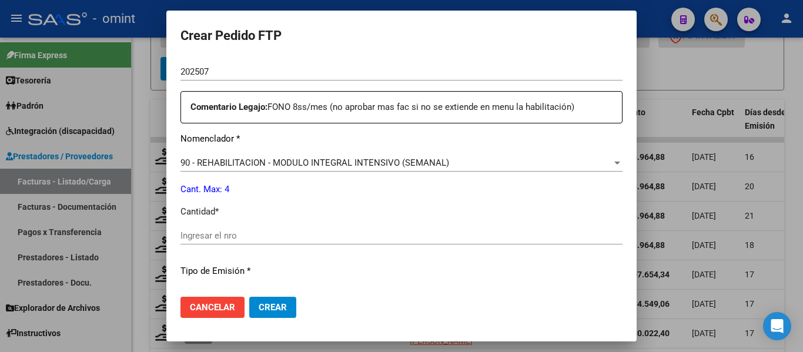
click at [254, 234] on input "Ingresar el nro" at bounding box center [401, 235] width 442 height 11
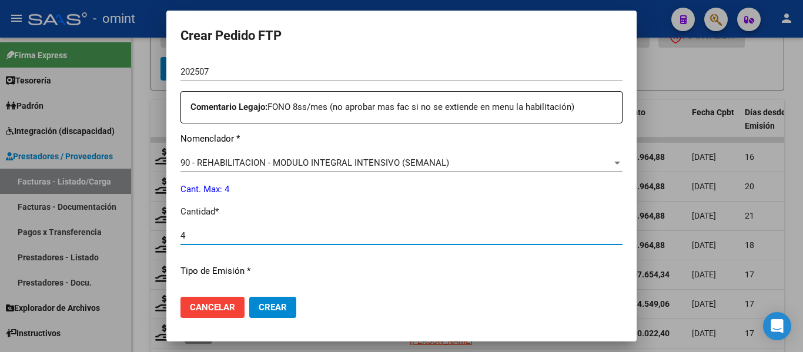
type input "4"
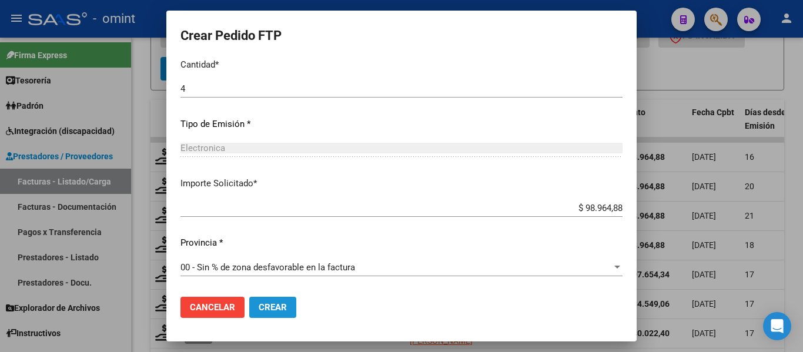
click at [279, 308] on span "Crear" at bounding box center [273, 307] width 28 height 11
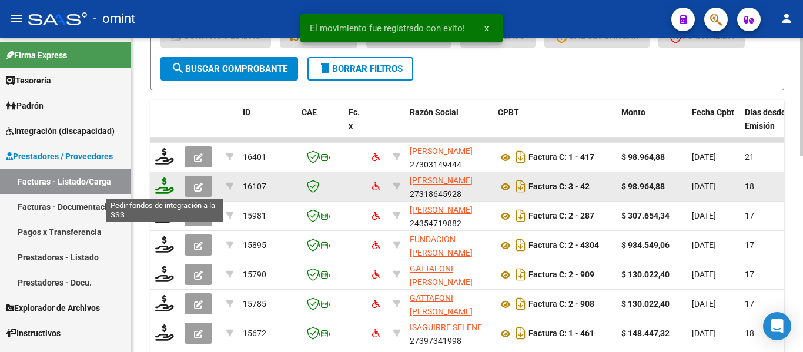
click at [169, 191] on icon at bounding box center [164, 185] width 19 height 16
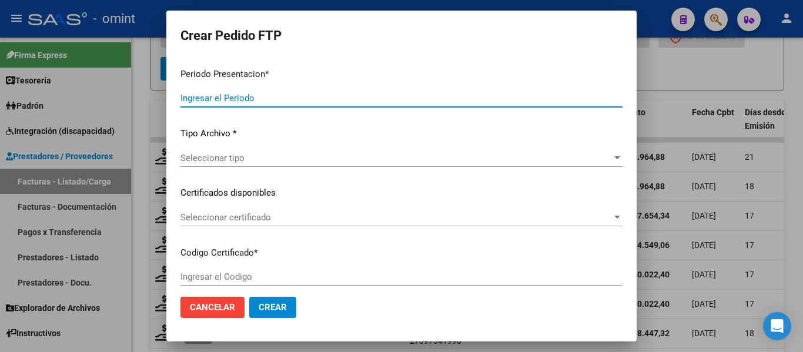
type input "202507"
type input "202505"
type input "$ 98.964,88"
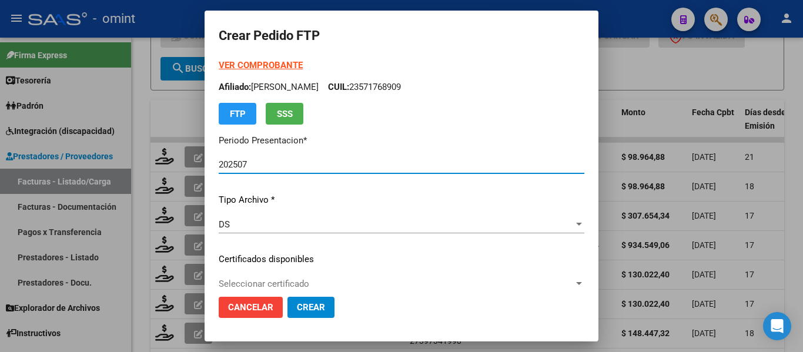
type input "2814181264"
type input "[DATE]"
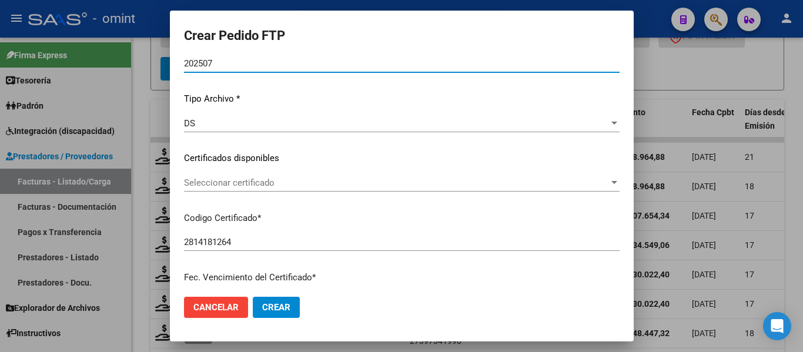
scroll to position [118, 0]
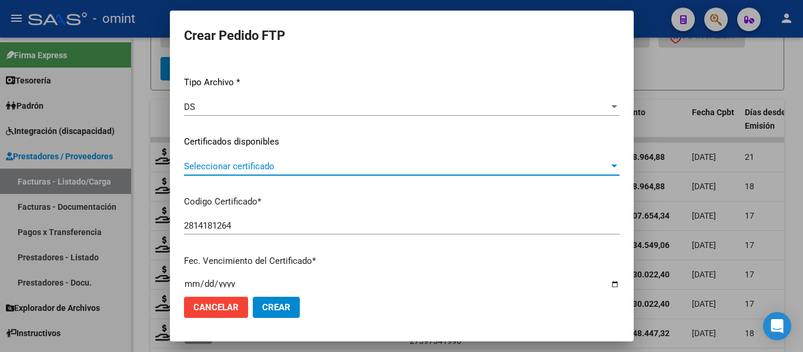
click at [276, 170] on span "Seleccionar certificado" at bounding box center [396, 166] width 425 height 11
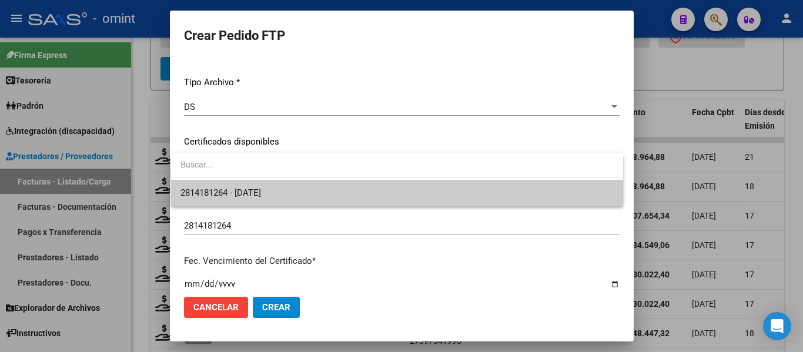
click at [286, 193] on span "2814181264 - [DATE]" at bounding box center [396, 193] width 433 height 26
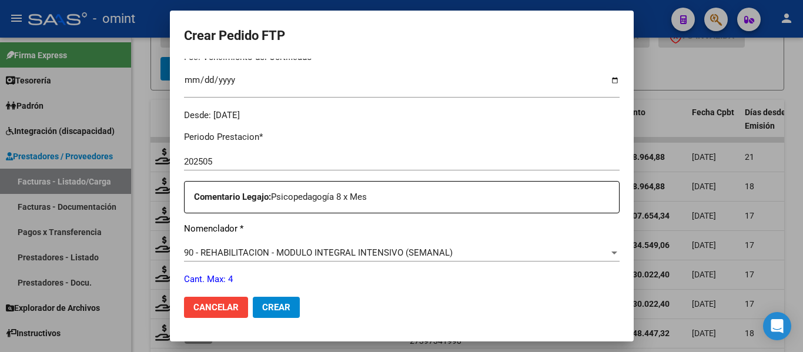
scroll to position [411, 0]
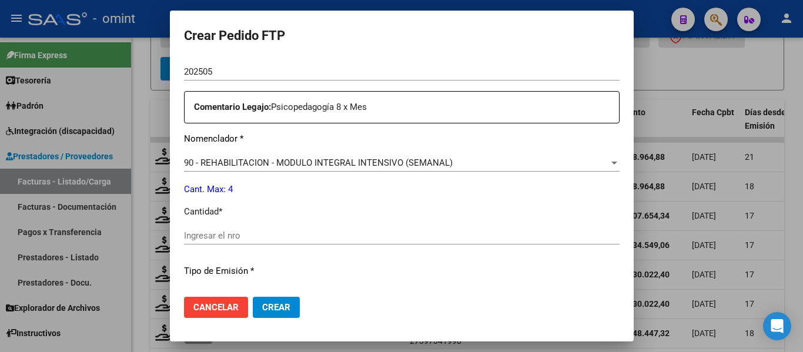
click at [250, 234] on input "Ingresar el nro" at bounding box center [401, 235] width 435 height 11
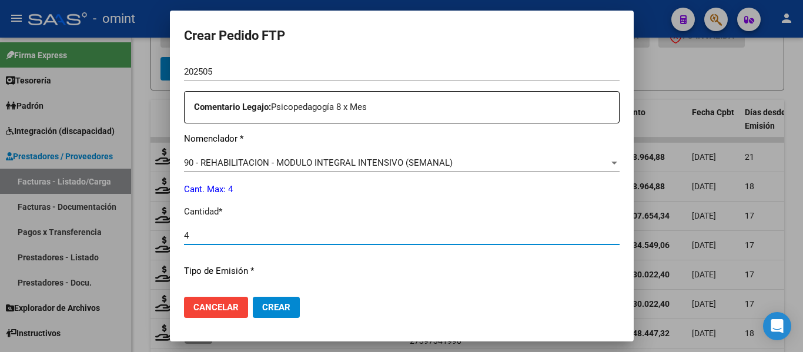
type input "4"
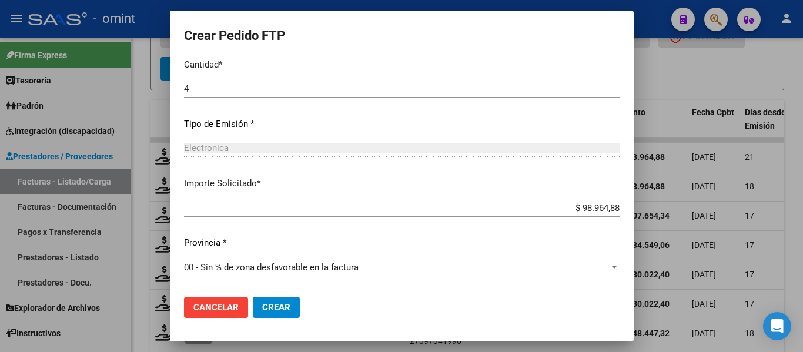
click at [272, 306] on span "Crear" at bounding box center [276, 307] width 28 height 11
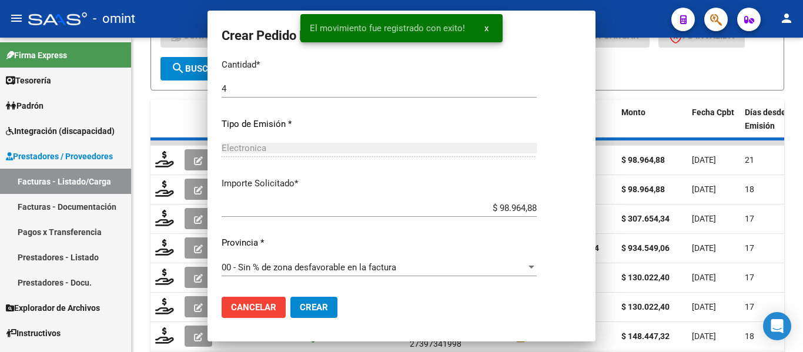
scroll to position [0, 0]
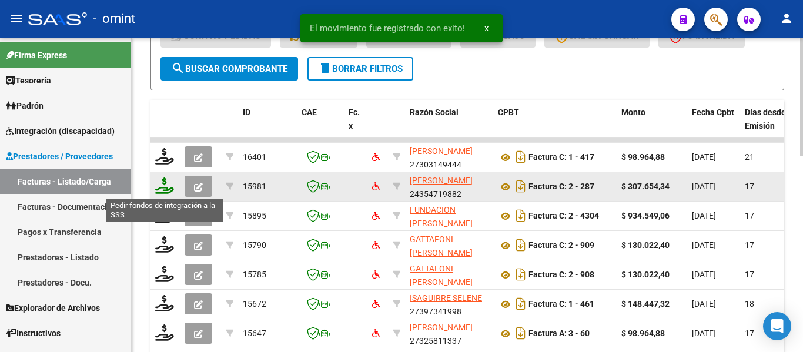
click at [166, 185] on icon at bounding box center [164, 185] width 19 height 16
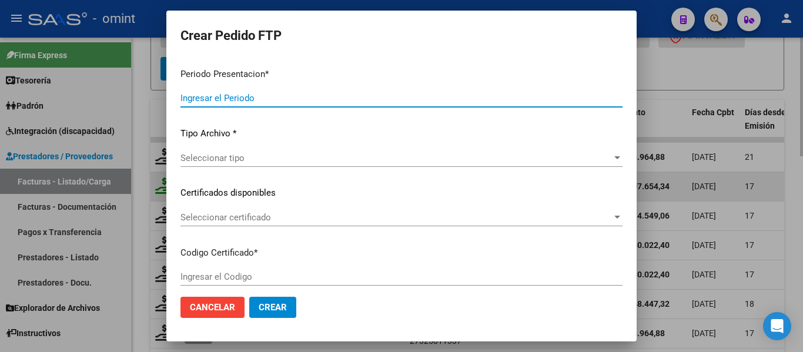
type input "202507"
type input "$ 307.654,34"
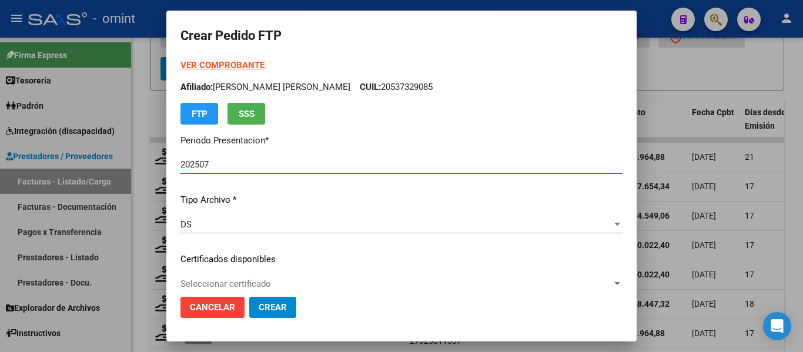
type input "6103741886"
type input "[DATE]"
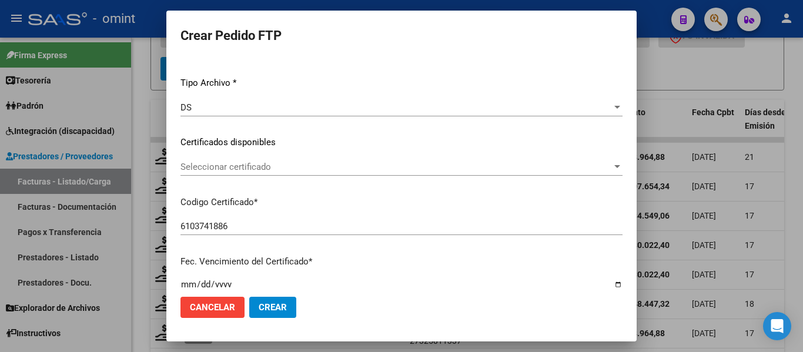
scroll to position [118, 0]
click at [284, 164] on span "Seleccionar certificado" at bounding box center [395, 166] width 431 height 11
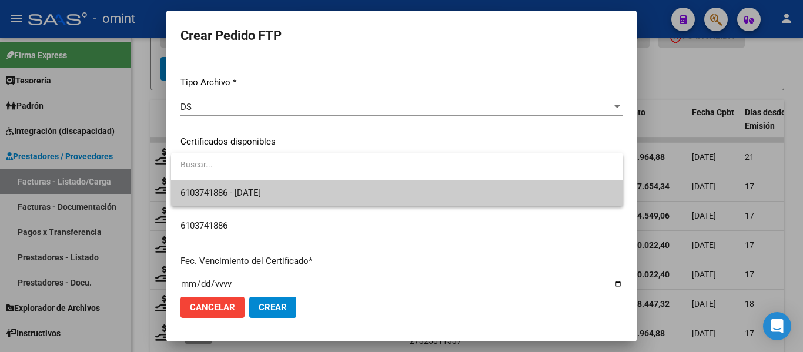
click at [292, 190] on span "6103741886 - [DATE]" at bounding box center [396, 193] width 433 height 26
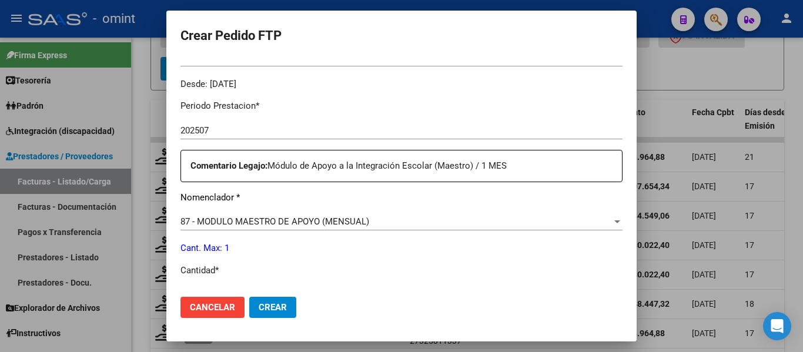
scroll to position [411, 0]
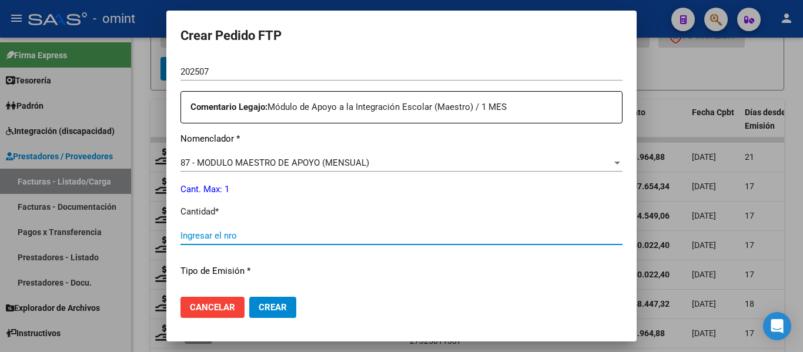
click at [262, 230] on input "Ingresar el nro" at bounding box center [401, 235] width 442 height 11
type input "1"
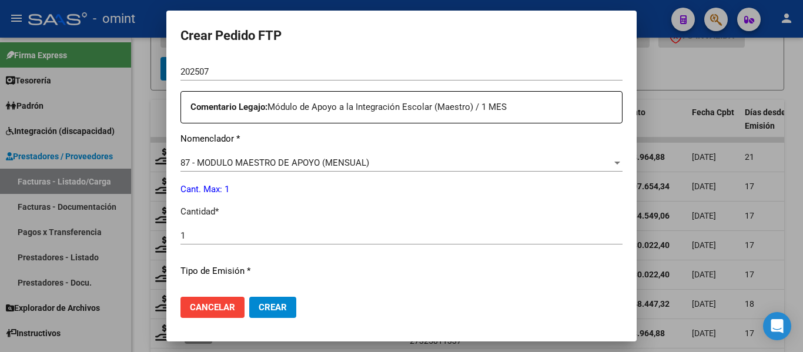
scroll to position [558, 0]
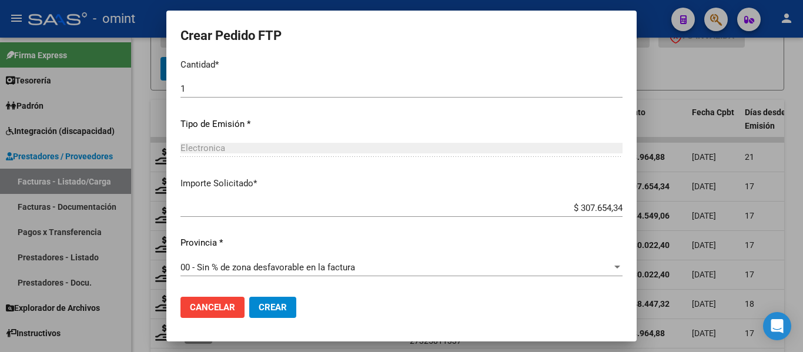
click at [274, 309] on span "Crear" at bounding box center [273, 307] width 28 height 11
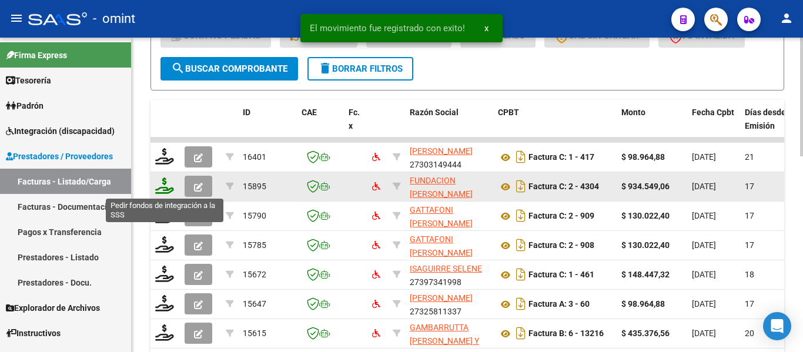
click at [169, 189] on icon at bounding box center [164, 185] width 19 height 16
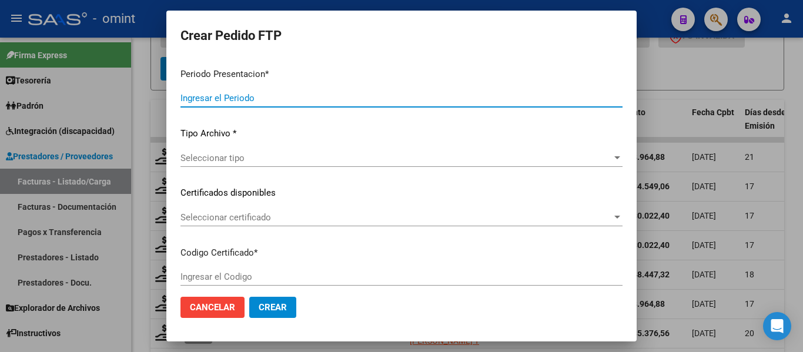
type input "202507"
type input "$ 934.549,06"
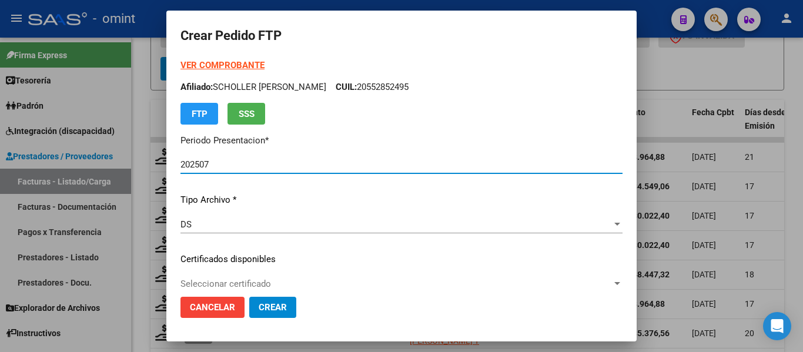
type input "2925594828"
type input "[DATE]"
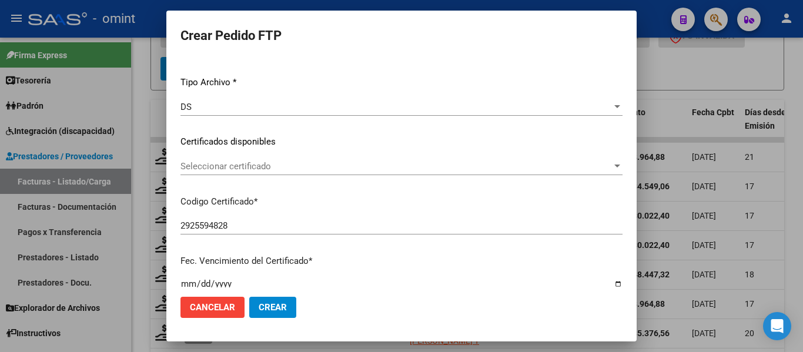
scroll to position [0, 0]
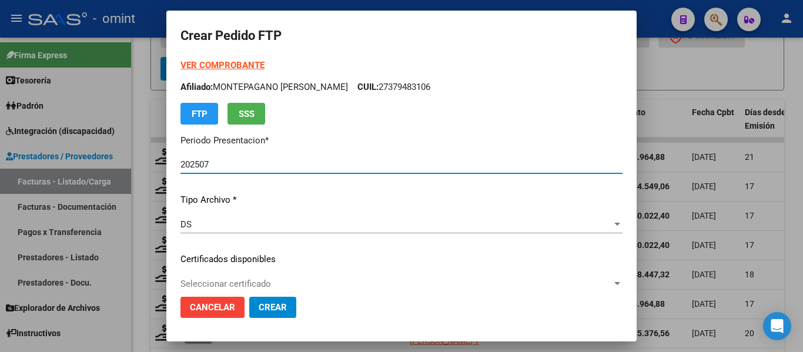
click at [242, 65] on strong "VER COMPROBANTE" at bounding box center [222, 65] width 84 height 11
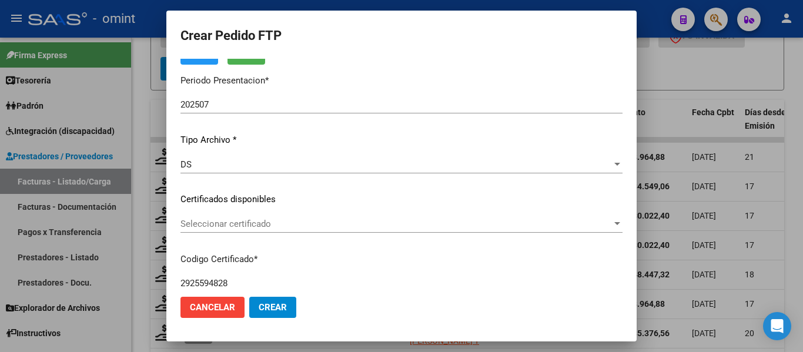
scroll to position [59, 0]
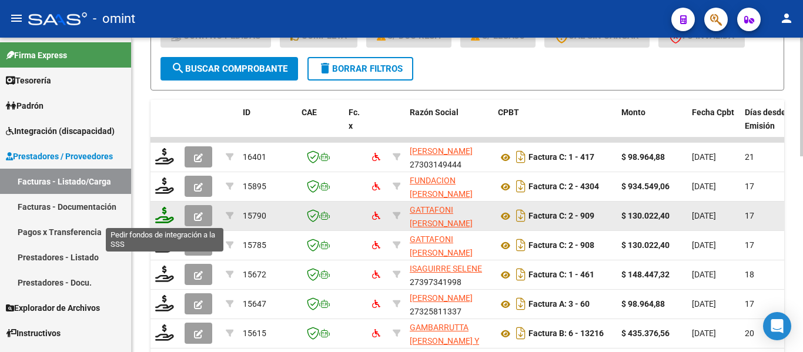
click at [166, 215] on icon at bounding box center [164, 215] width 19 height 16
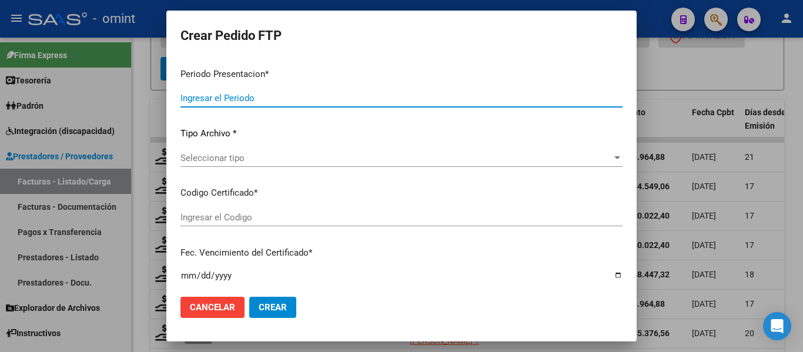
type input "202507"
type input "$ 130.022,40"
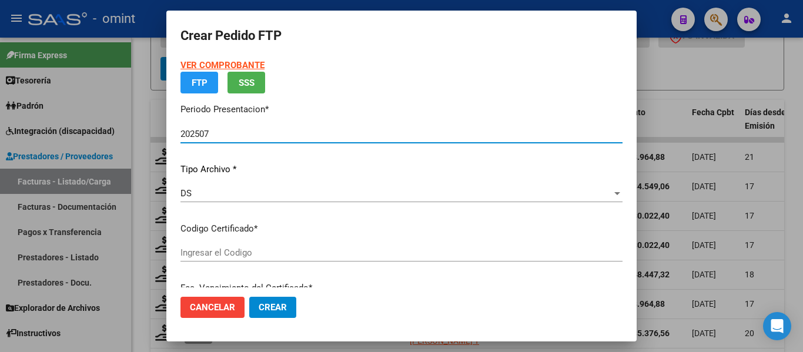
type input "6115261487"
type input "[DATE]"
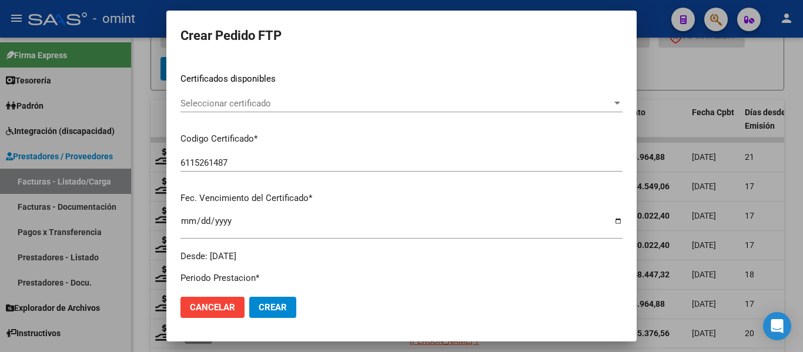
scroll to position [176, 0]
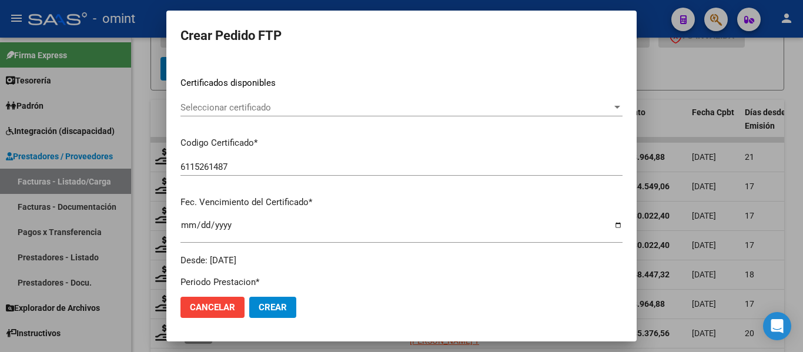
click at [295, 104] on span "Seleccionar certificado" at bounding box center [395, 107] width 431 height 11
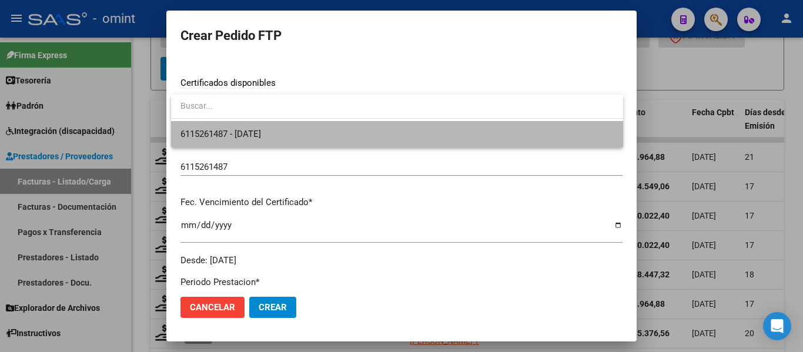
click at [297, 132] on span "6115261487 - [DATE]" at bounding box center [396, 134] width 433 height 26
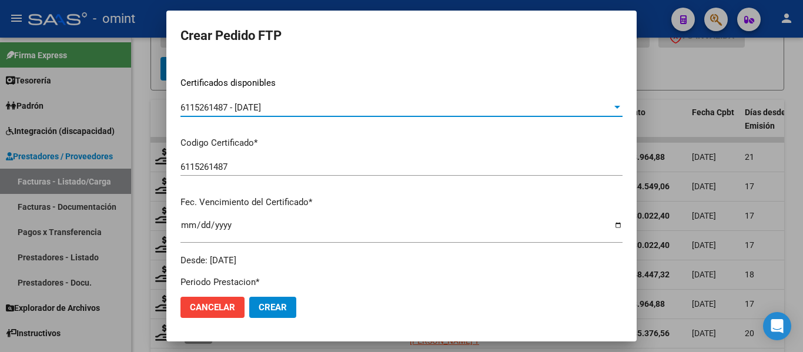
scroll to position [0, 0]
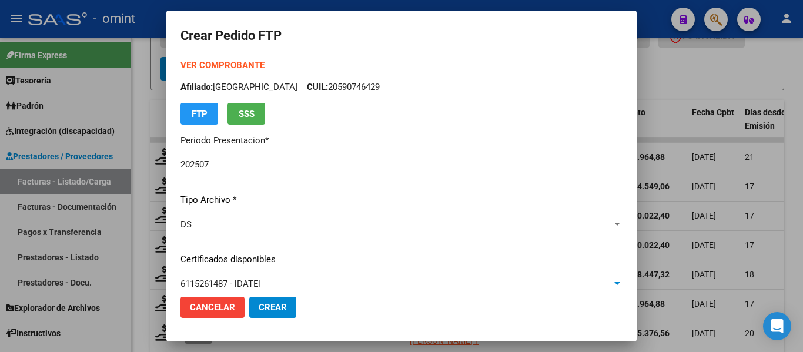
click at [252, 61] on strong "VER COMPROBANTE" at bounding box center [222, 65] width 84 height 11
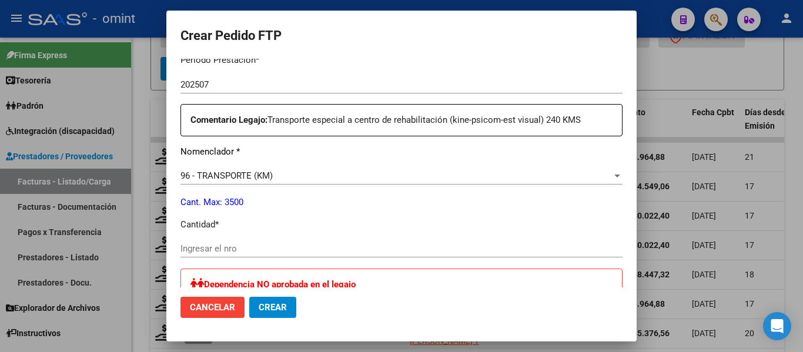
scroll to position [411, 0]
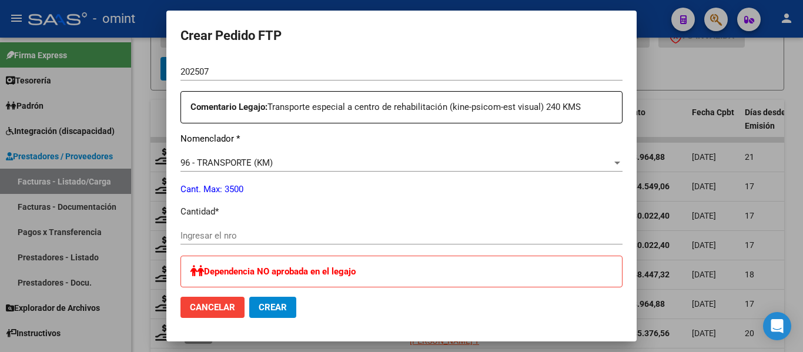
click at [233, 233] on input "Ingresar el nro" at bounding box center [401, 235] width 442 height 11
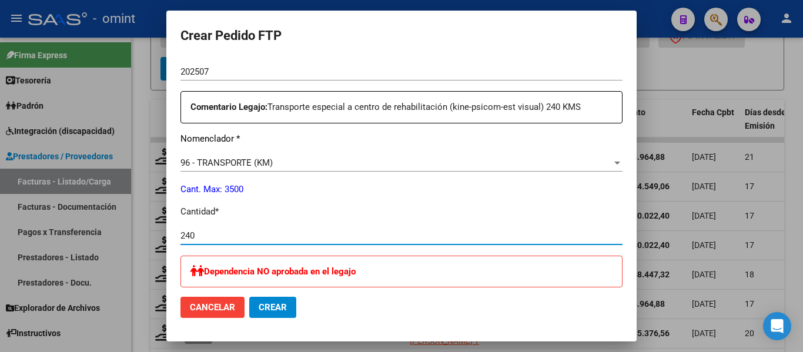
type input "240"
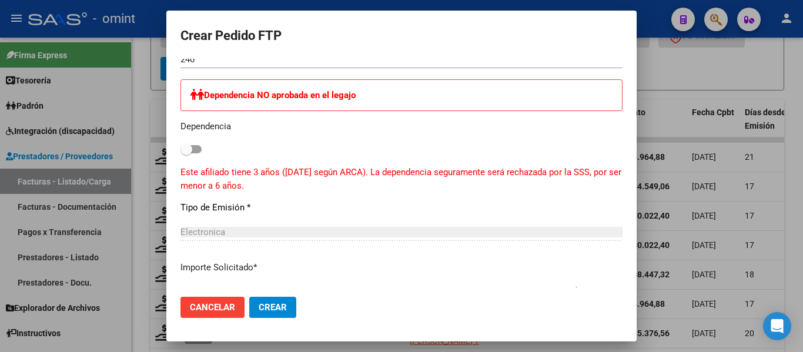
scroll to position [790, 0]
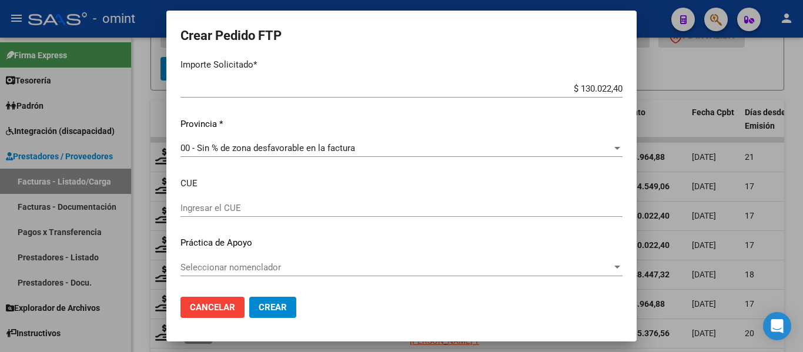
click at [266, 304] on span "Crear" at bounding box center [273, 307] width 28 height 11
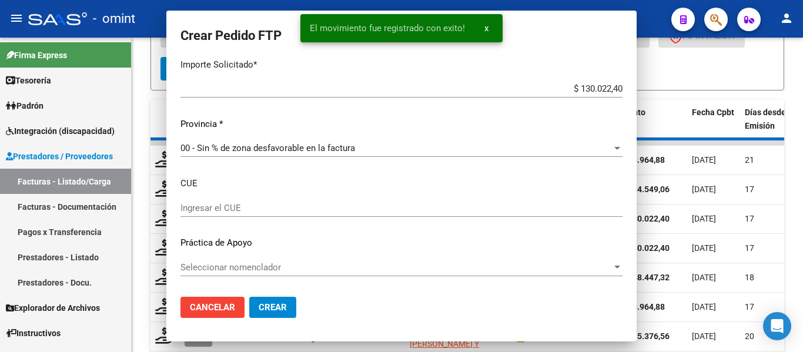
scroll to position [0, 0]
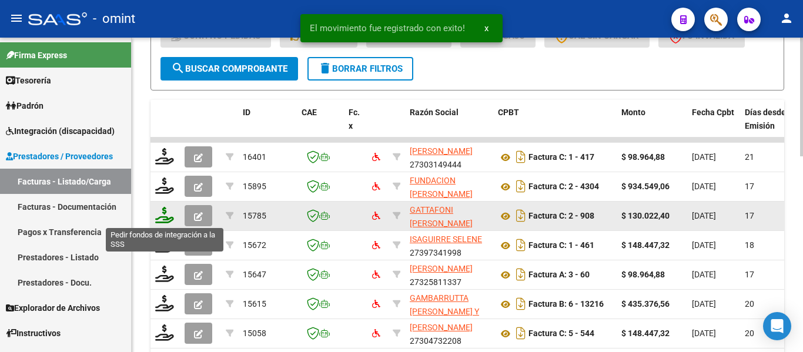
click at [167, 217] on icon at bounding box center [164, 215] width 19 height 16
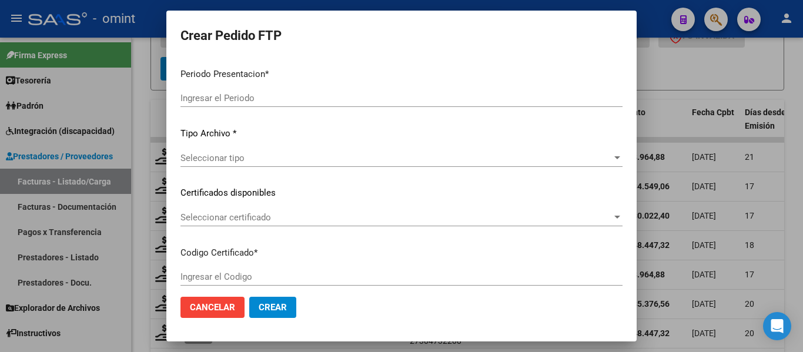
type input "202507"
type input "202506"
type input "$ 130.022,40"
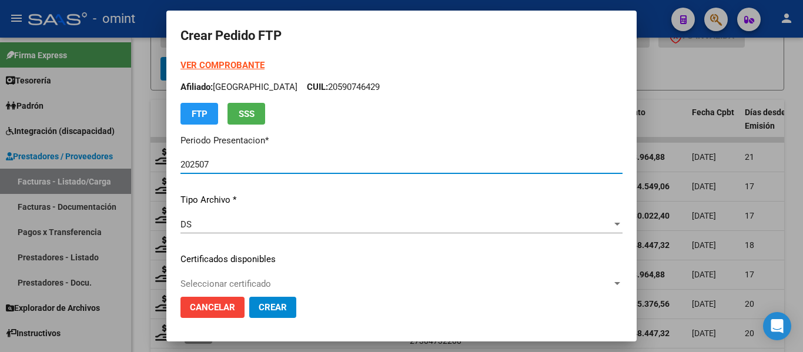
type input "6115261487"
type input "[DATE]"
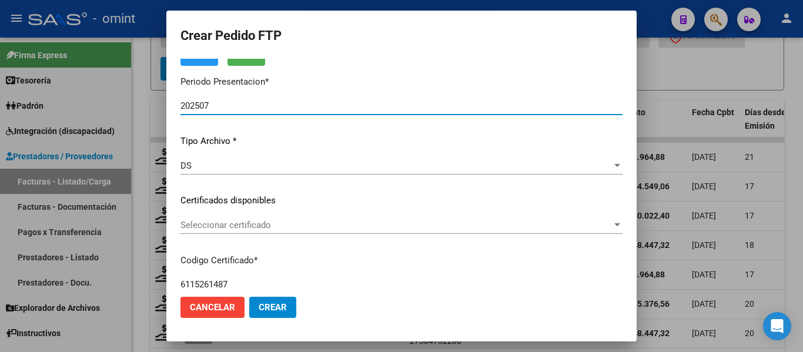
click at [327, 229] on span "Seleccionar certificado" at bounding box center [395, 225] width 431 height 11
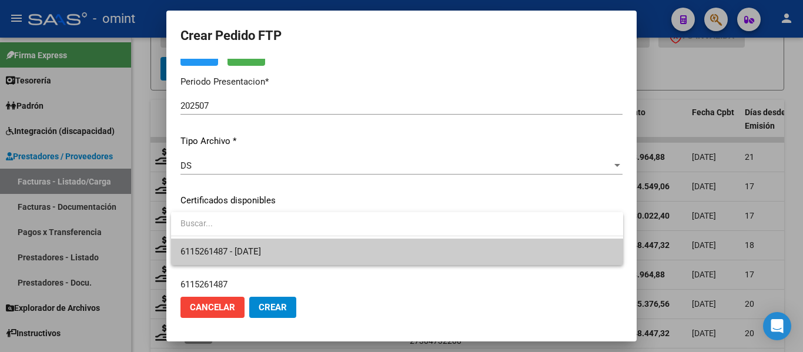
click at [331, 253] on span "6115261487 - [DATE]" at bounding box center [396, 252] width 433 height 26
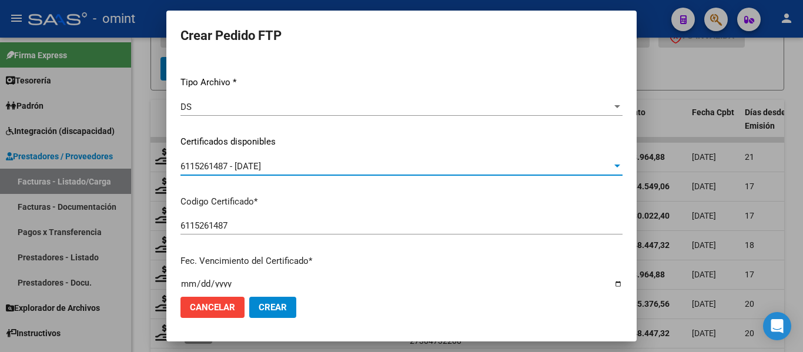
scroll to position [0, 0]
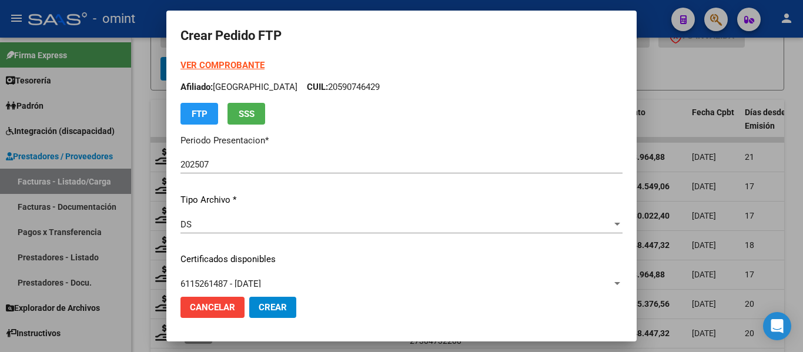
click at [244, 66] on strong "VER COMPROBANTE" at bounding box center [222, 65] width 84 height 11
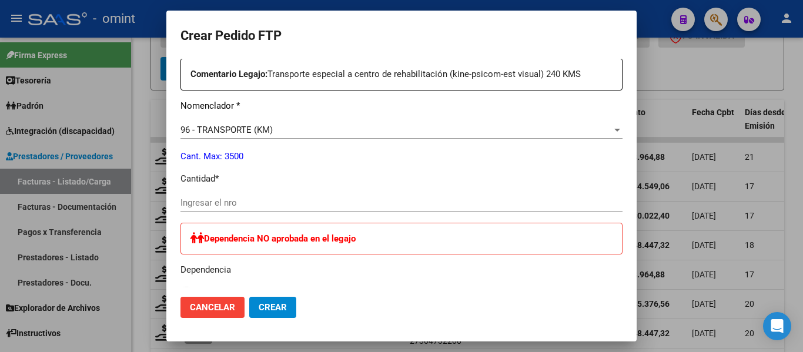
scroll to position [529, 0]
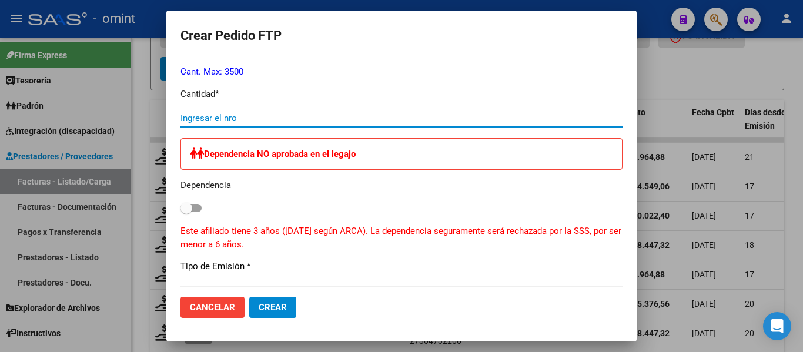
click at [252, 118] on input "Ingresar el nro" at bounding box center [401, 118] width 442 height 11
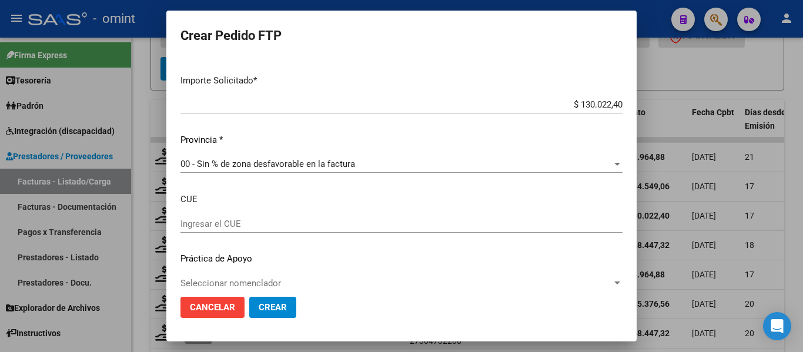
scroll to position [790, 0]
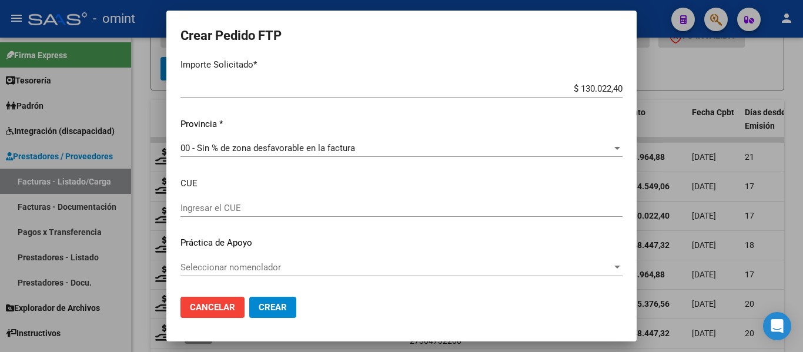
type input "240"
click at [280, 311] on span "Crear" at bounding box center [273, 307] width 28 height 11
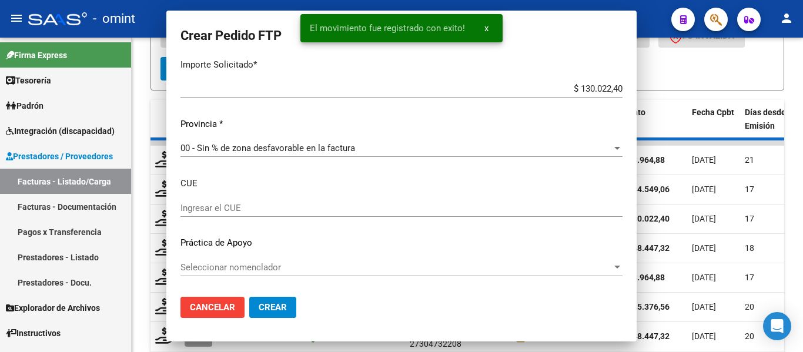
scroll to position [0, 0]
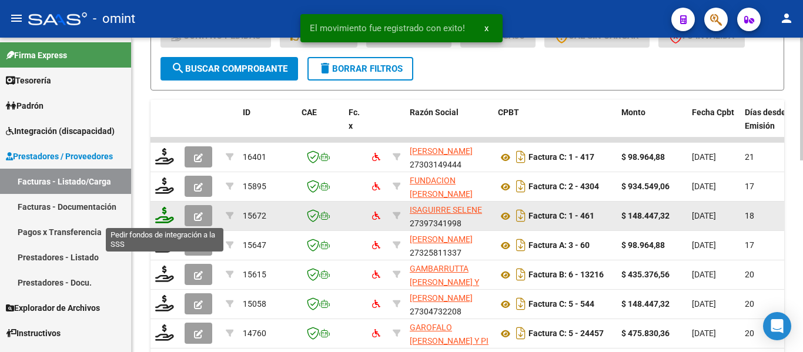
click at [160, 217] on icon at bounding box center [164, 215] width 19 height 16
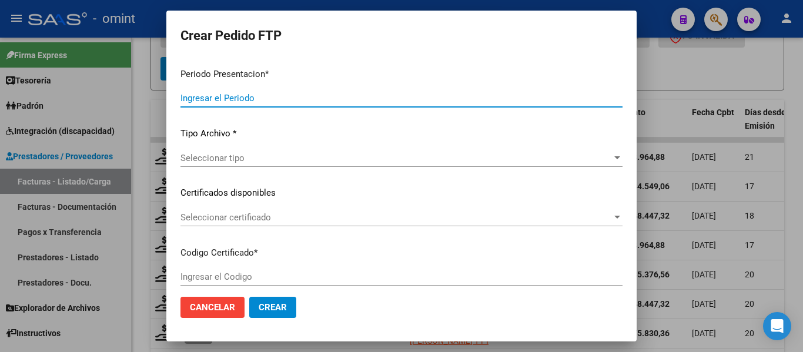
type input "202507"
type input "$ 148.447,32"
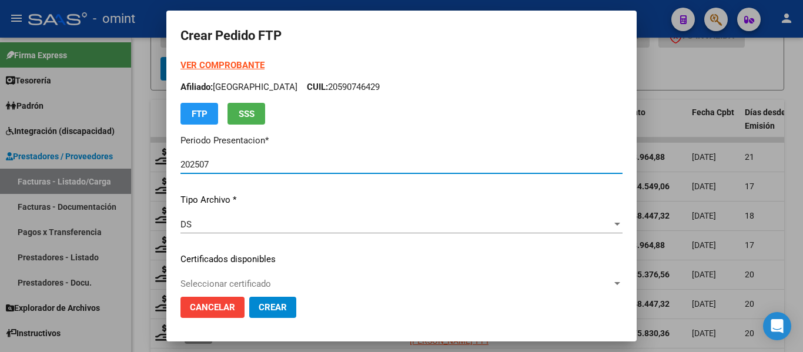
type input "1545817849"
type input "[DATE]"
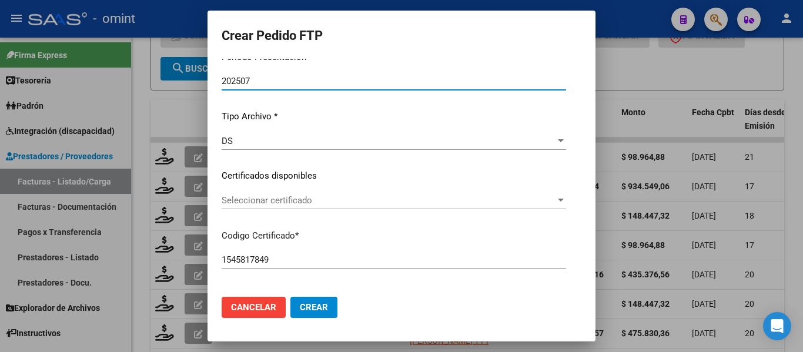
scroll to position [118, 0]
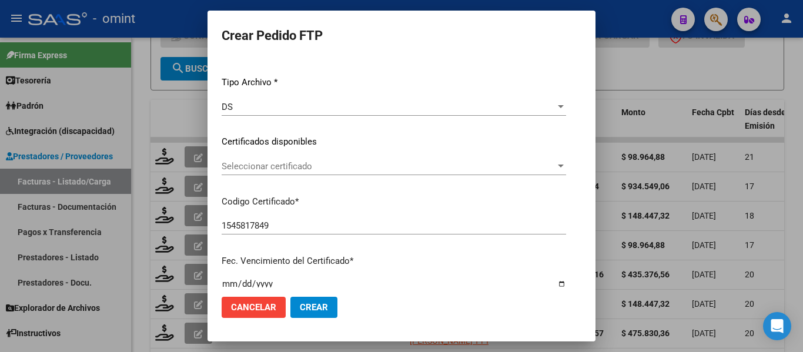
click at [299, 171] on span "Seleccionar certificado" at bounding box center [389, 166] width 334 height 11
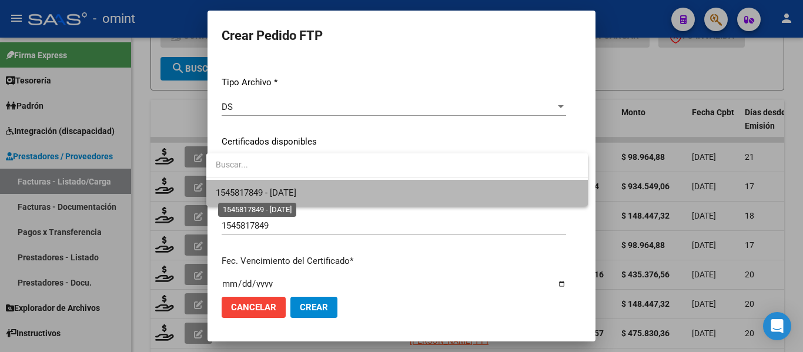
click at [296, 190] on span "1545817849 - [DATE]" at bounding box center [256, 192] width 81 height 11
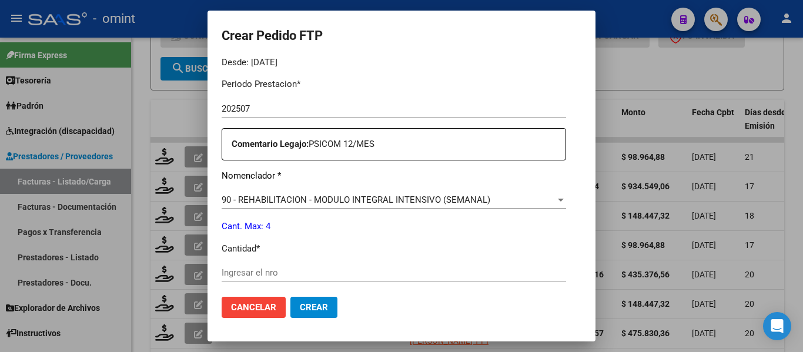
scroll to position [470, 0]
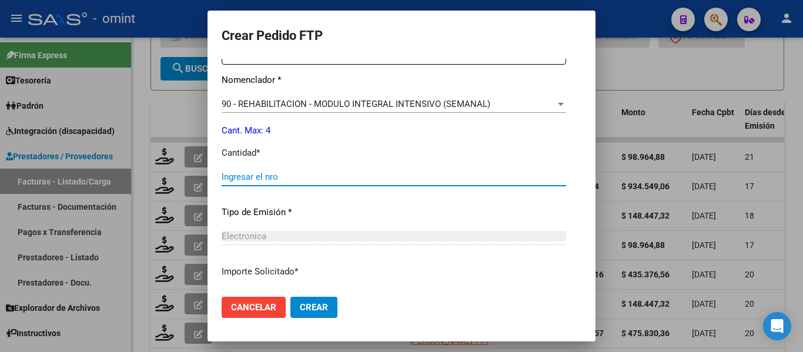
click at [263, 179] on input "Ingresar el nro" at bounding box center [394, 177] width 344 height 11
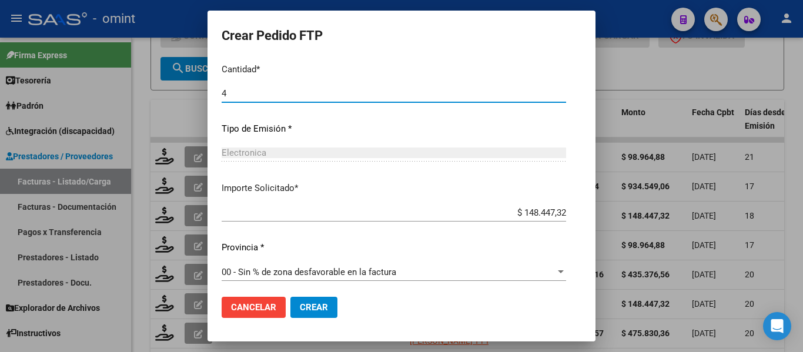
scroll to position [558, 0]
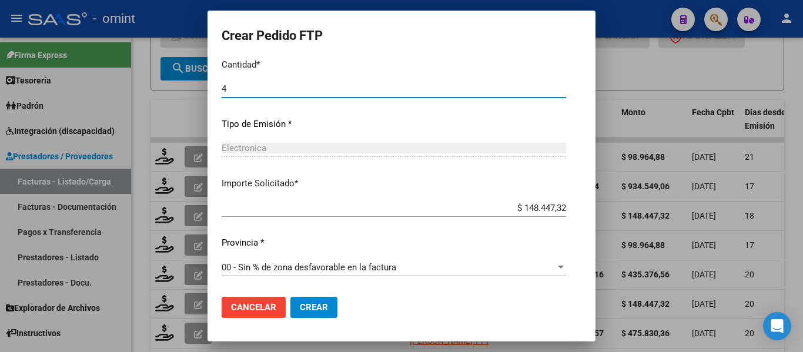
type input "4"
click at [313, 310] on span "Crear" at bounding box center [314, 307] width 28 height 11
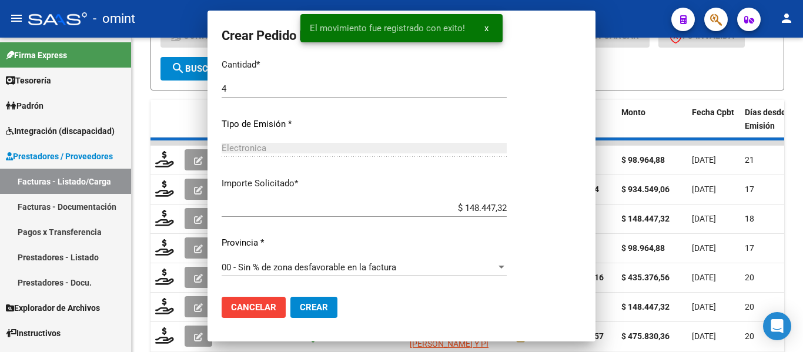
scroll to position [0, 0]
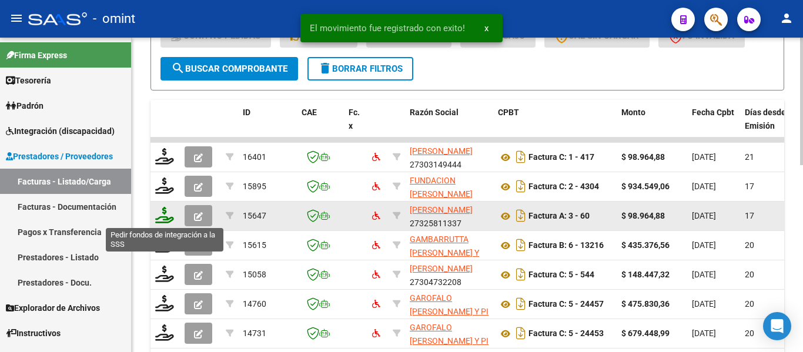
click at [165, 215] on icon at bounding box center [164, 215] width 19 height 16
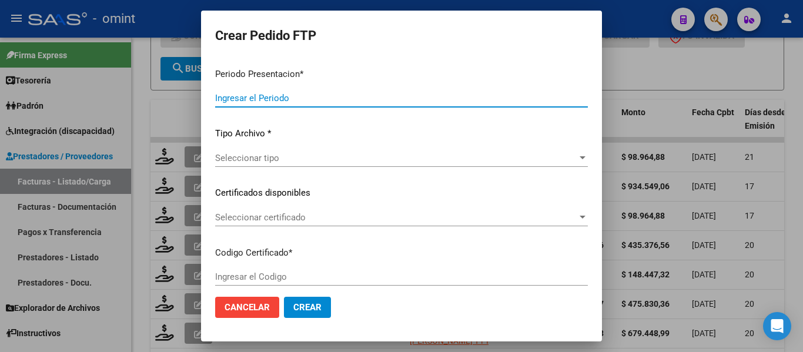
type input "202507"
type input "$ 98.964,88"
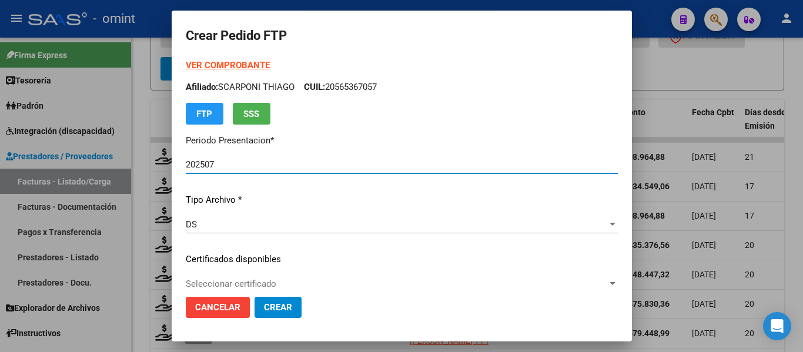
type input "4245556639"
type input "[DATE]"
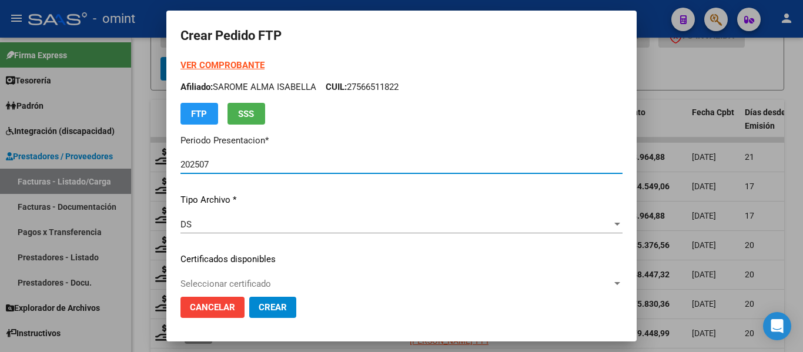
scroll to position [59, 0]
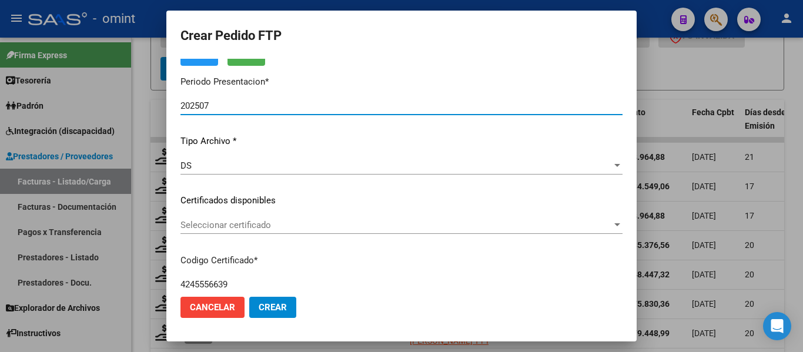
click at [303, 227] on span "Seleccionar certificado" at bounding box center [395, 225] width 431 height 11
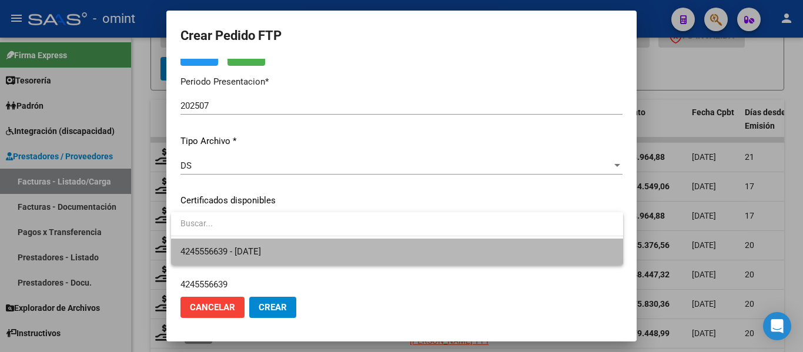
click at [306, 250] on span "4245556639 - [DATE]" at bounding box center [396, 252] width 433 height 26
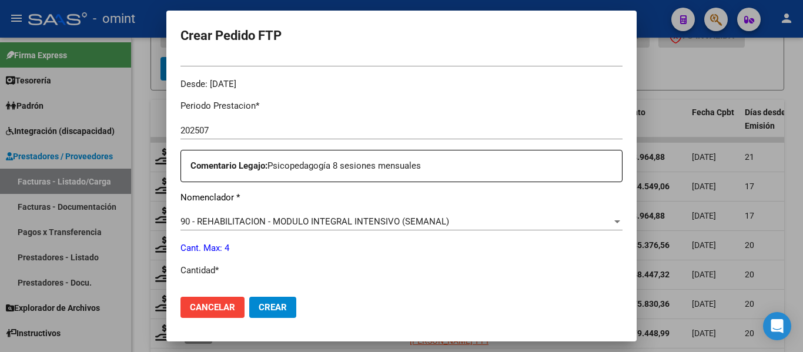
scroll to position [411, 0]
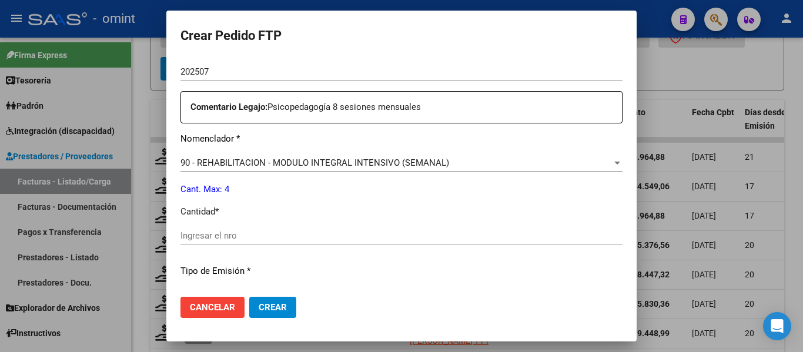
click at [258, 235] on input "Ingresar el nro" at bounding box center [401, 235] width 442 height 11
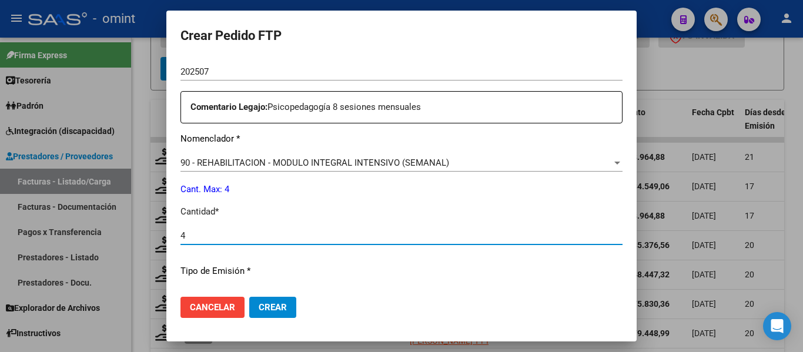
type input "4"
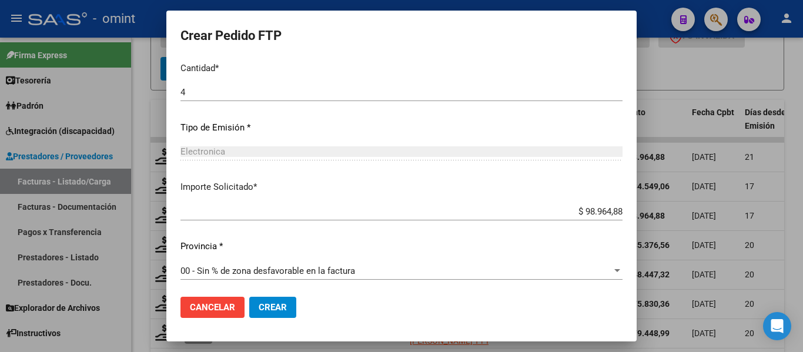
scroll to position [558, 0]
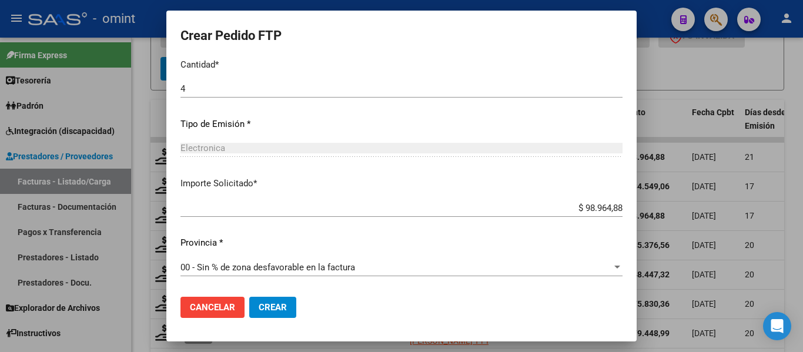
click at [278, 307] on span "Crear" at bounding box center [273, 307] width 28 height 11
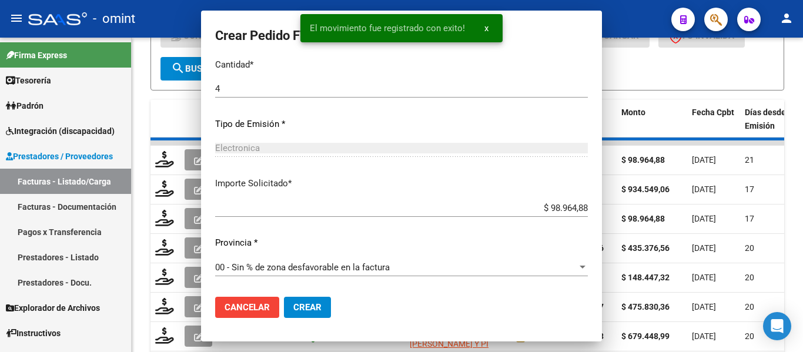
scroll to position [0, 0]
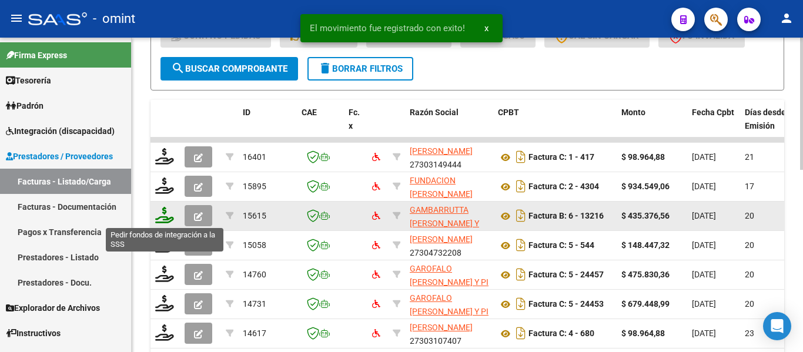
click at [163, 215] on icon at bounding box center [164, 215] width 19 height 16
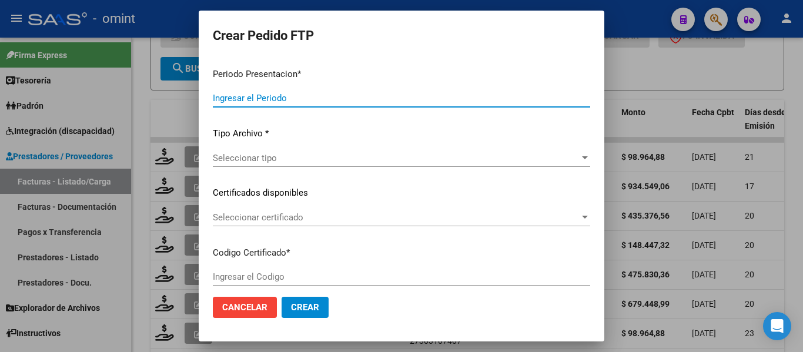
type input "202507"
type input "$ 435.376,56"
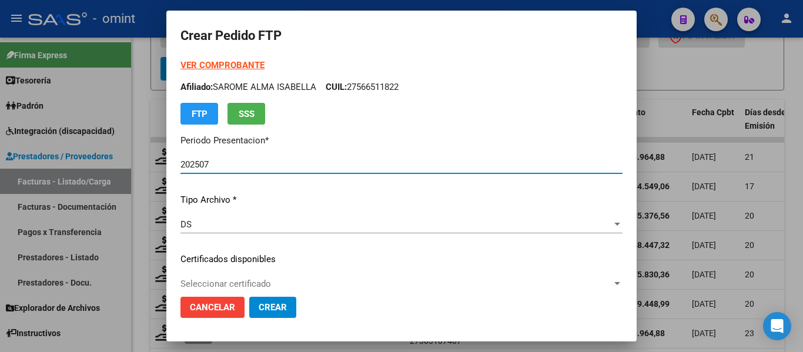
type input "3013047472"
type input "[DATE]"
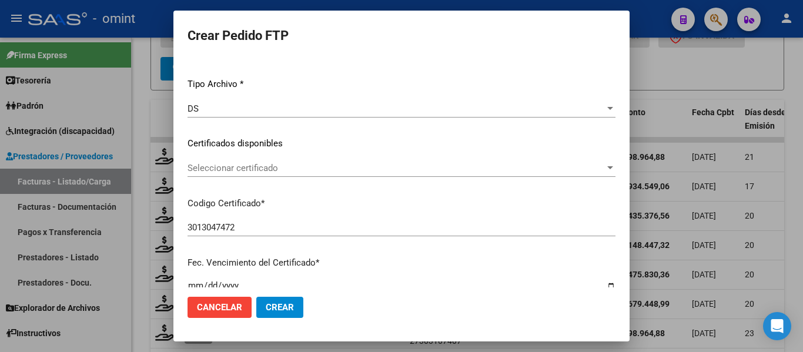
scroll to position [118, 0]
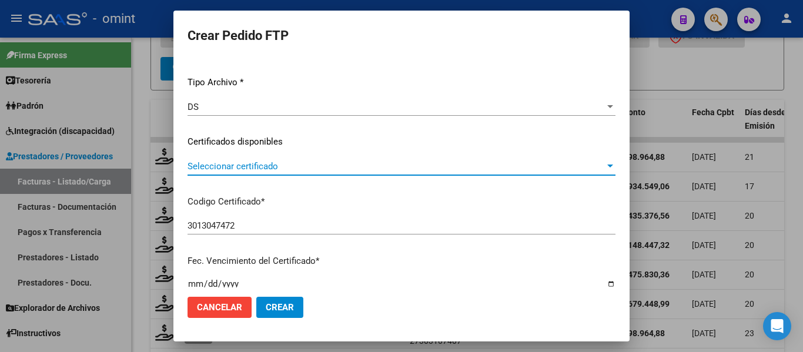
click at [295, 170] on span "Seleccionar certificado" at bounding box center [395, 166] width 417 height 11
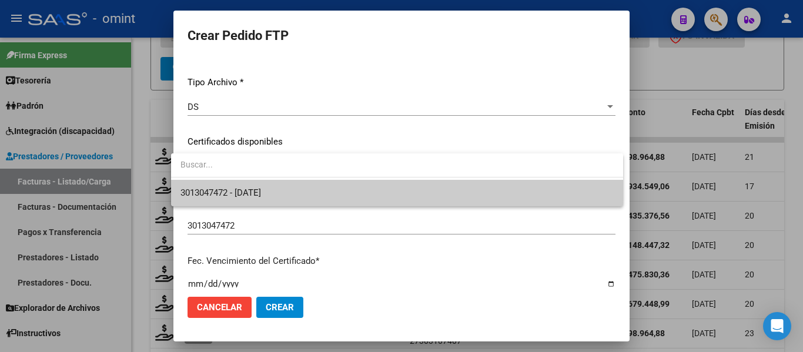
click at [300, 192] on span "3013047472 - [DATE]" at bounding box center [396, 193] width 433 height 26
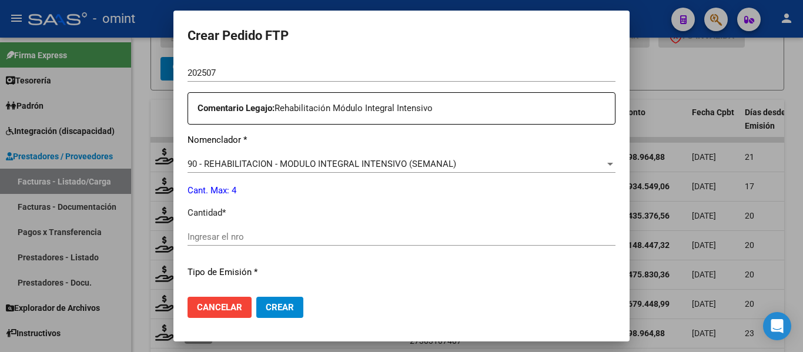
scroll to position [411, 0]
click at [263, 236] on input "Ingresar el nro" at bounding box center [401, 235] width 428 height 11
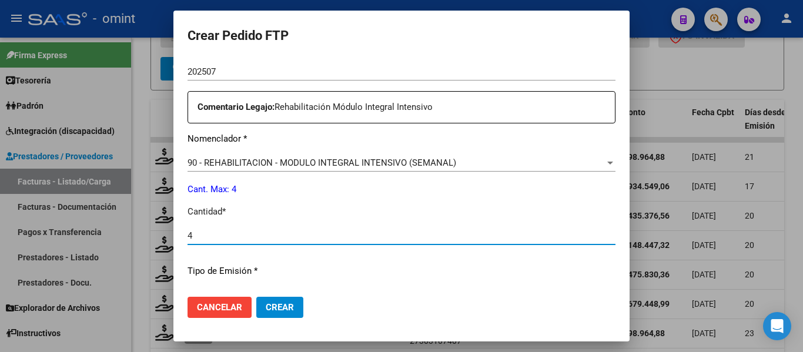
type input "4"
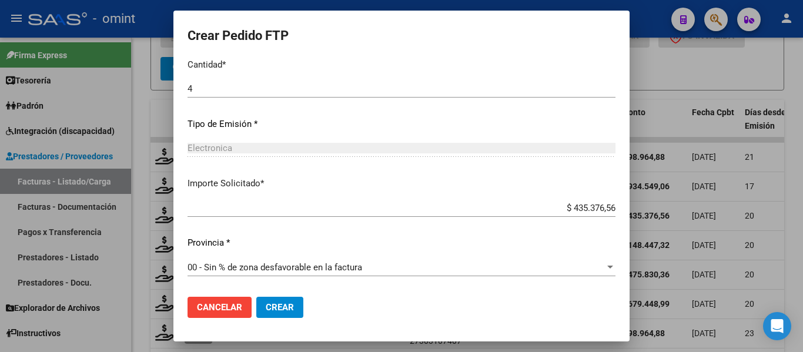
click at [281, 304] on span "Crear" at bounding box center [280, 307] width 28 height 11
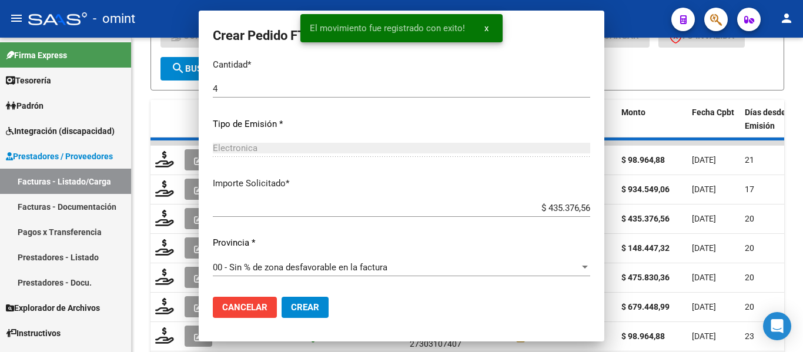
scroll to position [0, 0]
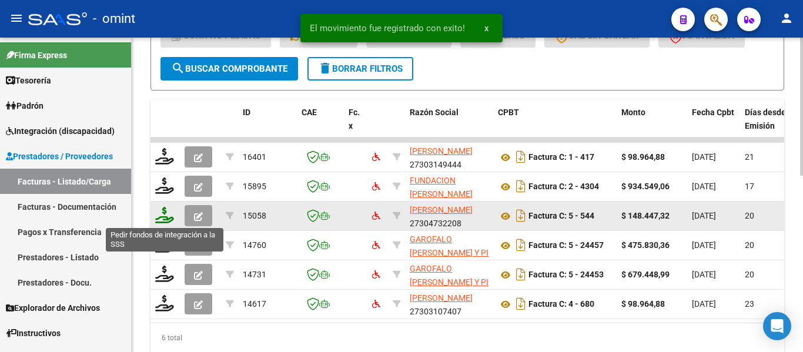
click at [166, 221] on icon at bounding box center [164, 215] width 19 height 16
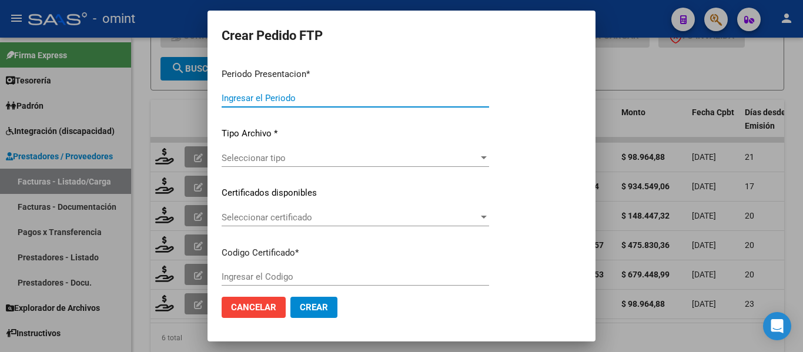
type input "202507"
type input "$ 148.447,32"
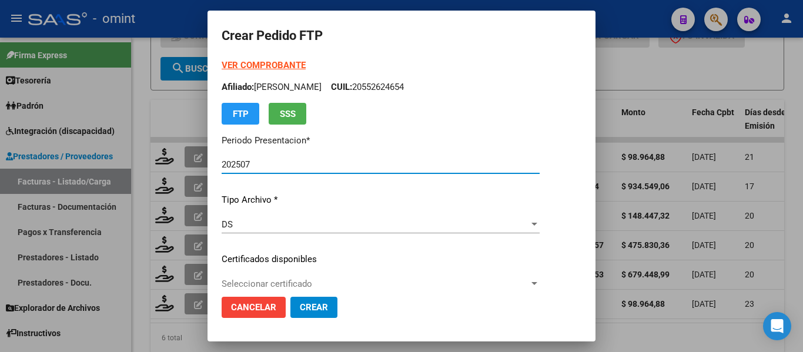
scroll to position [59, 0]
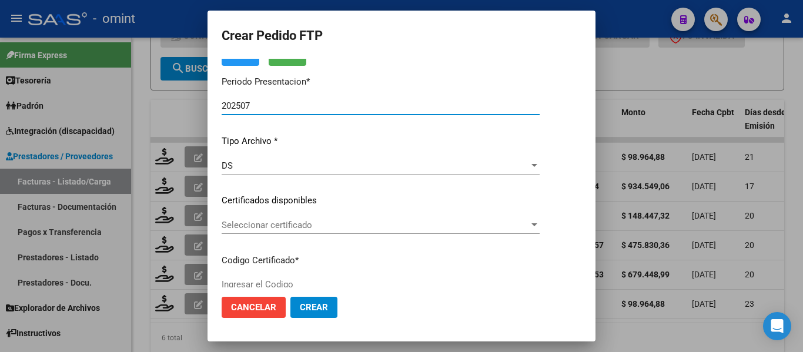
type input "6741883227"
type input "[DATE]"
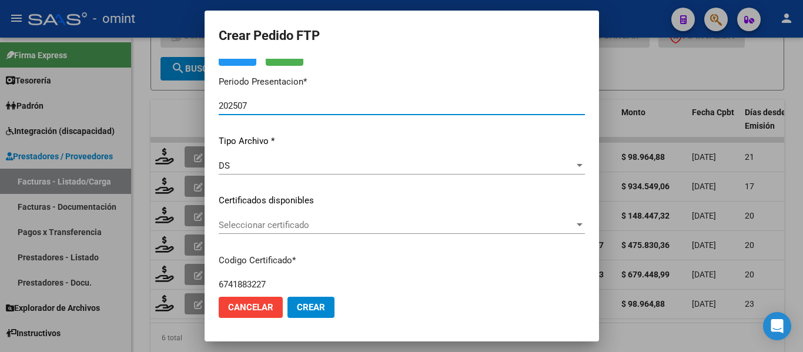
click at [323, 229] on span "Seleccionar certificado" at bounding box center [397, 225] width 356 height 11
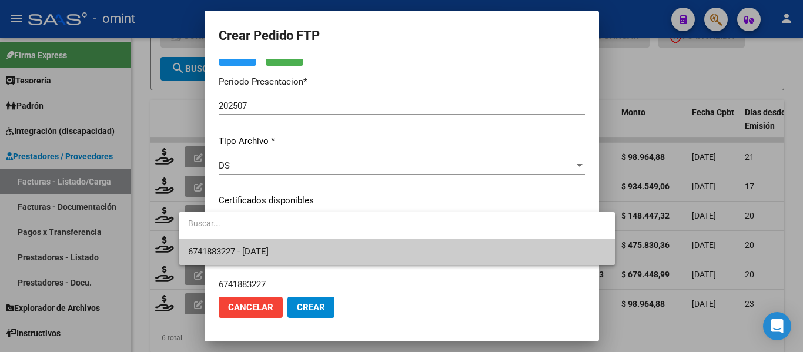
click at [323, 250] on span "6741883227 - [DATE]" at bounding box center [397, 252] width 418 height 26
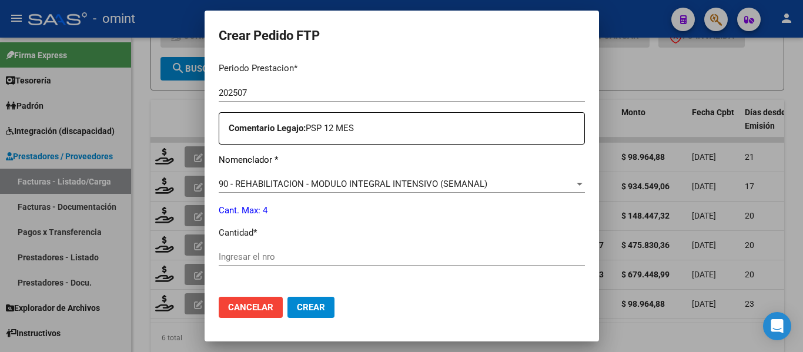
scroll to position [411, 0]
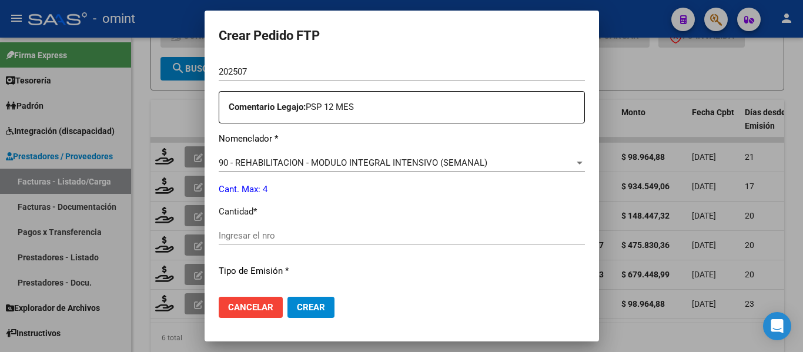
click at [268, 230] on div "Ingresar el nro" at bounding box center [402, 236] width 366 height 18
type input "4"
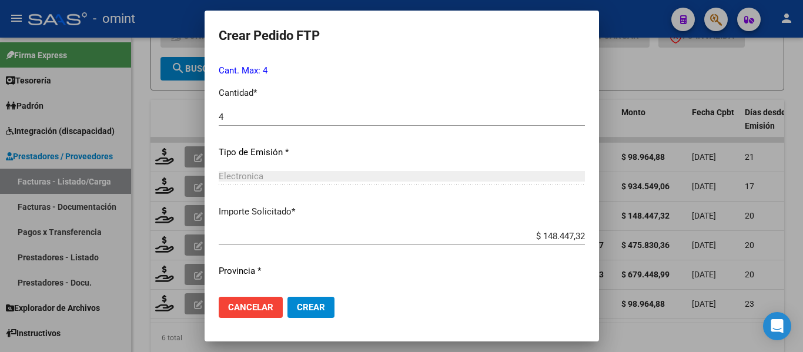
scroll to position [558, 0]
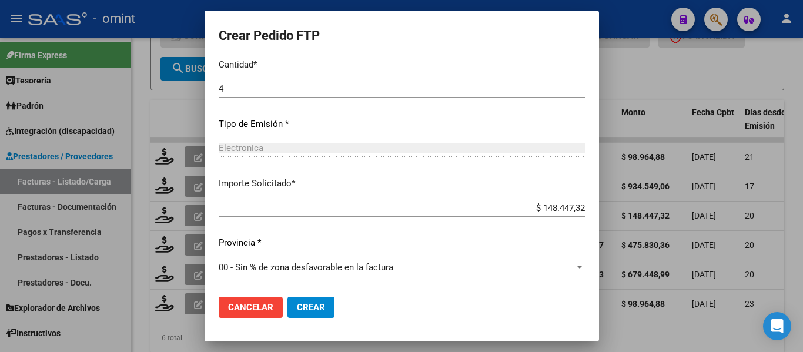
click at [297, 306] on span "Crear" at bounding box center [311, 307] width 28 height 11
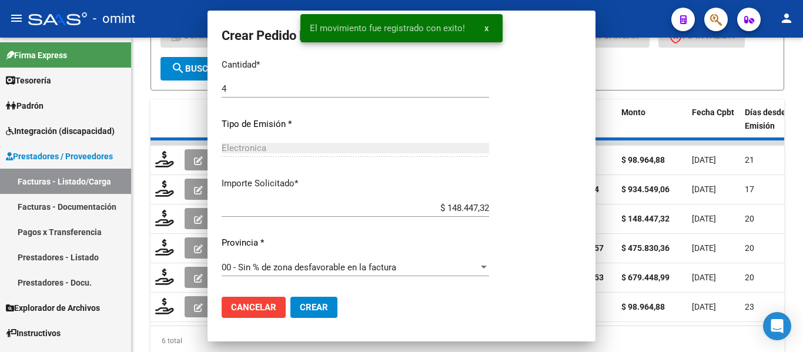
scroll to position [492, 0]
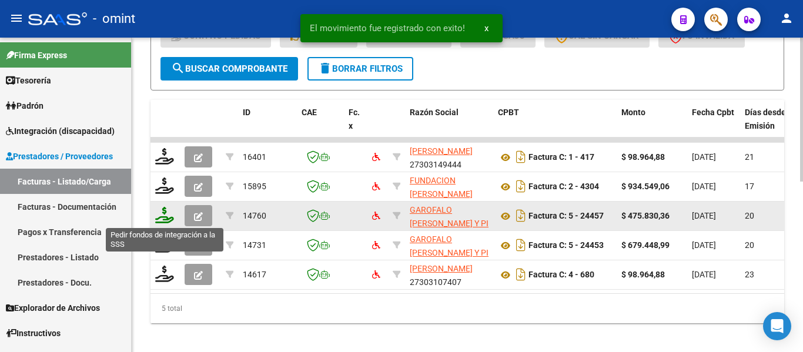
click at [168, 217] on icon at bounding box center [164, 215] width 19 height 16
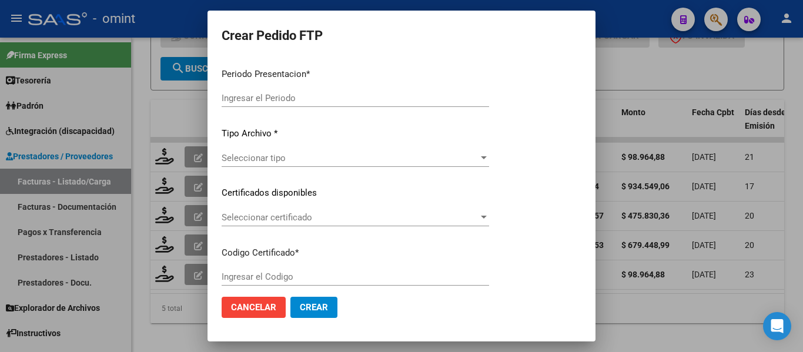
type input "202507"
type input "$ 475.830,36"
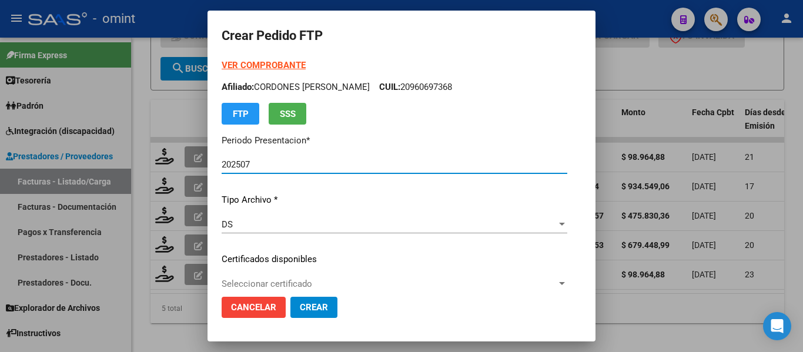
type input "6024240344"
type input "[DATE]"
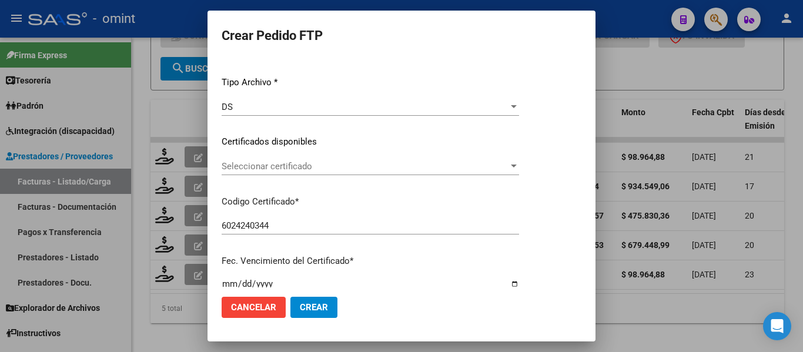
click at [296, 169] on span "Seleccionar certificado" at bounding box center [365, 166] width 287 height 11
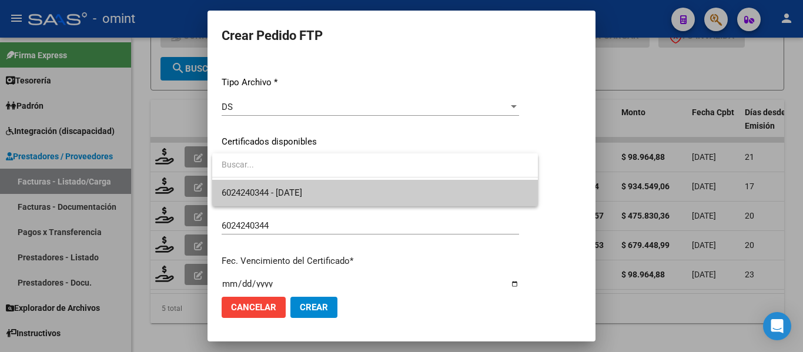
click at [302, 189] on span "6024240344 - [DATE]" at bounding box center [262, 192] width 81 height 11
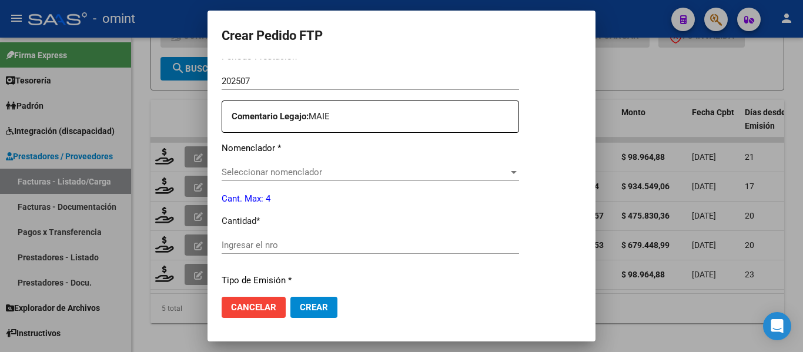
scroll to position [411, 0]
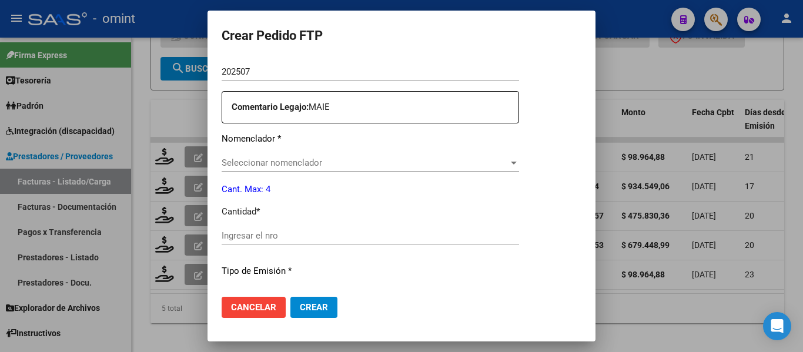
click at [287, 231] on input "Ingresar el nro" at bounding box center [370, 235] width 297 height 11
type input "4"
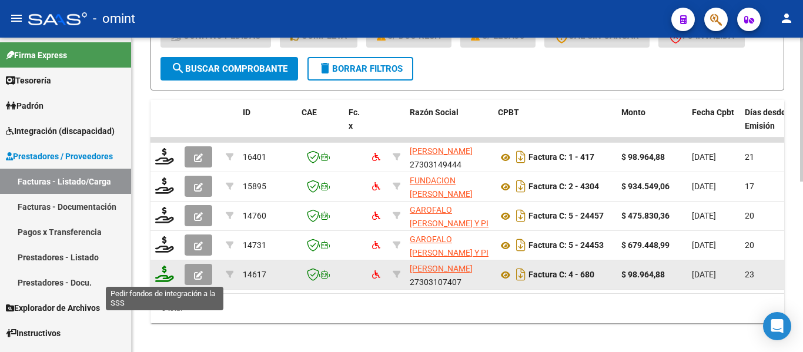
click at [163, 276] on icon at bounding box center [164, 274] width 19 height 16
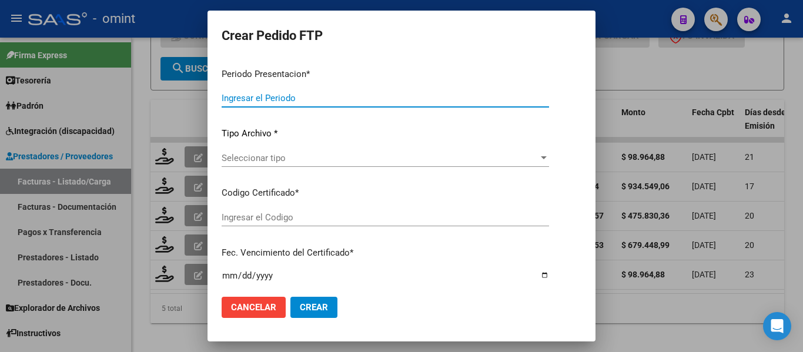
type input "202507"
type input "202506"
type input "$ 98.964,88"
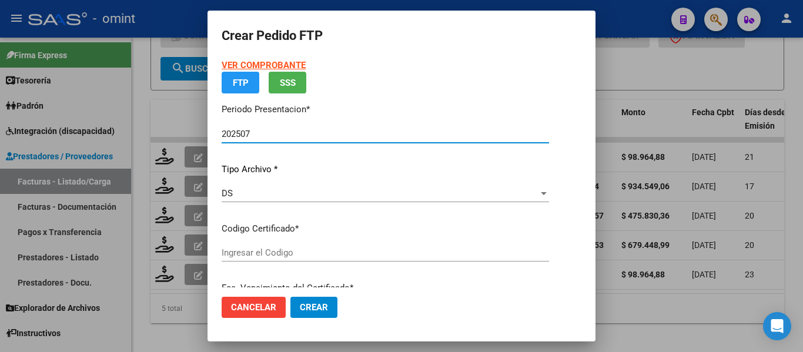
type input "6137196756"
type input "[DATE]"
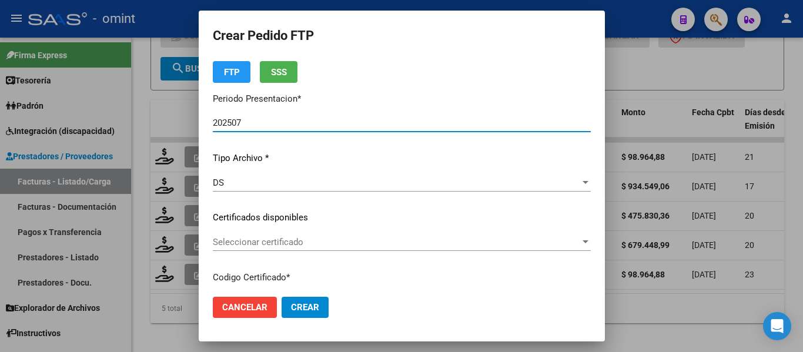
scroll to position [59, 0]
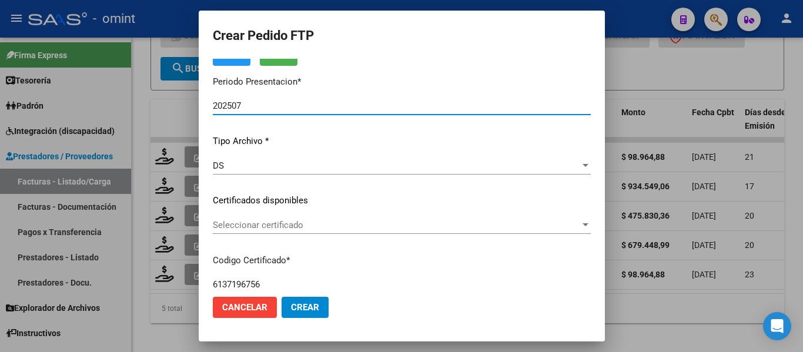
click at [335, 224] on span "Seleccionar certificado" at bounding box center [396, 225] width 367 height 11
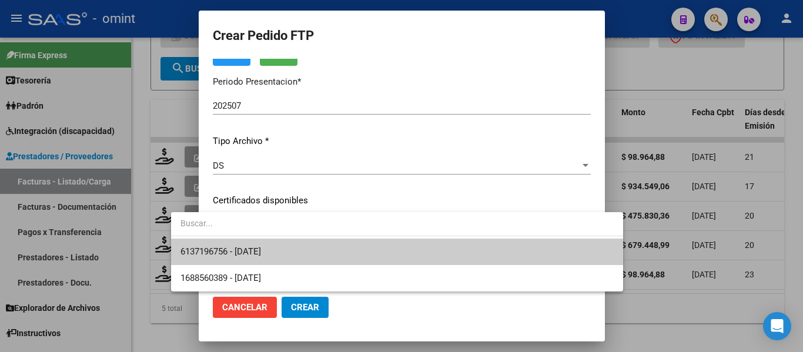
click at [335, 244] on span "6137196756 - [DATE]" at bounding box center [396, 252] width 433 height 26
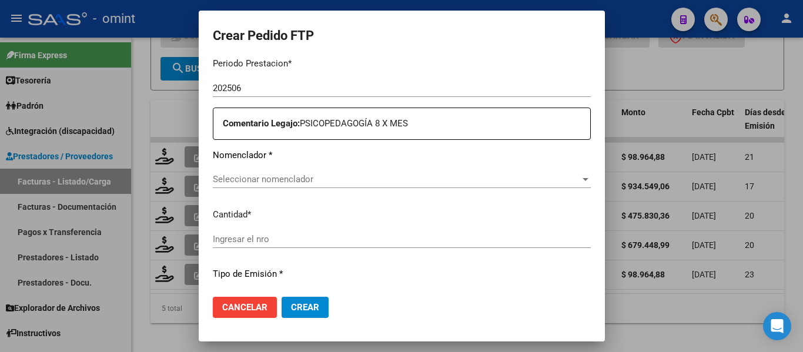
scroll to position [310, 0]
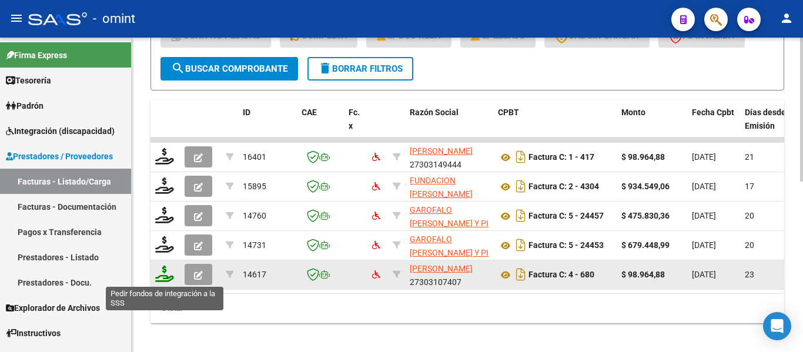
click at [162, 276] on icon at bounding box center [164, 274] width 19 height 16
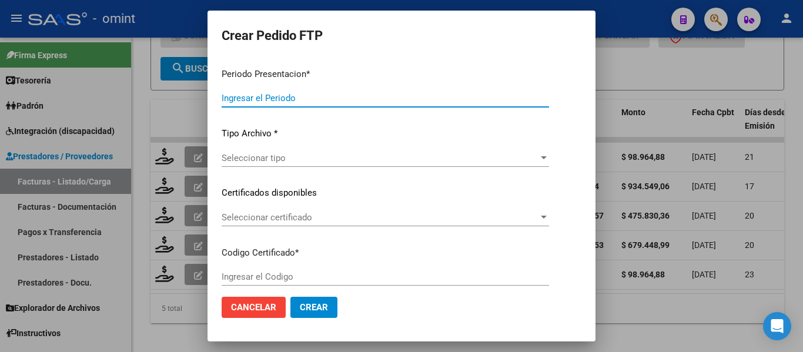
type input "202507"
type input "202506"
type input "$ 98.964,88"
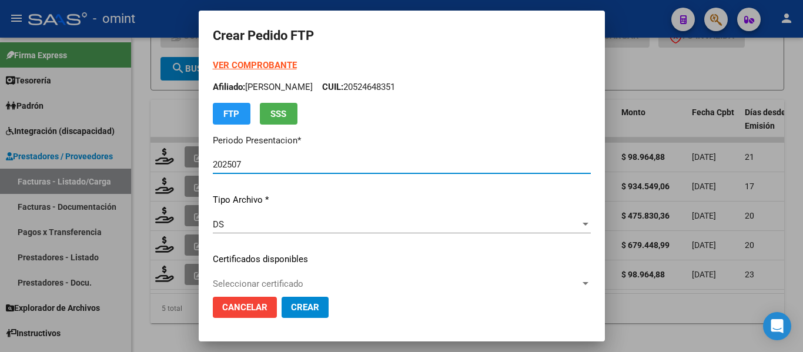
type input "6137196756"
type input "[DATE]"
click at [227, 63] on strong "VER COMPROBANTE" at bounding box center [255, 65] width 84 height 11
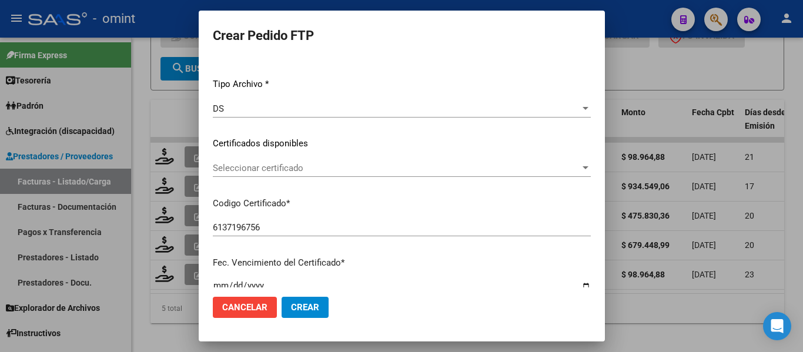
scroll to position [118, 0]
click at [326, 167] on span "Seleccionar certificado" at bounding box center [396, 166] width 367 height 11
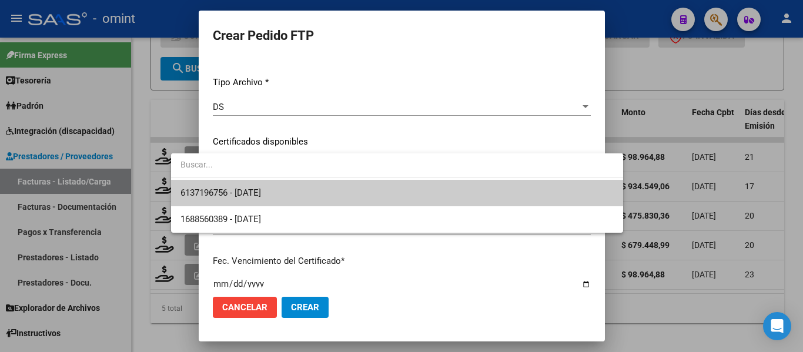
click at [333, 185] on span "6137196756 - [DATE]" at bounding box center [396, 193] width 433 height 26
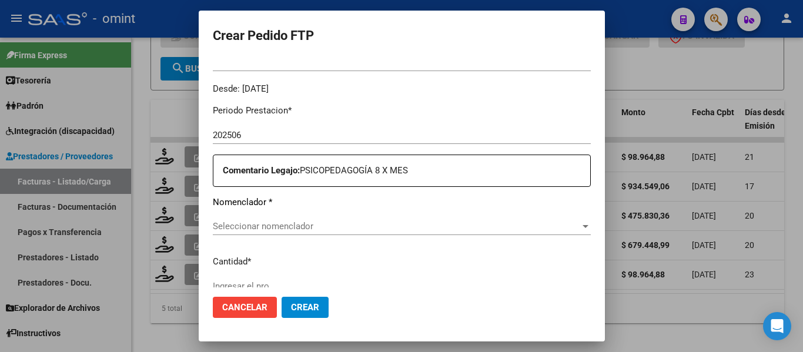
scroll to position [353, 0]
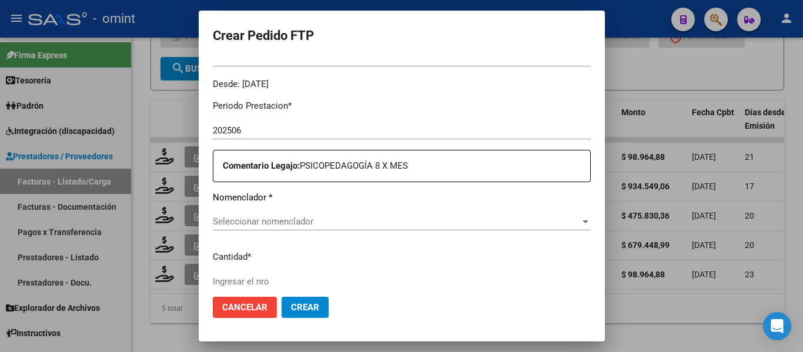
click at [337, 223] on span "Seleccionar nomenclador" at bounding box center [396, 221] width 367 height 11
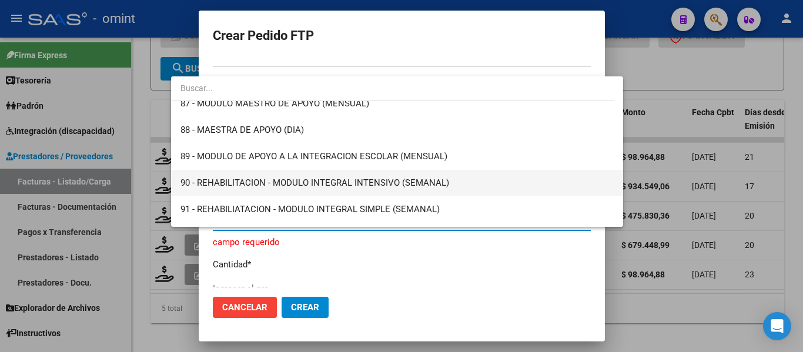
scroll to position [2259, 0]
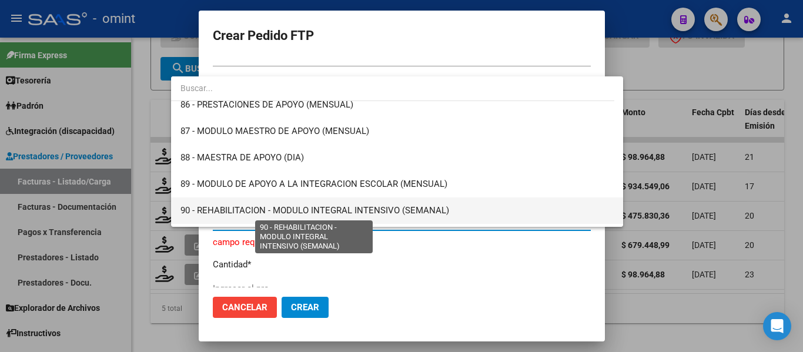
click at [403, 207] on span "90 - REHABILITACION - MODULO INTEGRAL INTENSIVO (SEMANAL)" at bounding box center [314, 210] width 269 height 11
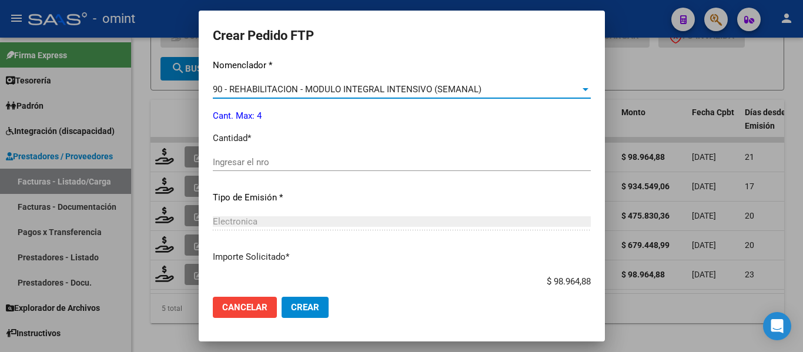
scroll to position [558, 0]
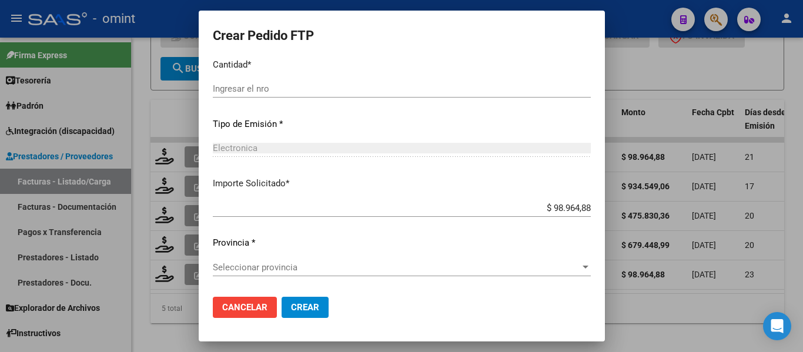
click at [363, 269] on span "Seleccionar provincia" at bounding box center [396, 267] width 367 height 11
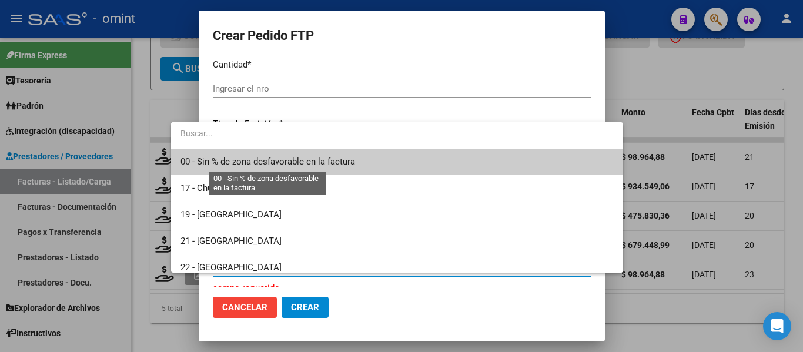
click at [339, 163] on span "00 - Sin % de zona desfavorable en la factura" at bounding box center [267, 161] width 175 height 11
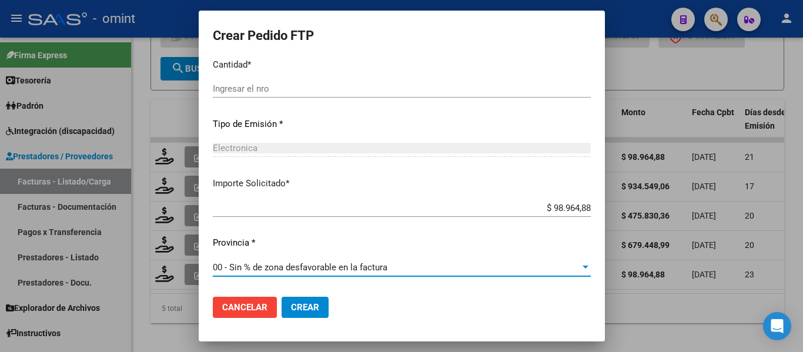
click at [291, 308] on span "Crear" at bounding box center [305, 307] width 28 height 11
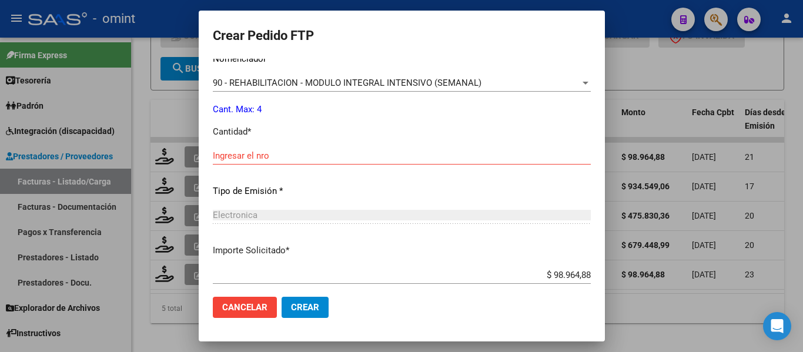
scroll to position [441, 0]
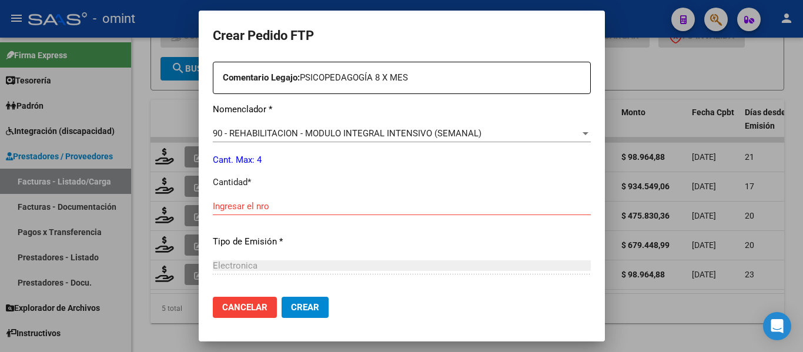
click at [246, 205] on input "Ingresar el nro" at bounding box center [402, 206] width 378 height 11
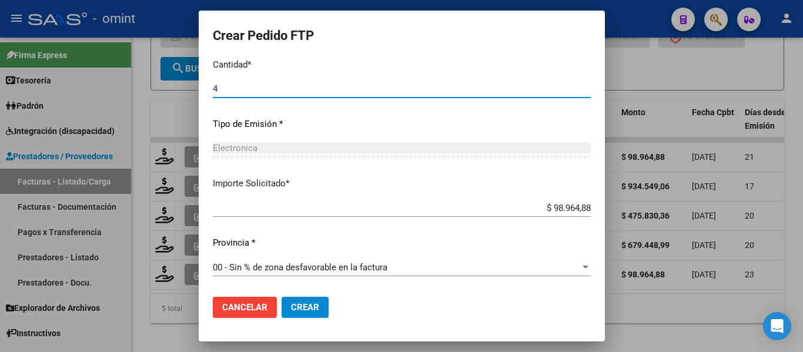
type input "4"
click at [291, 307] on span "Crear" at bounding box center [305, 307] width 28 height 11
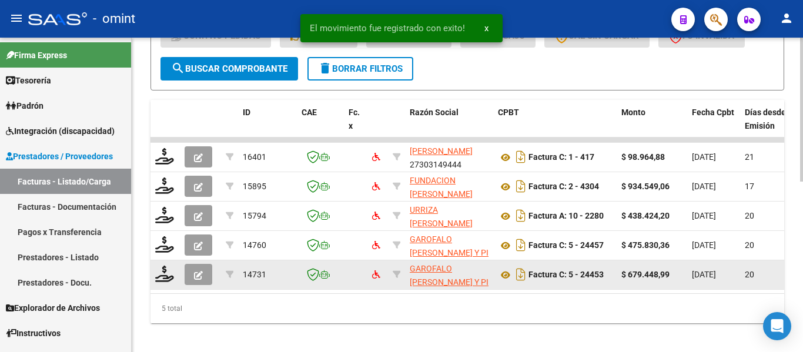
scroll to position [373, 0]
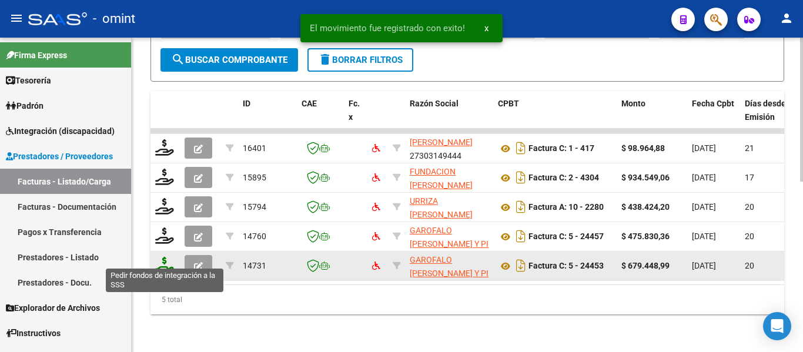
click at [170, 257] on icon at bounding box center [164, 265] width 19 height 16
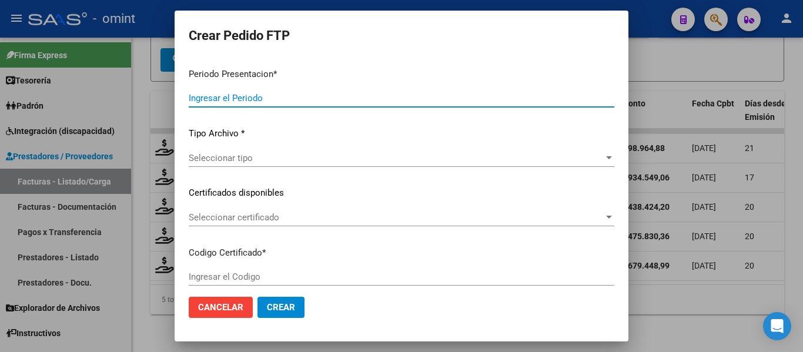
type input "202507"
type input "$ 679.448,99"
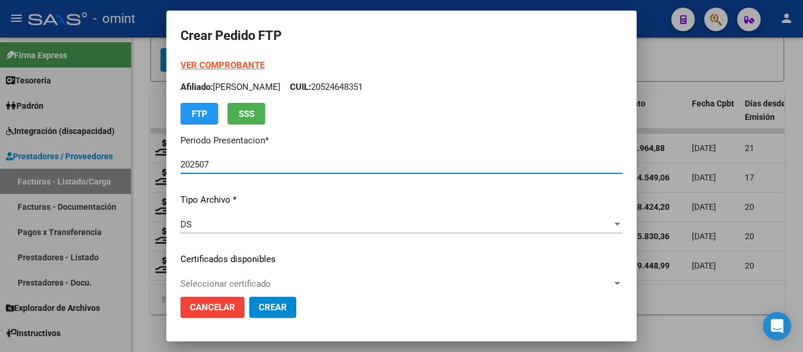
type input "2628703148"
type input "[DATE]"
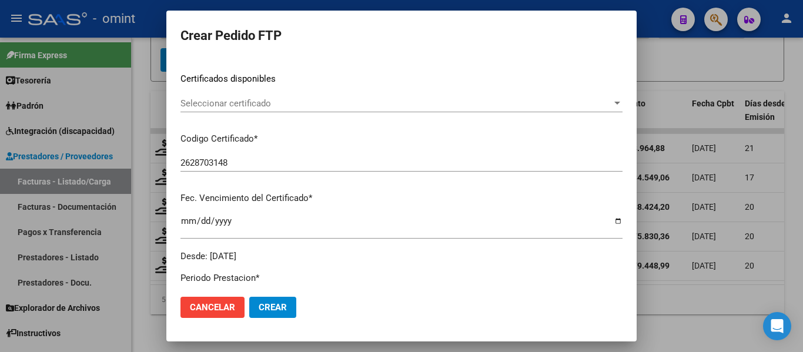
scroll to position [176, 0]
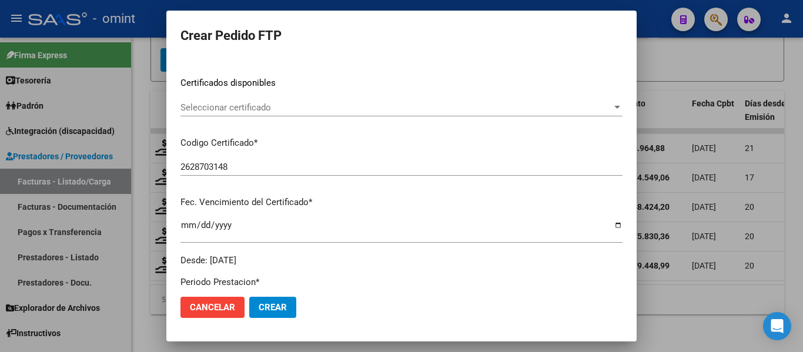
click at [271, 109] on span "Seleccionar certificado" at bounding box center [395, 107] width 431 height 11
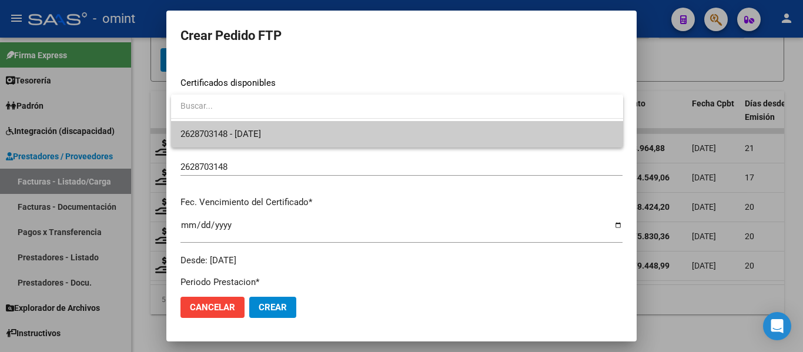
click at [276, 123] on span "2628703148 - [DATE]" at bounding box center [396, 134] width 433 height 26
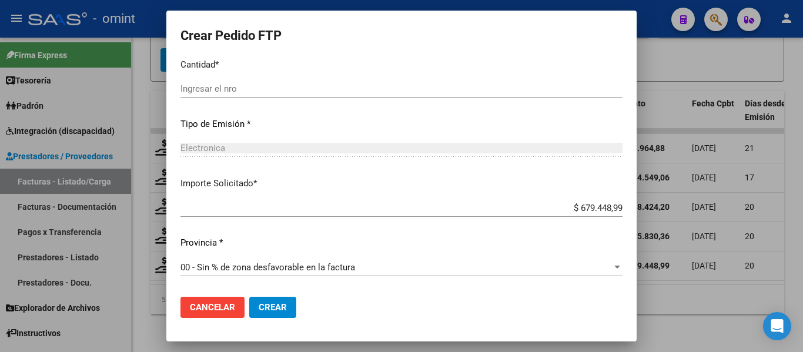
scroll to position [441, 0]
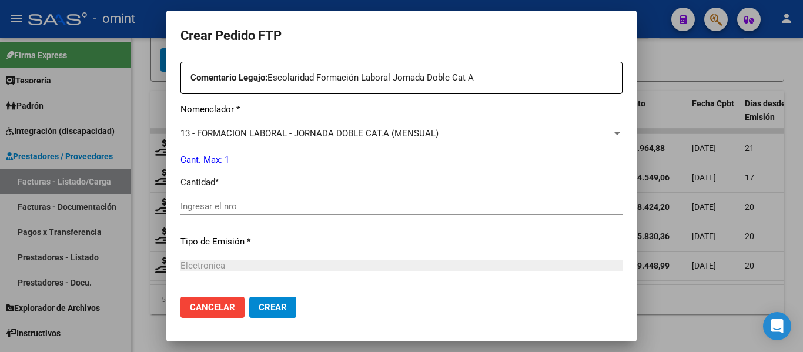
click at [226, 206] on input "Ingresar el nro" at bounding box center [401, 206] width 442 height 11
type input "1"
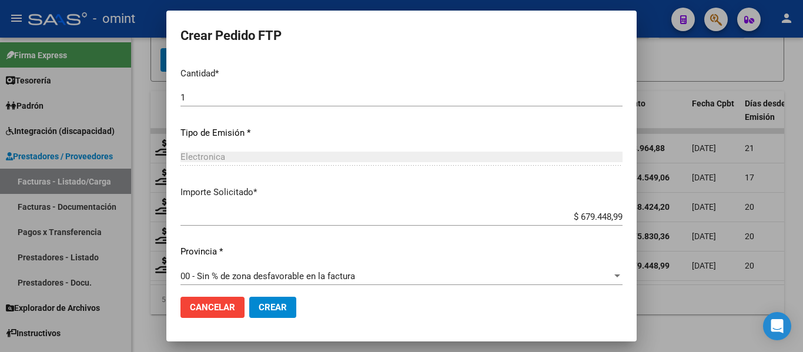
scroll to position [558, 0]
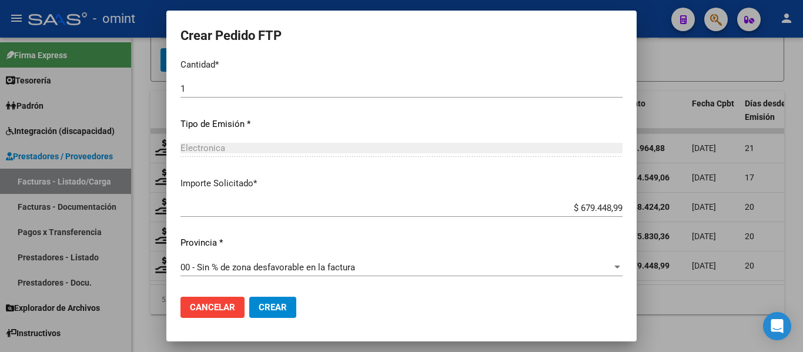
click at [281, 303] on span "Crear" at bounding box center [273, 307] width 28 height 11
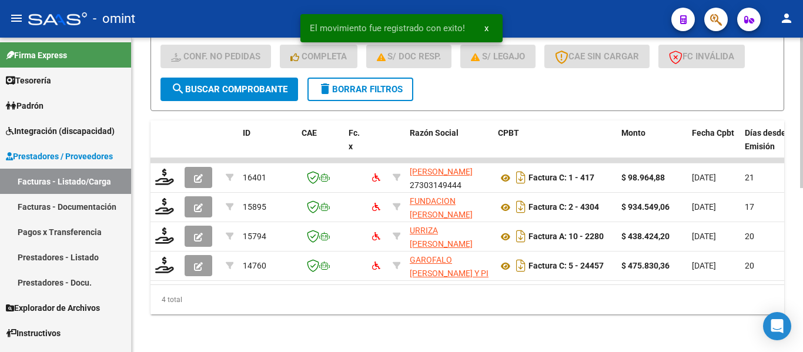
scroll to position [344, 0]
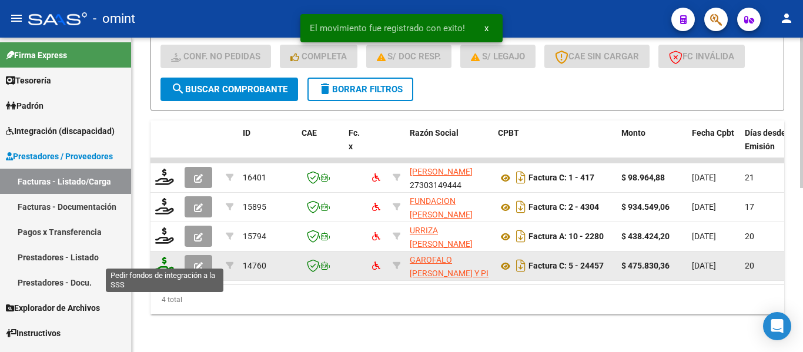
click at [168, 260] on icon at bounding box center [164, 265] width 19 height 16
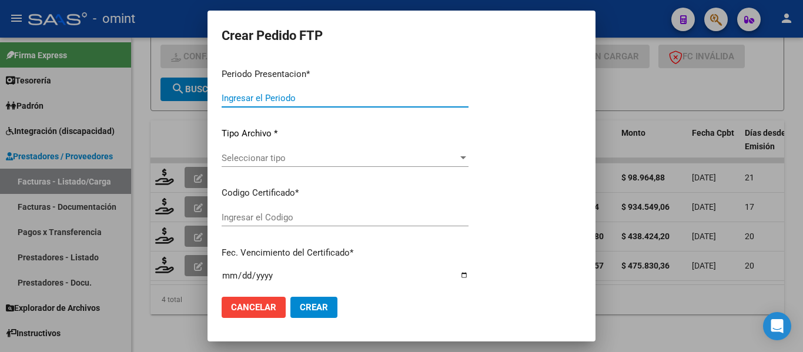
type input "202507"
type input "$ 475.830,36"
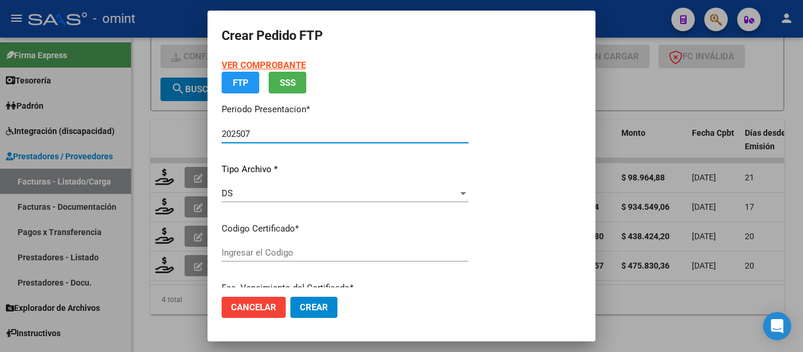
type input "6024240344"
type input "[DATE]"
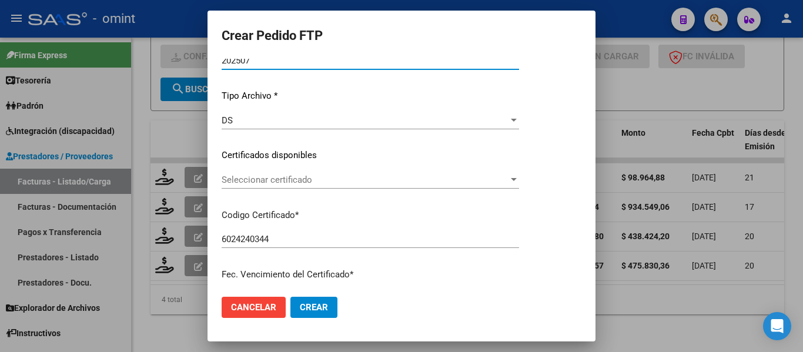
scroll to position [118, 0]
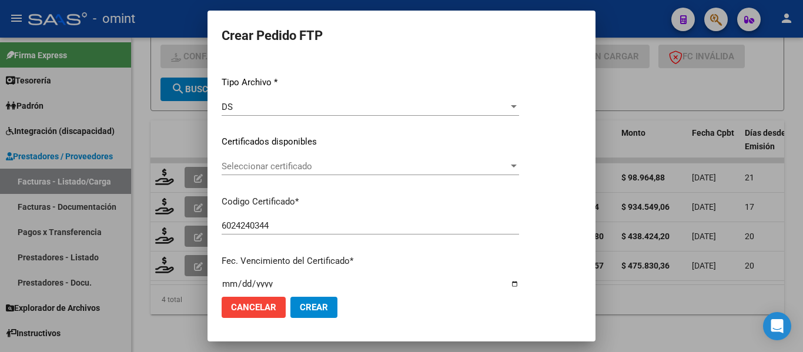
click at [350, 170] on span "Seleccionar certificado" at bounding box center [365, 166] width 287 height 11
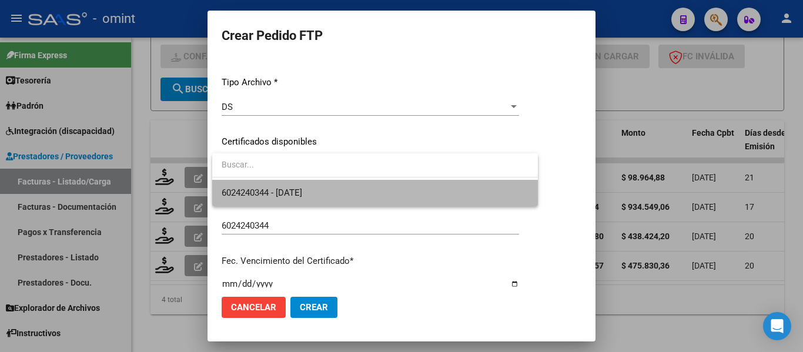
click at [358, 190] on span "6024240344 - [DATE]" at bounding box center [375, 193] width 307 height 26
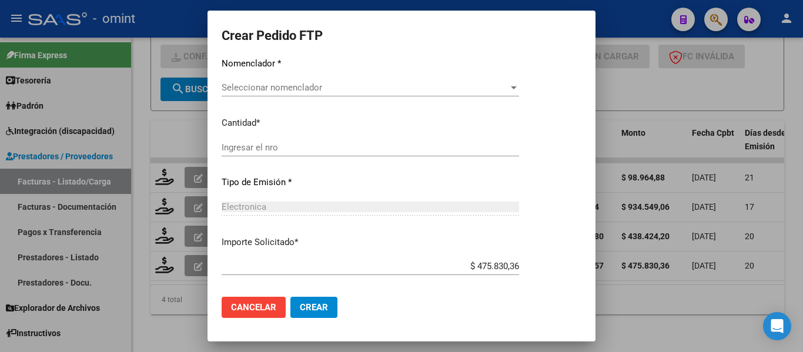
scroll to position [427, 0]
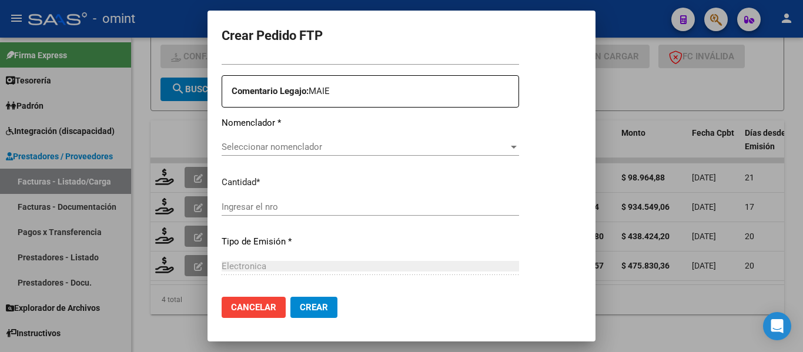
click at [363, 148] on span "Seleccionar nomenclador" at bounding box center [365, 147] width 287 height 11
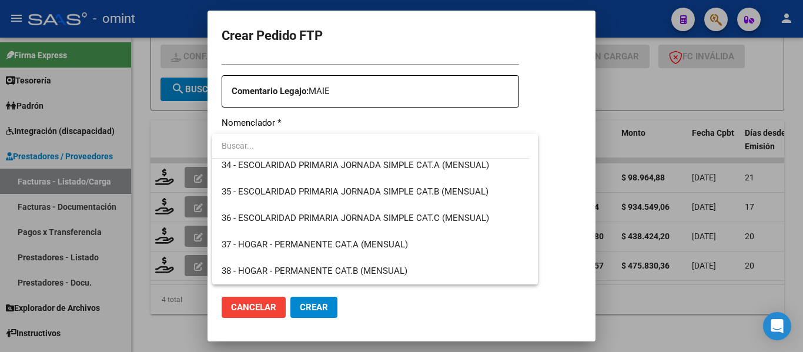
scroll to position [764, 0]
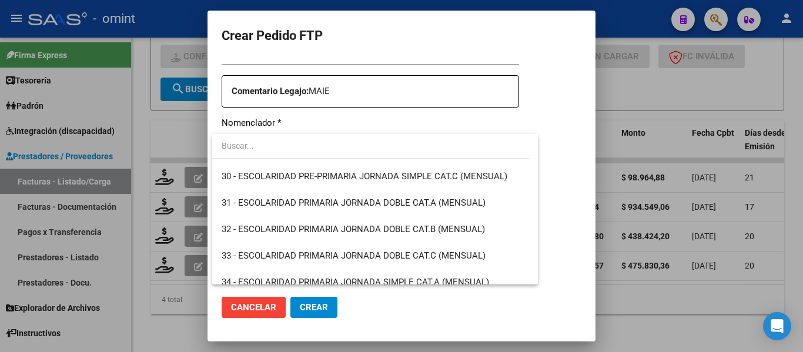
drag, startPoint x: 591, startPoint y: 207, endPoint x: 587, endPoint y: 61, distance: 146.4
click at [587, 60] on div at bounding box center [401, 176] width 803 height 352
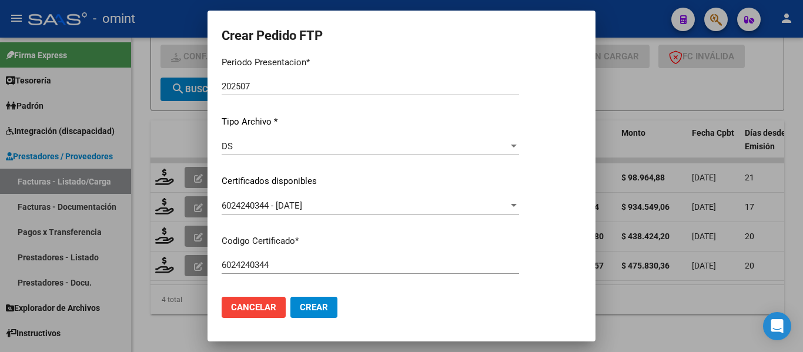
scroll to position [0, 0]
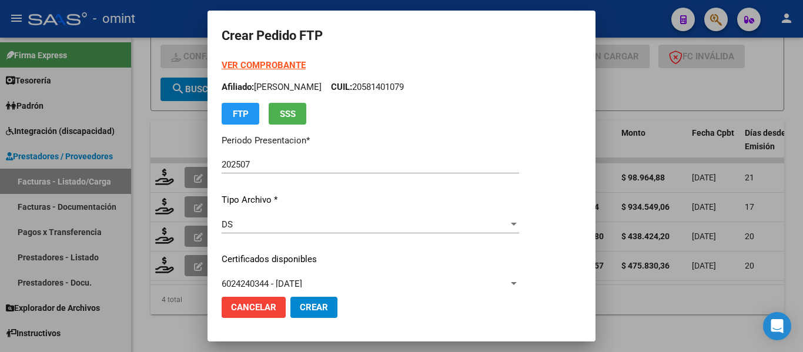
click at [266, 63] on strong "VER COMPROBANTE" at bounding box center [264, 65] width 84 height 11
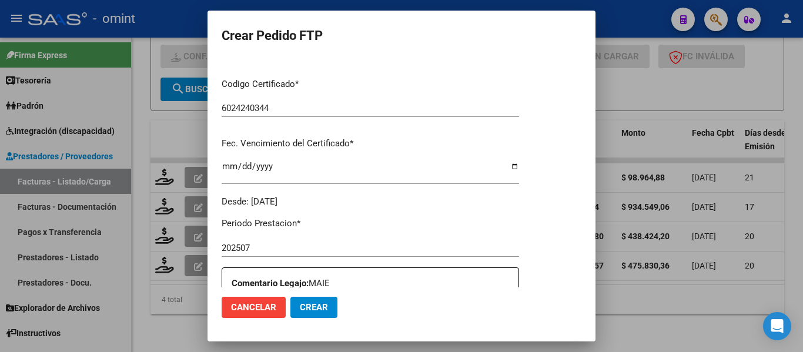
scroll to position [353, 0]
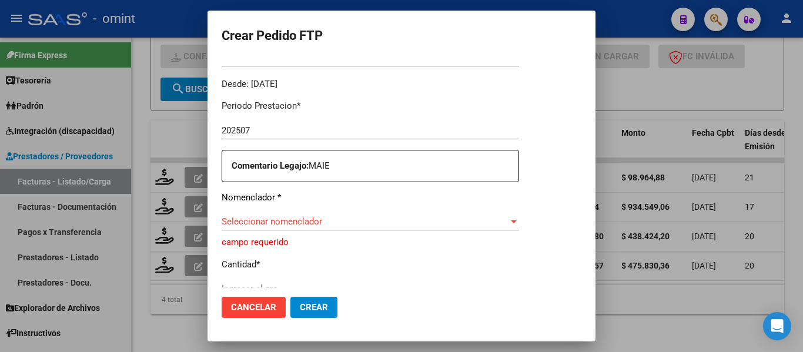
click at [333, 227] on span "Seleccionar nomenclador" at bounding box center [365, 221] width 287 height 11
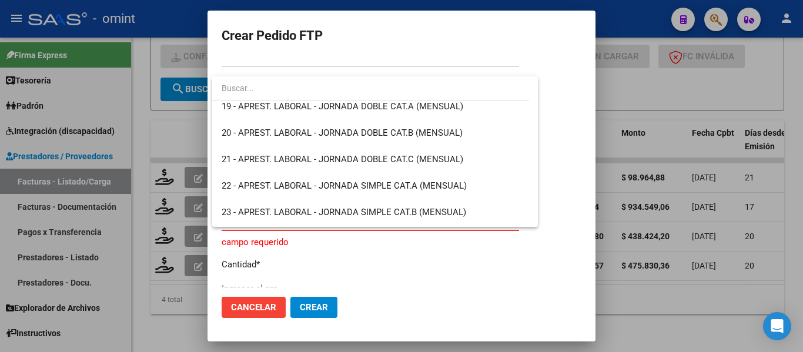
scroll to position [470, 0]
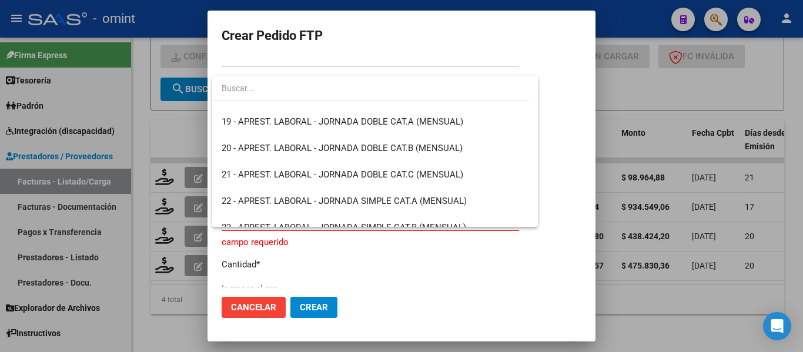
click at [561, 94] on div at bounding box center [401, 176] width 803 height 352
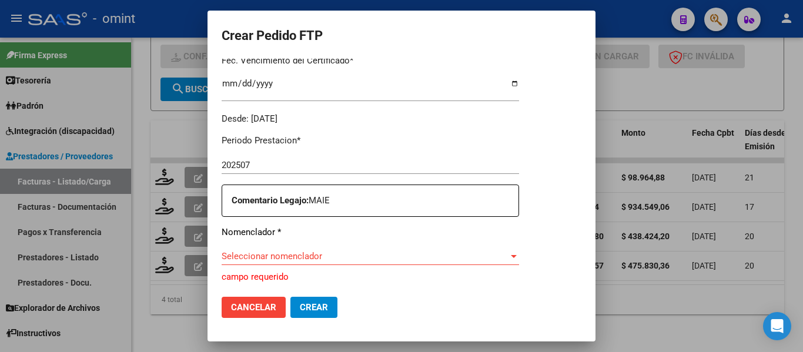
scroll to position [411, 0]
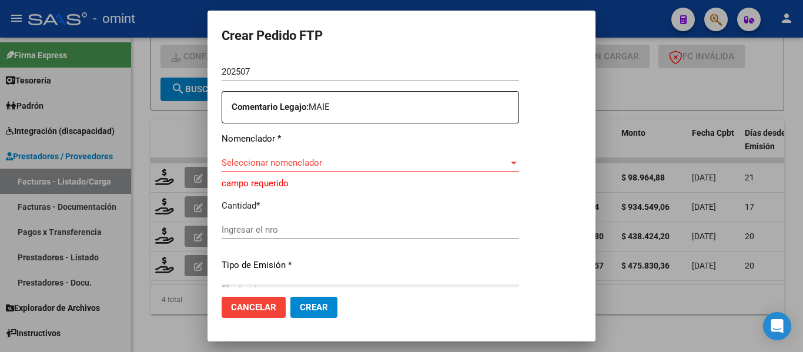
click at [410, 169] on div "Seleccionar nomenclador Seleccionar nomenclador" at bounding box center [370, 163] width 297 height 18
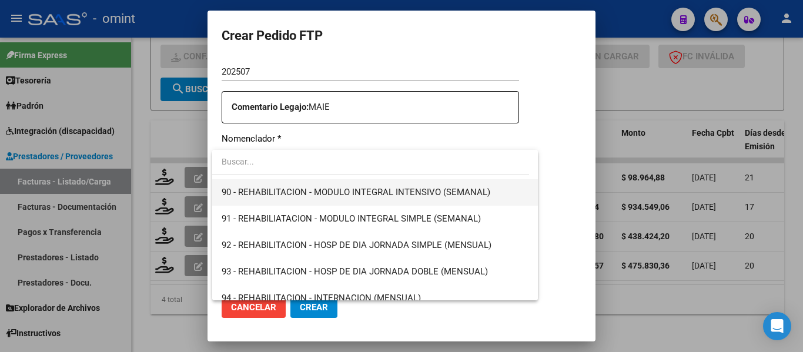
scroll to position [2292, 0]
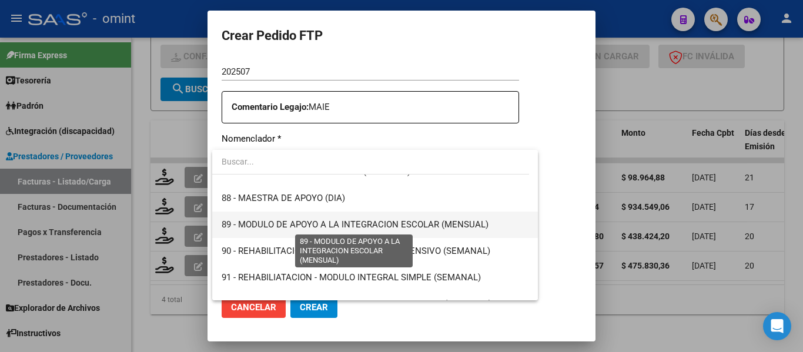
click at [417, 224] on span "89 - MODULO DE APOYO A LA INTEGRACION ESCOLAR (MENSUAL)" at bounding box center [355, 224] width 267 height 11
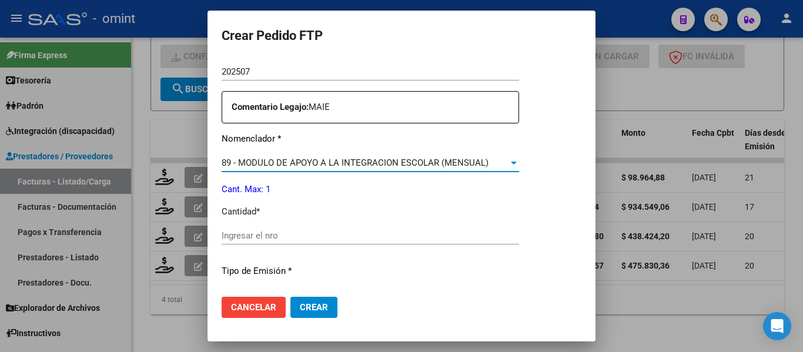
click at [303, 233] on input "Ingresar el nro" at bounding box center [370, 235] width 297 height 11
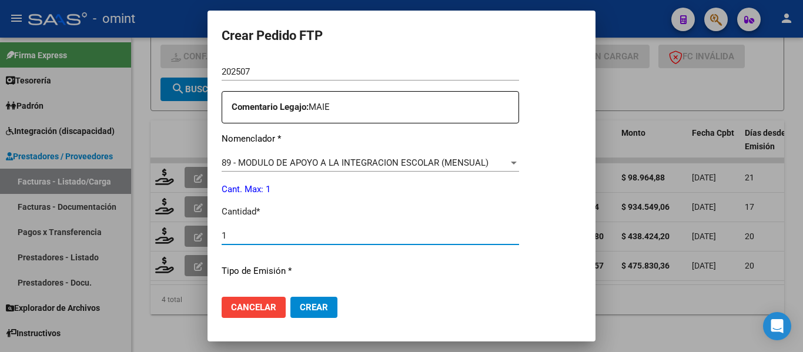
type input "1"
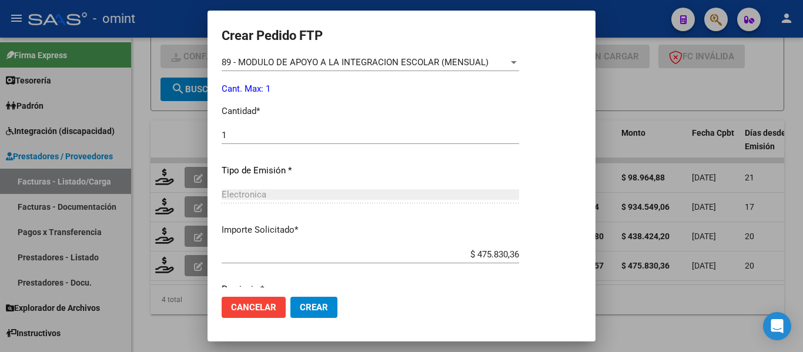
scroll to position [558, 0]
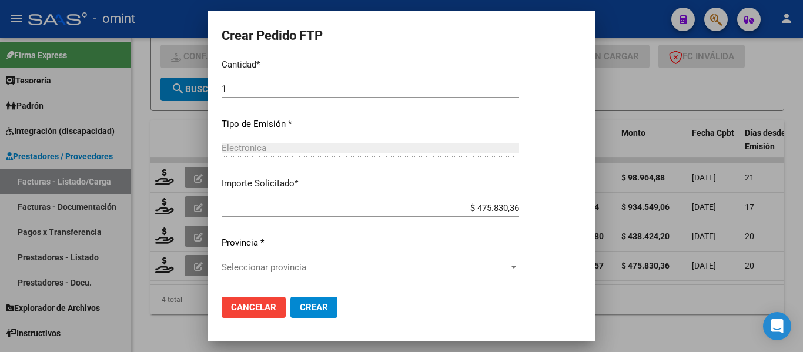
click at [316, 266] on span "Seleccionar provincia" at bounding box center [365, 267] width 287 height 11
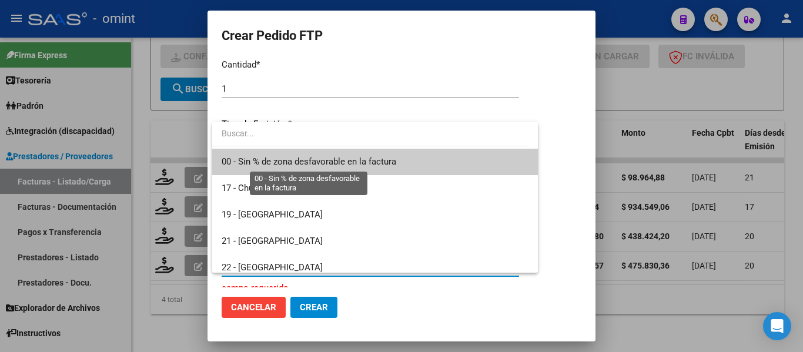
click at [317, 159] on span "00 - Sin % de zona desfavorable en la factura" at bounding box center [309, 161] width 175 height 11
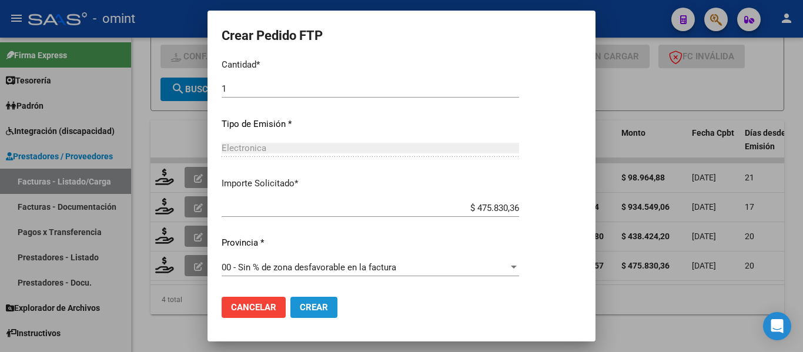
click at [315, 306] on span "Crear" at bounding box center [314, 307] width 28 height 11
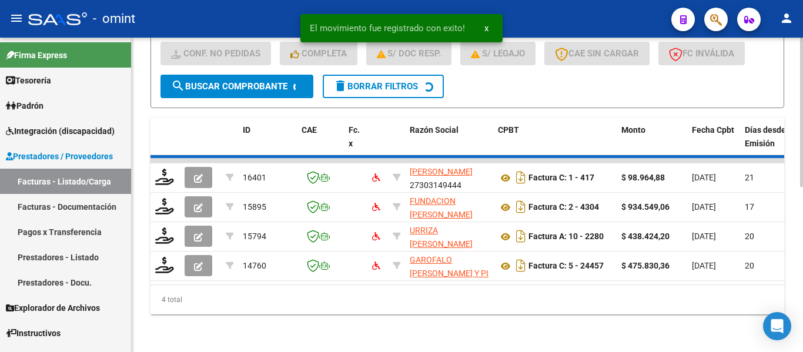
scroll to position [314, 0]
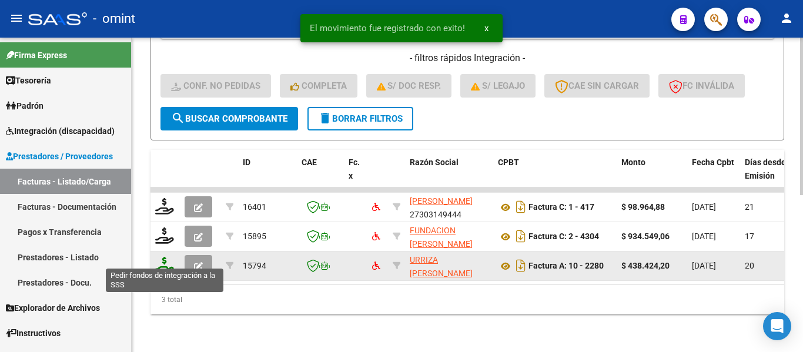
click at [163, 257] on icon at bounding box center [164, 265] width 19 height 16
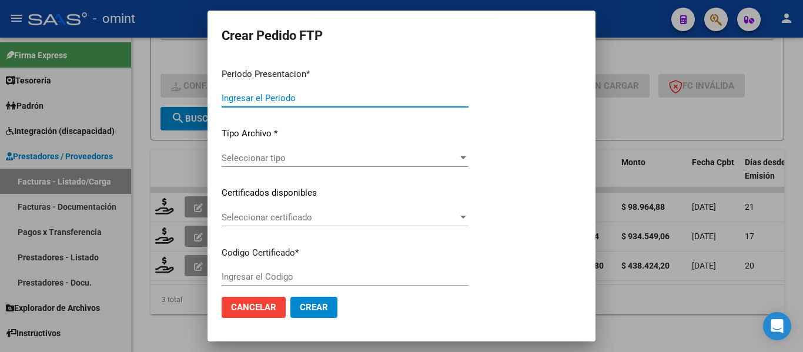
type input "202507"
type input "$ 438.424,20"
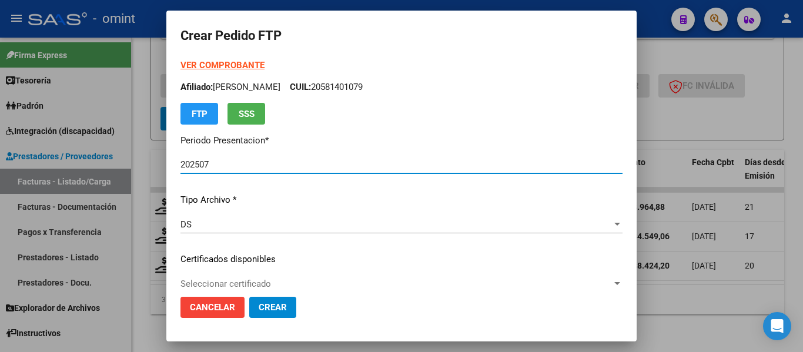
type input "1908632294"
type input "[DATE]"
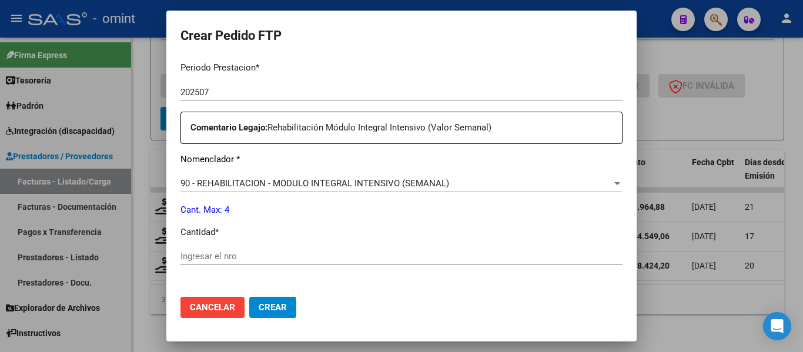
scroll to position [411, 0]
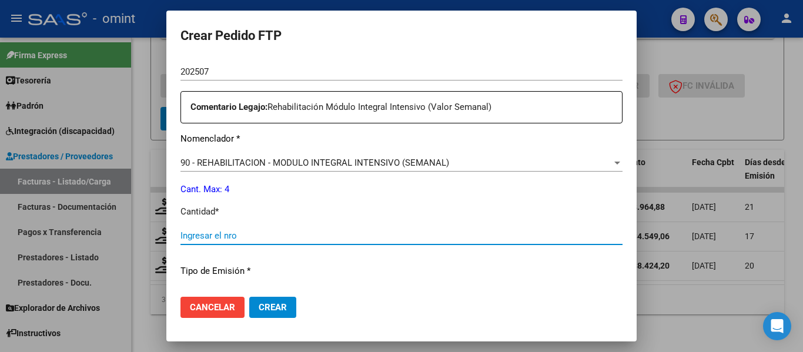
click at [270, 234] on input "Ingresar el nro" at bounding box center [401, 235] width 442 height 11
type input "4"
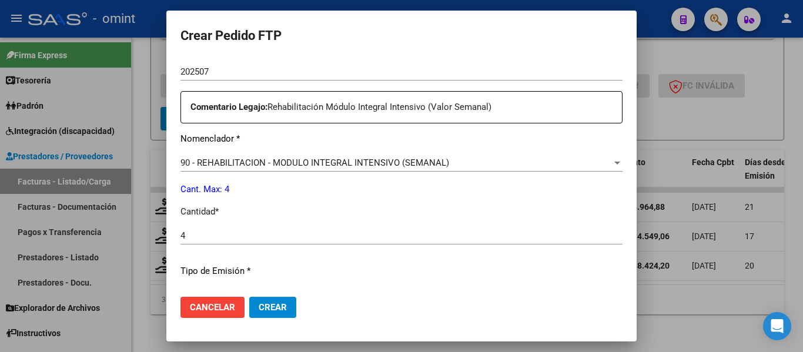
scroll to position [558, 0]
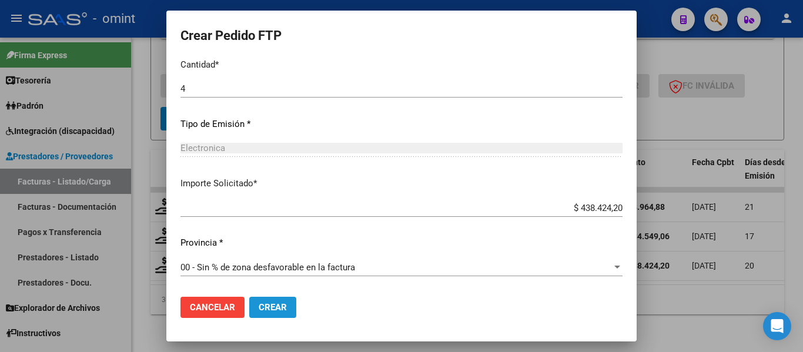
click at [281, 312] on span "Crear" at bounding box center [273, 307] width 28 height 11
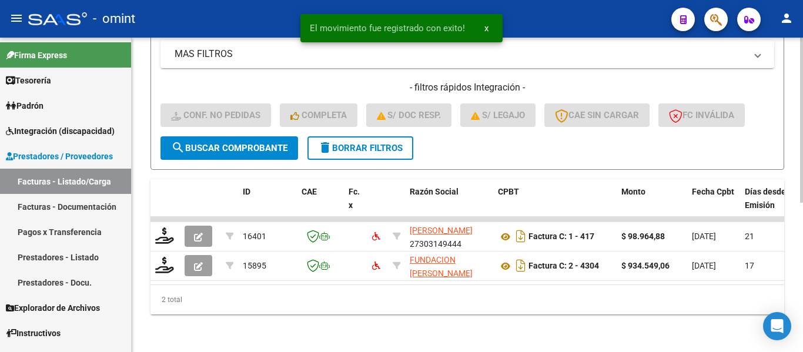
scroll to position [285, 0]
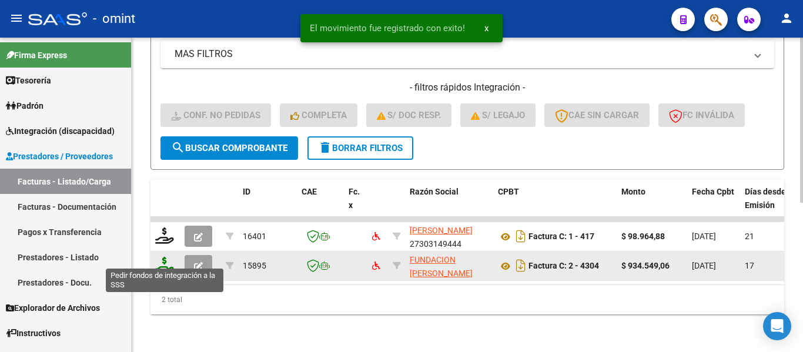
click at [165, 257] on icon at bounding box center [164, 265] width 19 height 16
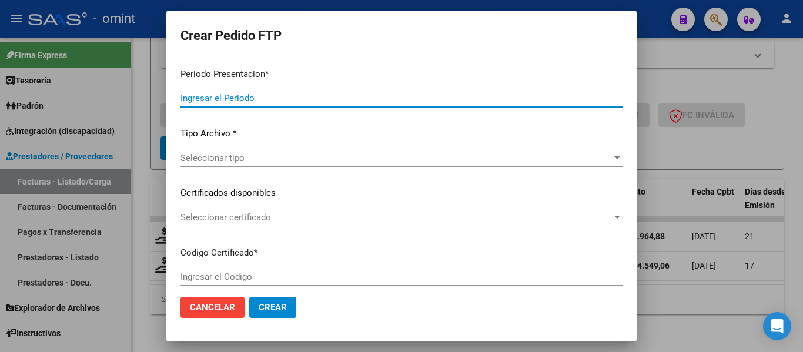
type input "202507"
type input "$ 934.549,06"
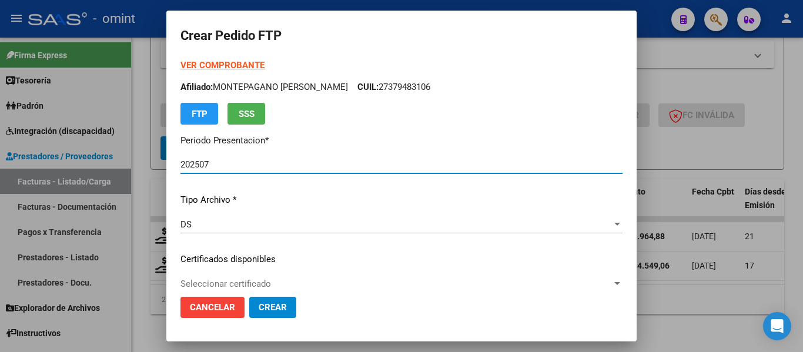
type input "2925594828"
type input "[DATE]"
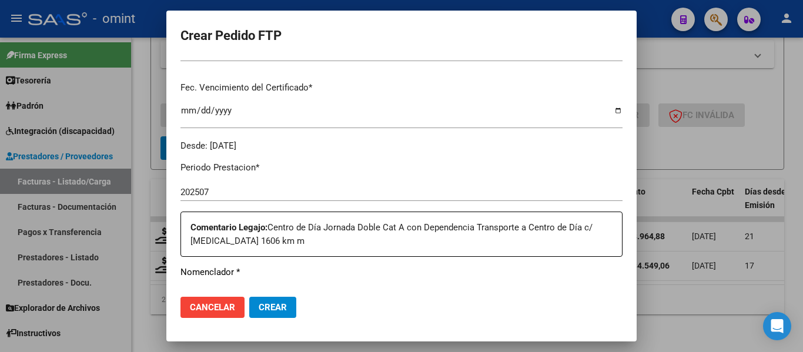
scroll to position [294, 0]
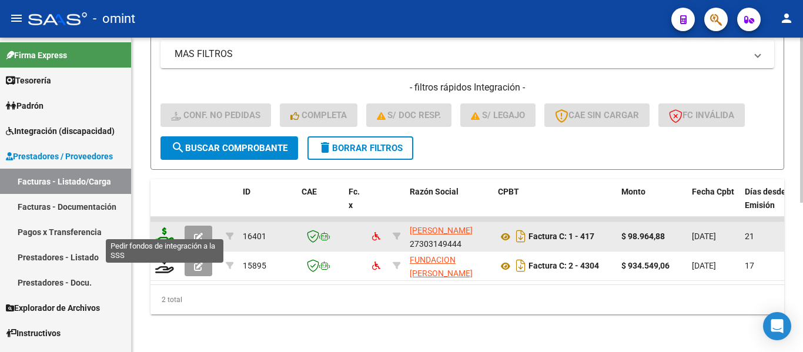
click at [159, 227] on icon at bounding box center [164, 235] width 19 height 16
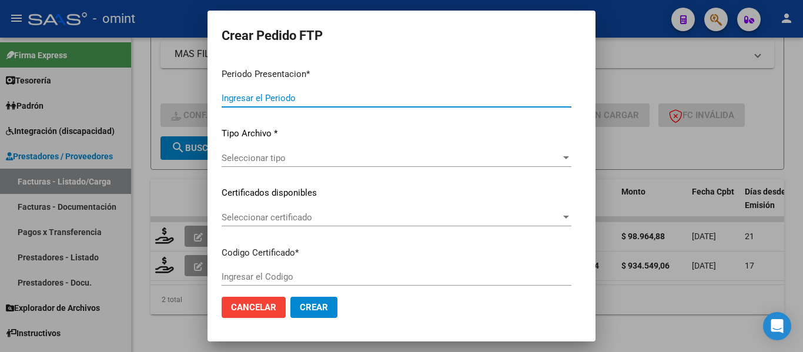
type input "202507"
type input "$ 98.964,88"
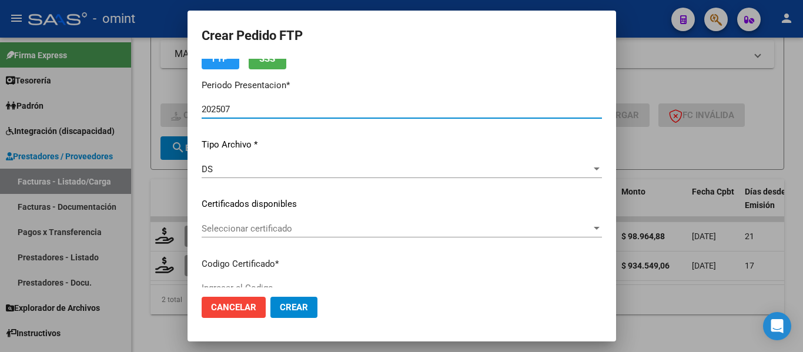
type input "3782423966"
type input "[DATE]"
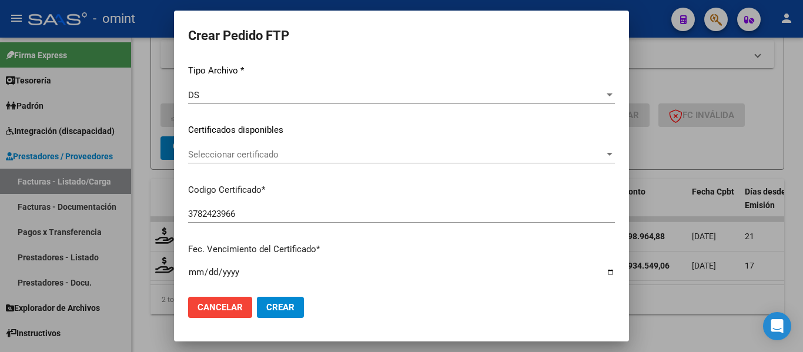
scroll to position [118, 0]
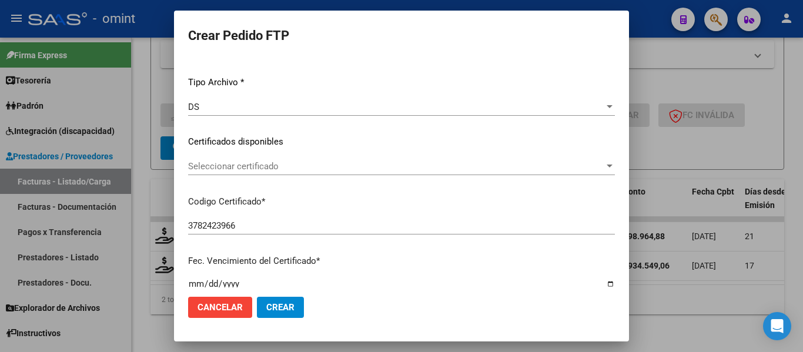
click at [408, 169] on span "Seleccionar certificado" at bounding box center [396, 166] width 416 height 11
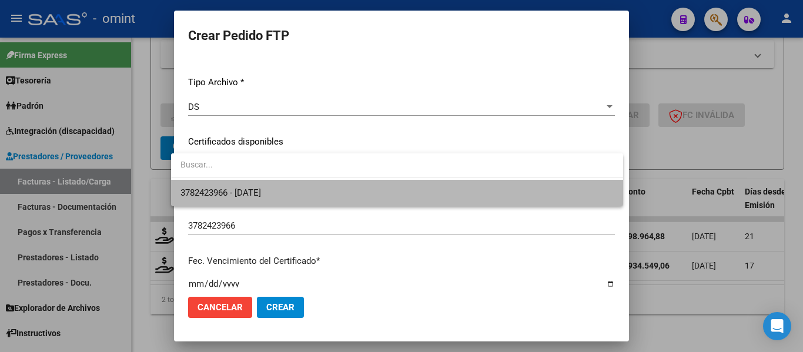
click at [410, 193] on span "3782423966 - [DATE]" at bounding box center [396, 193] width 433 height 26
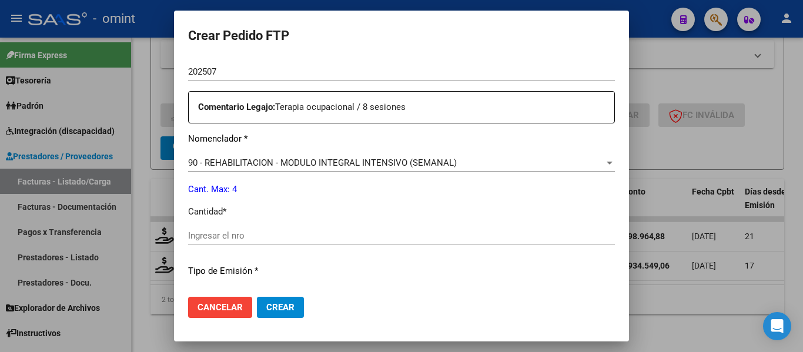
scroll to position [470, 0]
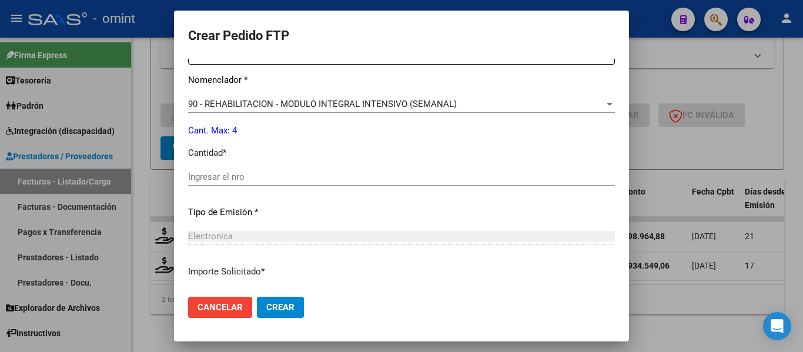
click at [250, 178] on input "Ingresar el nro" at bounding box center [401, 177] width 427 height 11
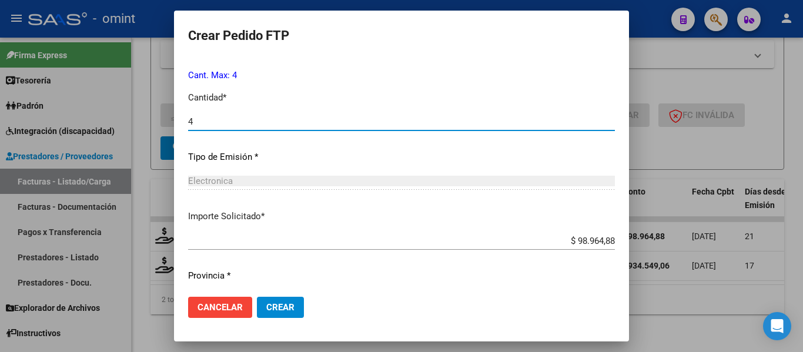
scroll to position [558, 0]
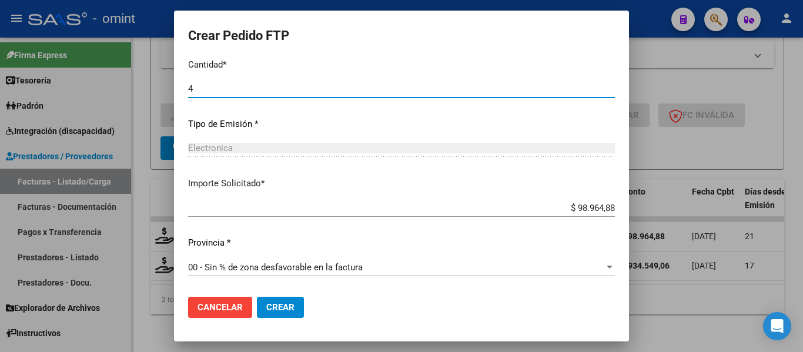
type input "4"
click at [276, 306] on span "Crear" at bounding box center [280, 307] width 28 height 11
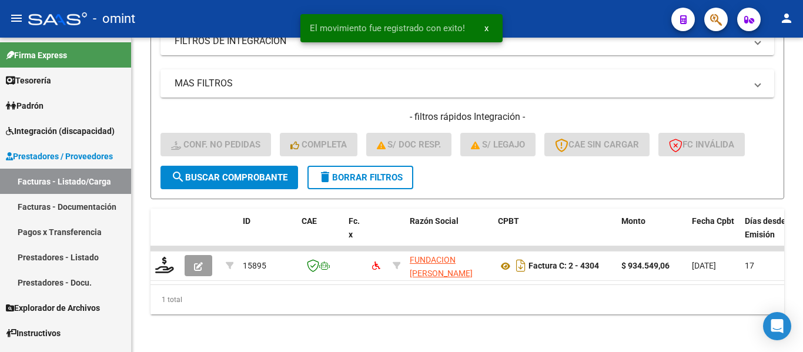
scroll to position [256, 0]
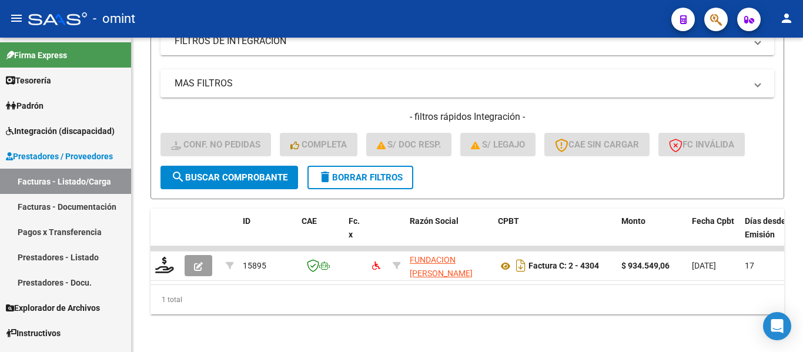
click at [750, 0] on html "menu - omint person Firma Express Tesorería Extractos Procesados (csv) Extracto…" at bounding box center [401, 176] width 803 height 352
